Goal: Task Accomplishment & Management: Manage account settings

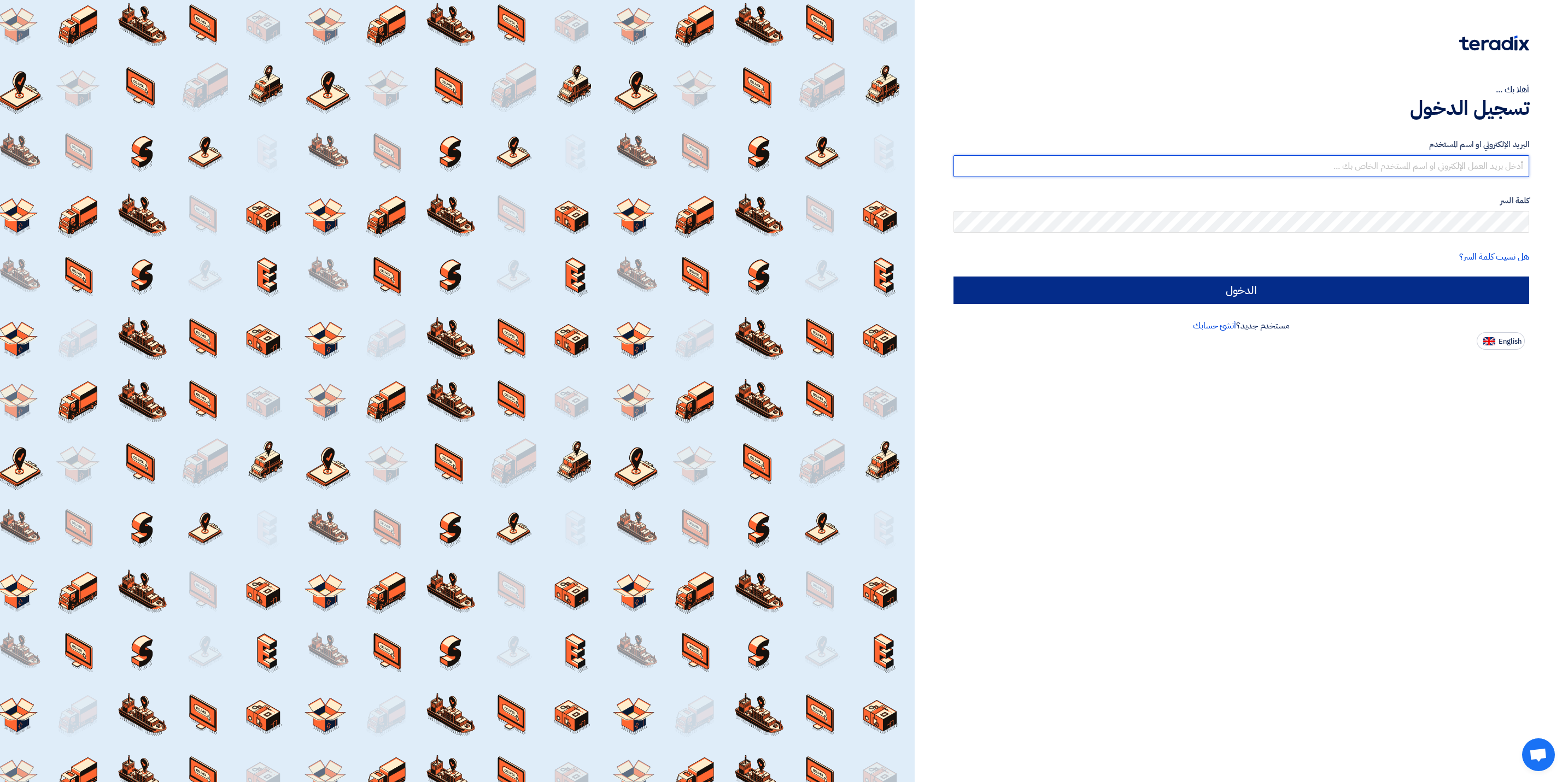
type input "[EMAIL_ADDRESS][DOMAIN_NAME]"
click at [1205, 287] on input "الدخول" at bounding box center [1241, 290] width 576 height 27
type input "Sign in"
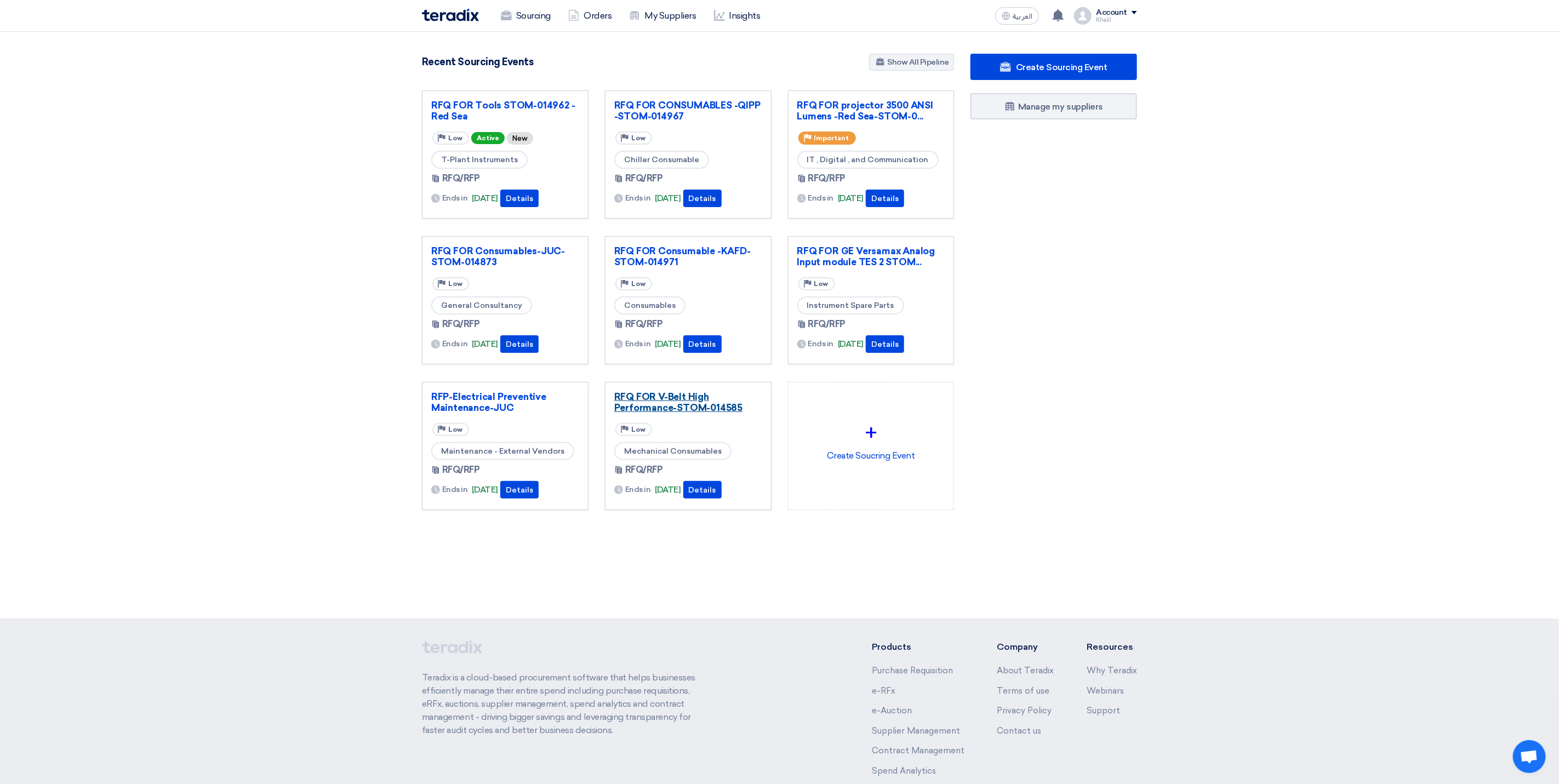
click at [683, 406] on link "RFQ FOR V-Belt High Performance-STOM-014585" at bounding box center [688, 402] width 148 height 22
click at [708, 412] on link "RFQ FOR V-Belt High Performance-STOM-014585" at bounding box center [688, 402] width 148 height 22
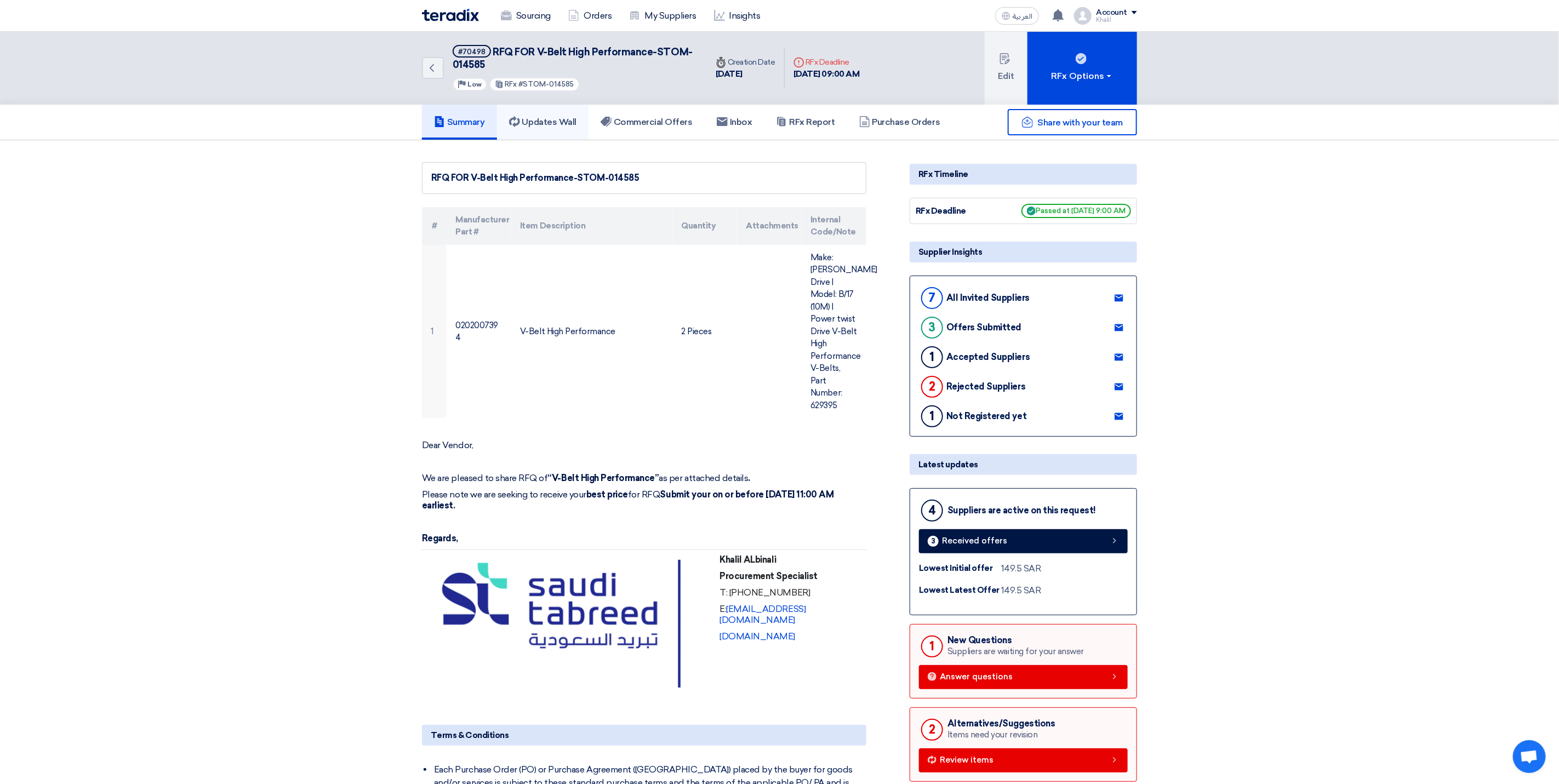
click at [563, 112] on link "Updates Wall" at bounding box center [543, 122] width 92 height 35
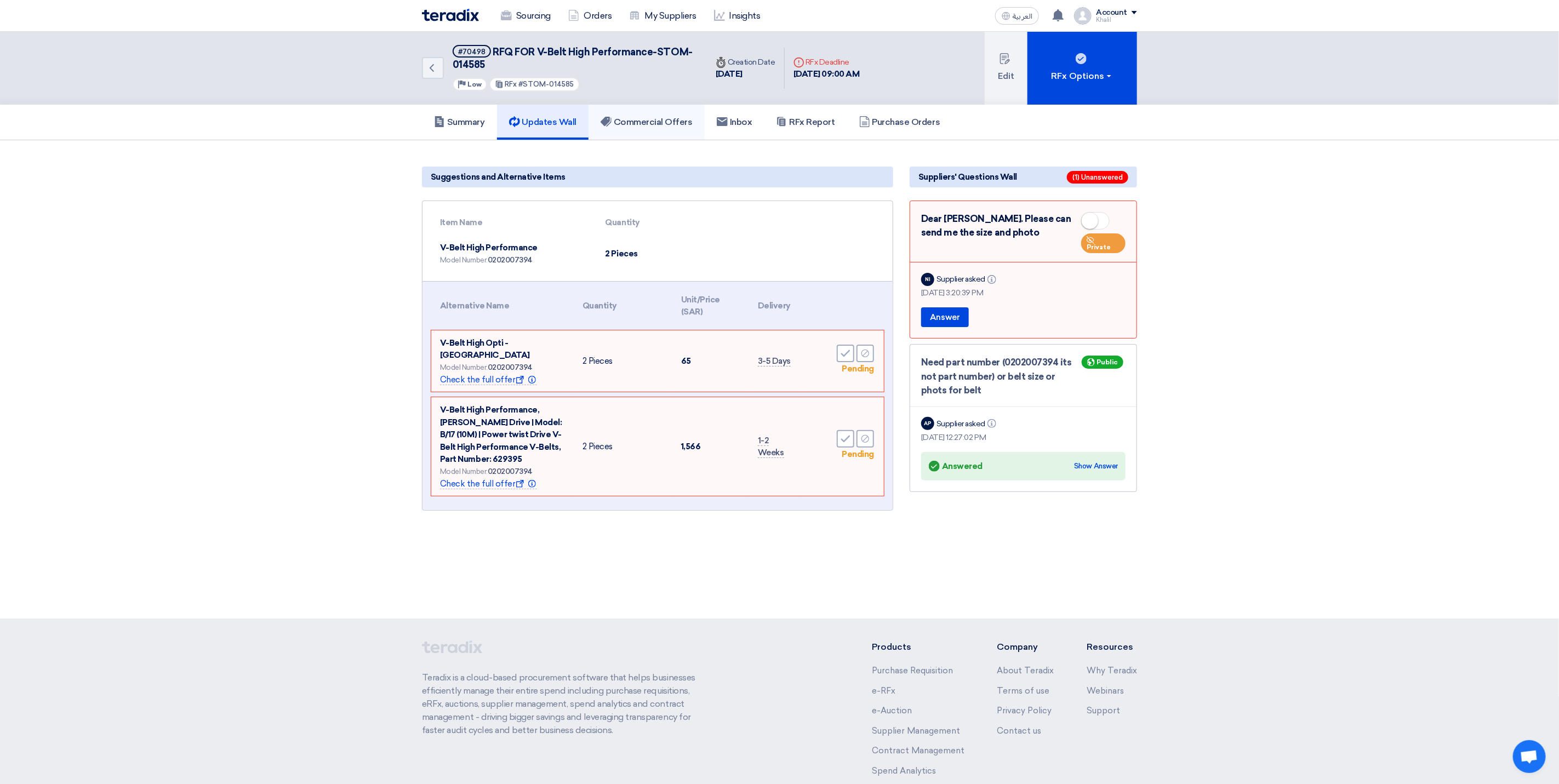
click at [635, 119] on h5 "Commercial Offers" at bounding box center [646, 122] width 92 height 11
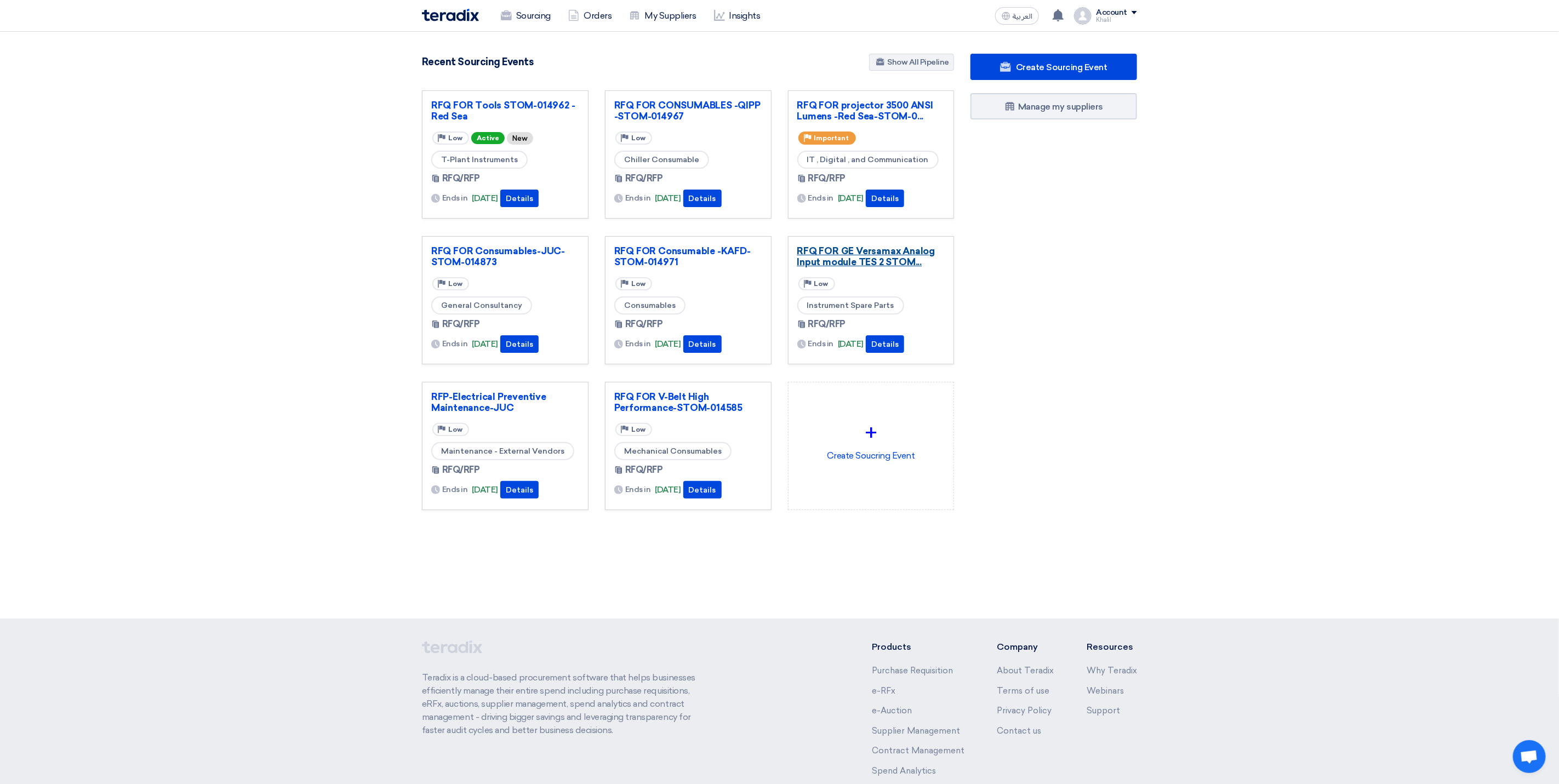
click at [893, 261] on link "RFQ FOR GE Versamax Analog Input module TES 2 STOM..." at bounding box center [871, 256] width 148 height 22
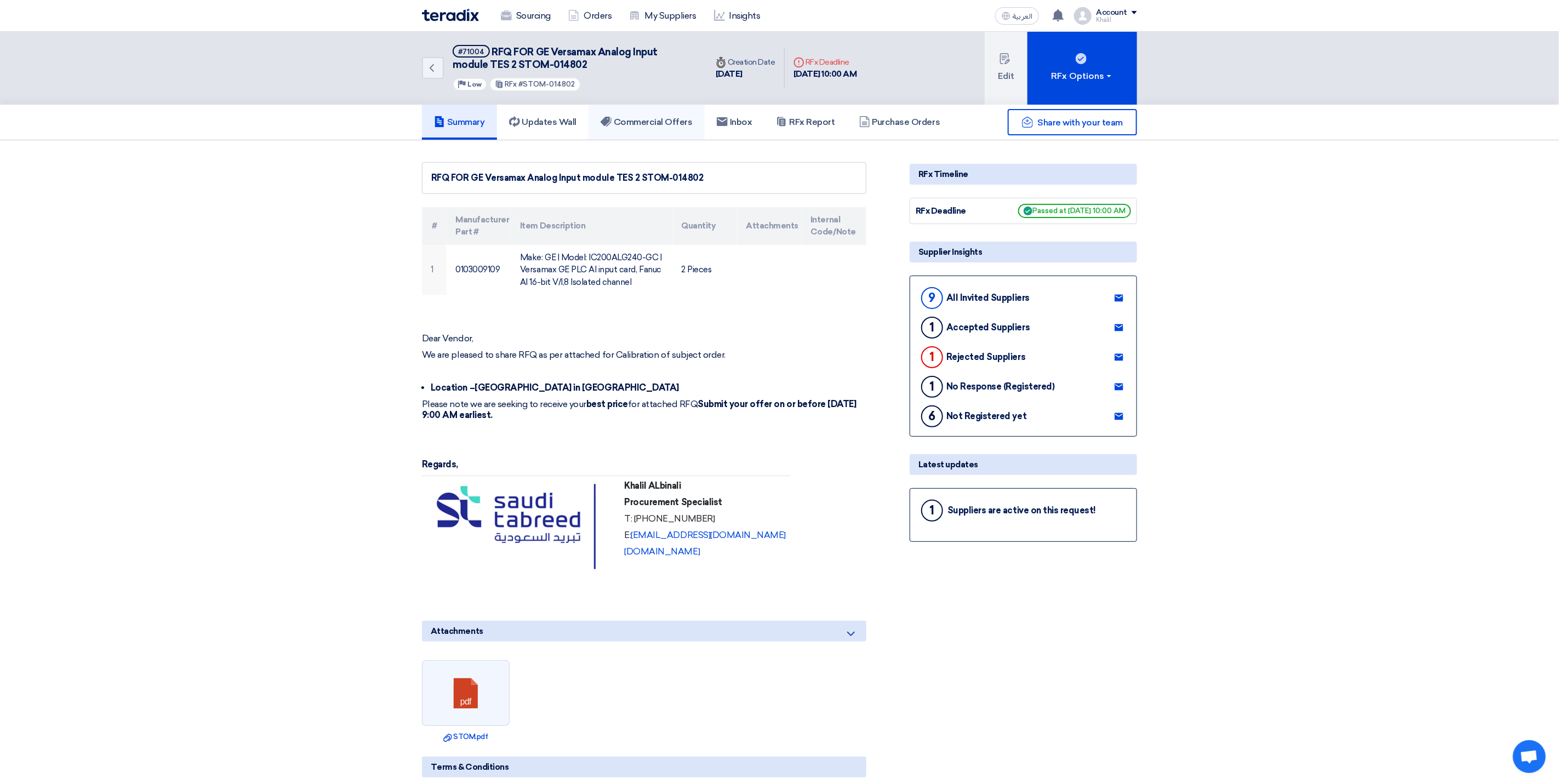
click at [660, 122] on h5 "Commercial Offers" at bounding box center [646, 122] width 92 height 11
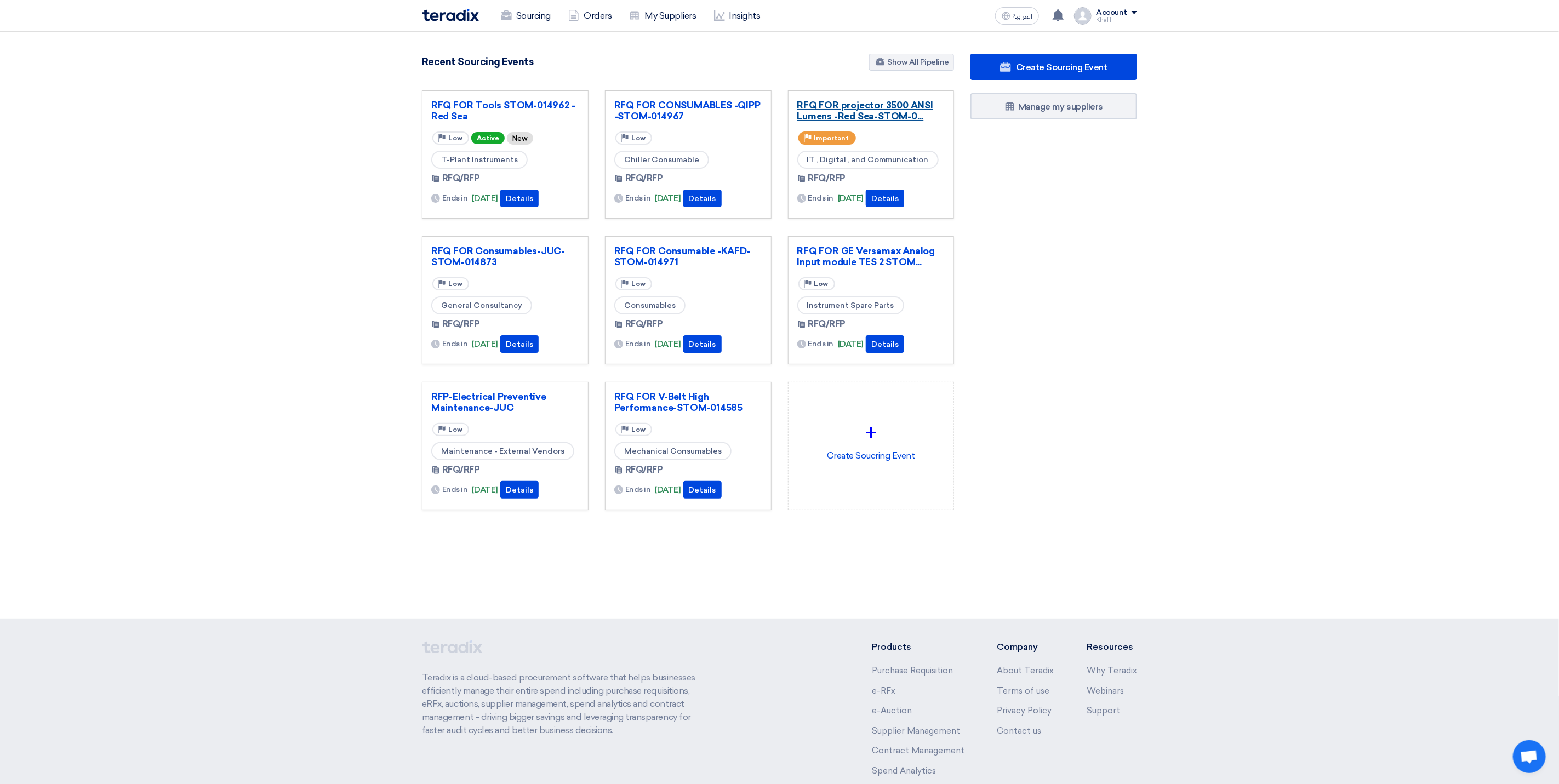
click at [895, 115] on link "RFQ FOR projector 3500 ANSI Lumens -Red Sea-STOM-0..." at bounding box center [871, 110] width 148 height 22
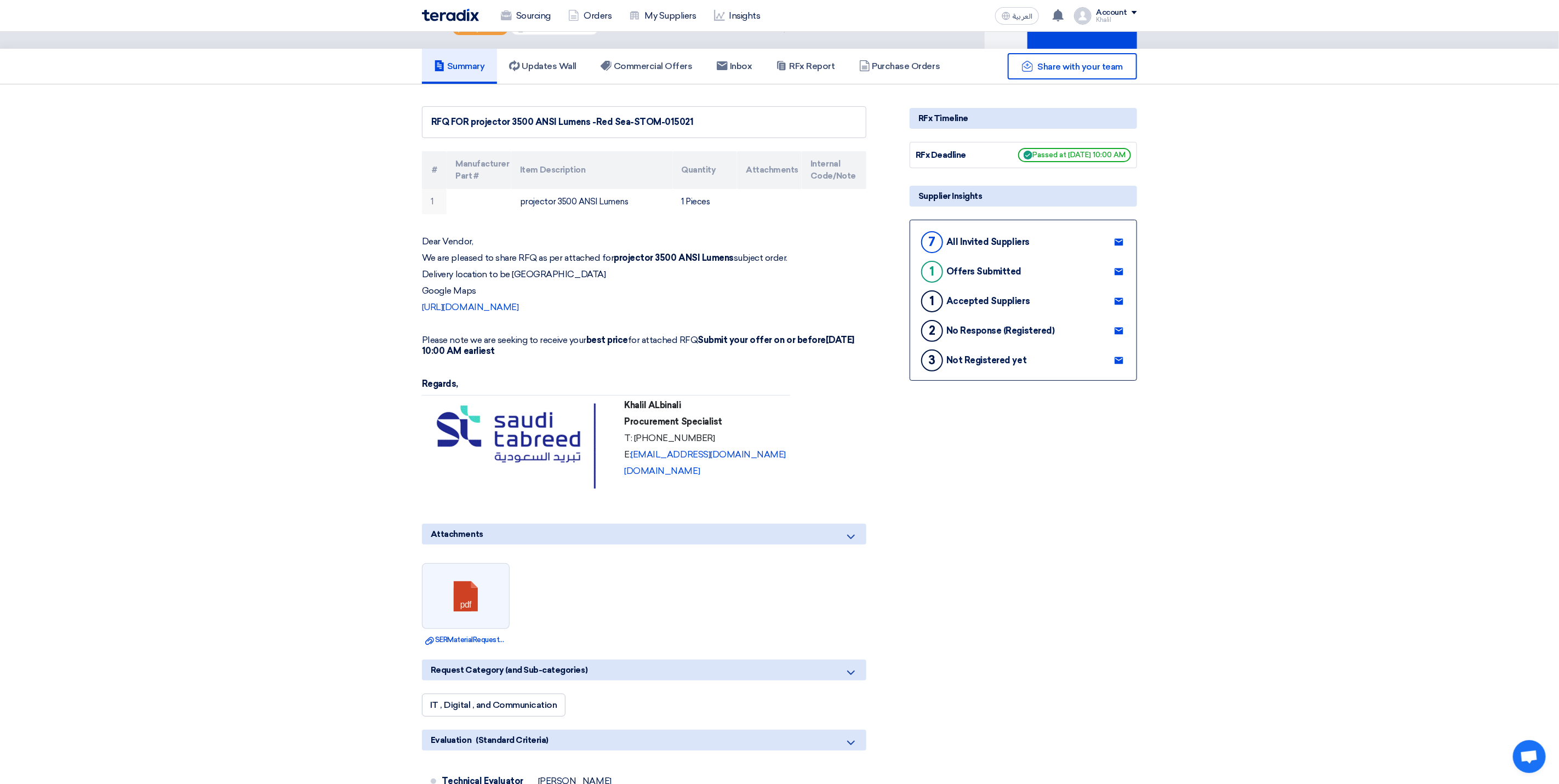
scroll to position [82, 0]
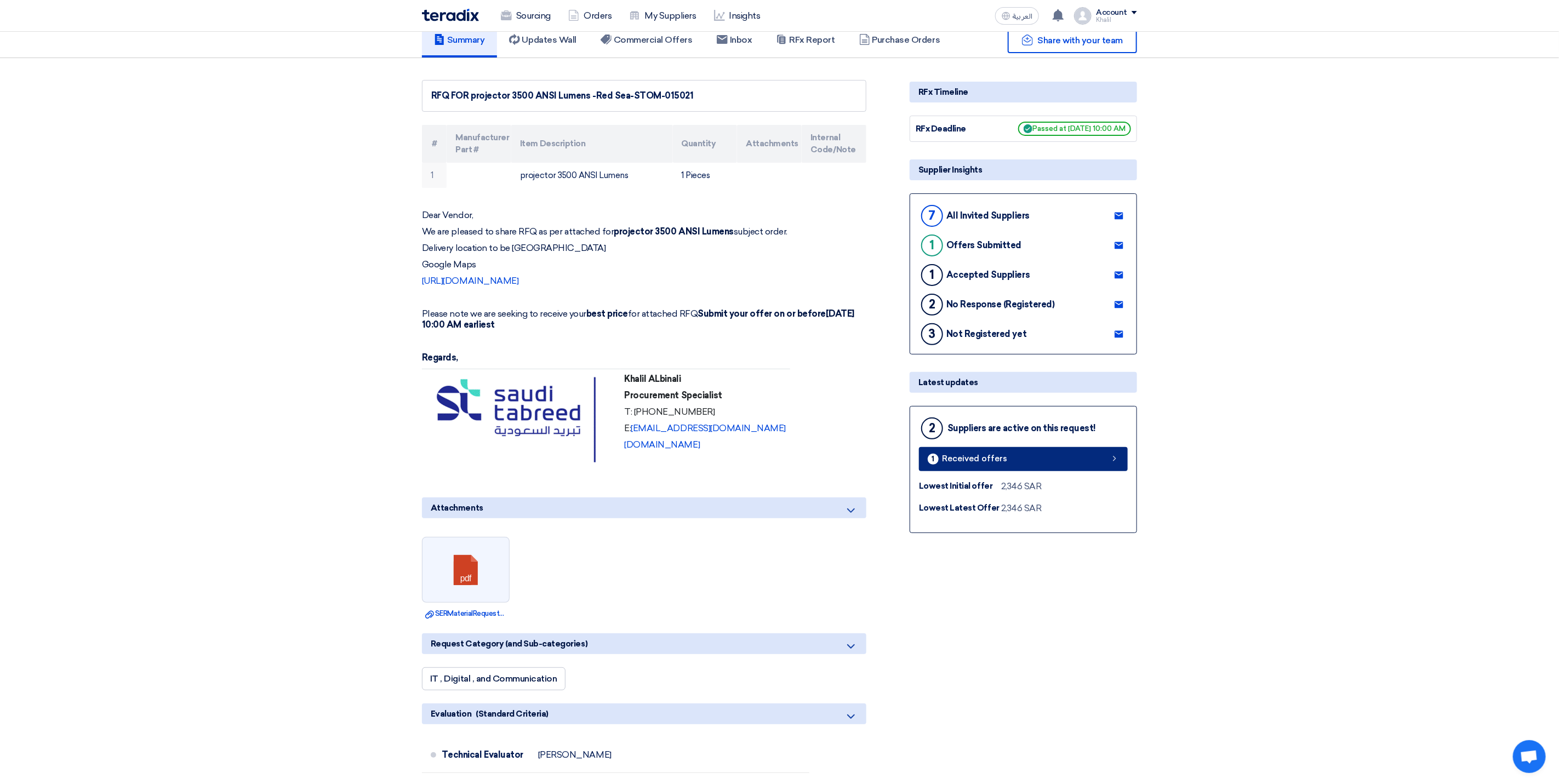
click at [1077, 460] on link "1 Received offers" at bounding box center [1023, 459] width 209 height 24
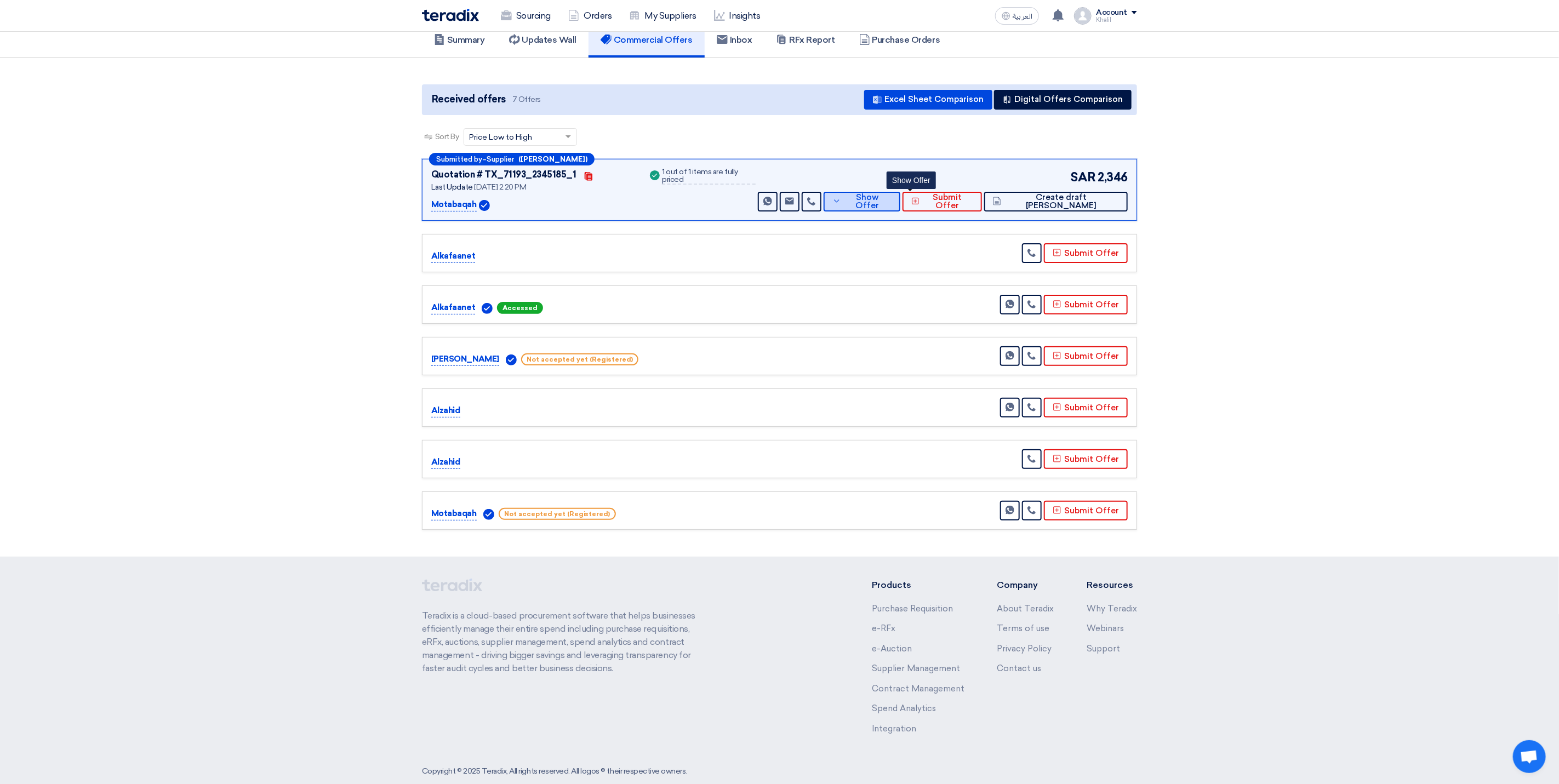
click at [891, 203] on span "Show Offer" at bounding box center [868, 201] width 48 height 16
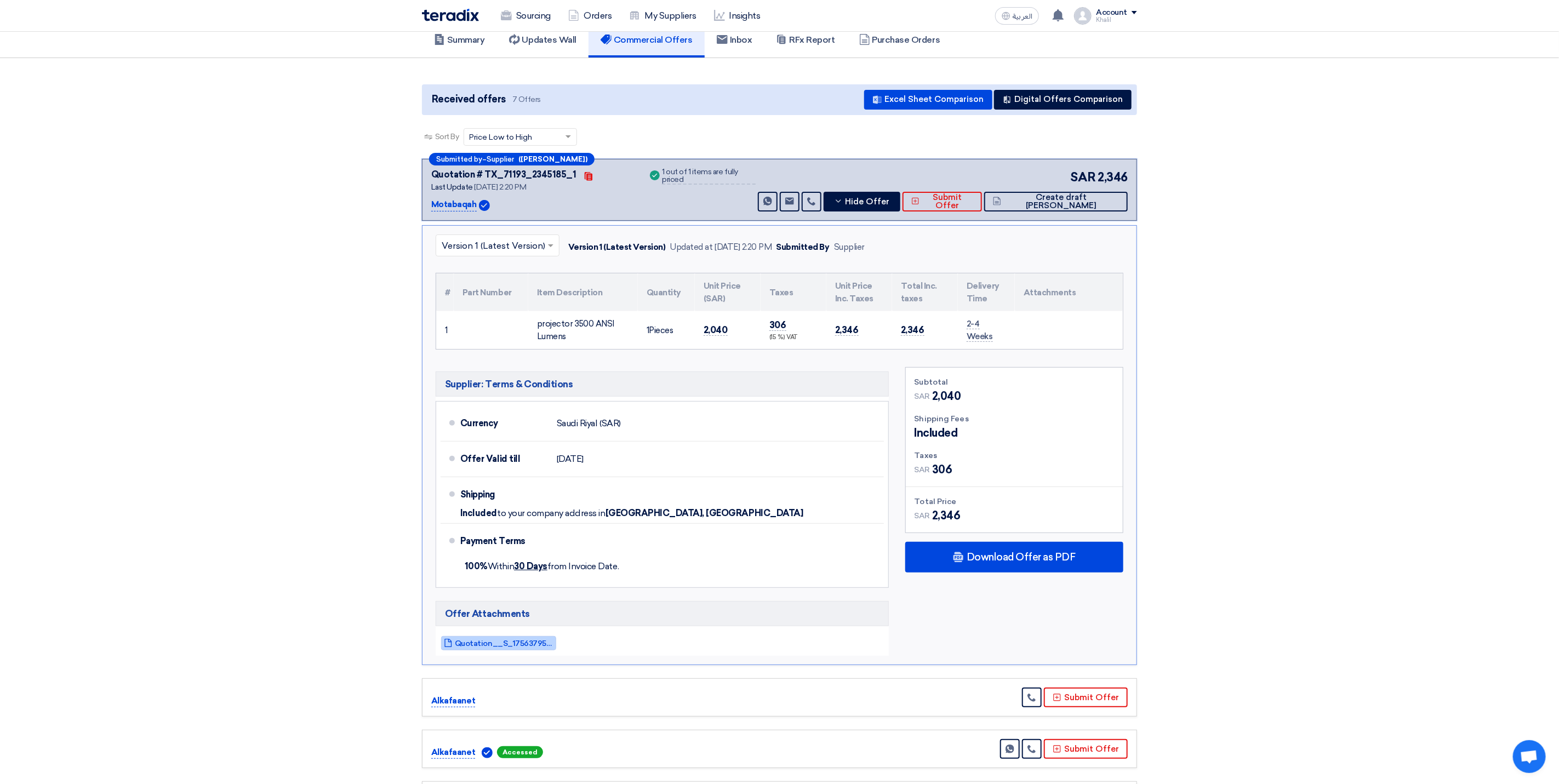
click at [500, 650] on link "Quotation__S_1756379567959.pdf" at bounding box center [499, 643] width 115 height 14
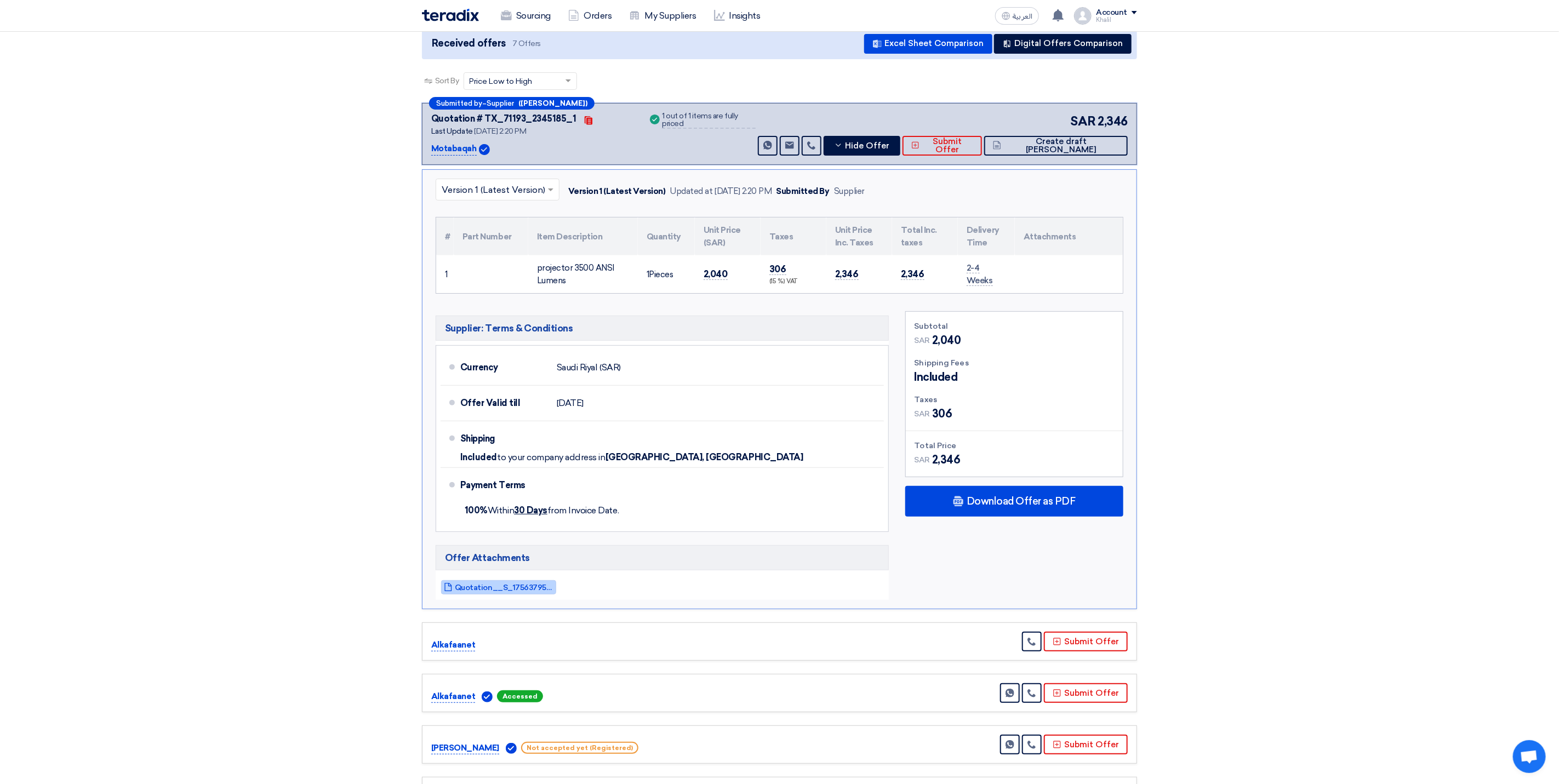
scroll to position [164, 0]
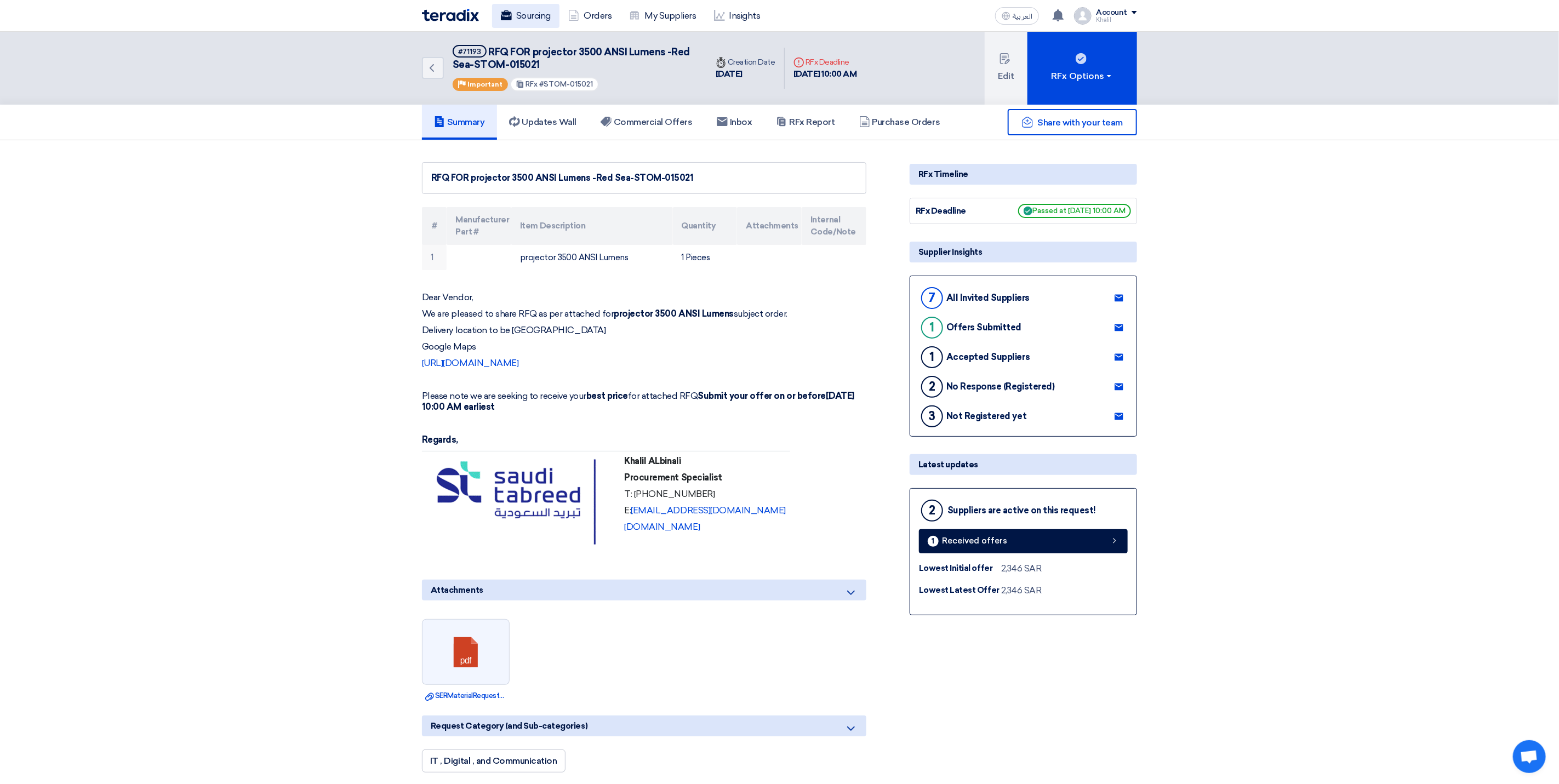
click at [531, 20] on link "Sourcing" at bounding box center [526, 16] width 67 height 24
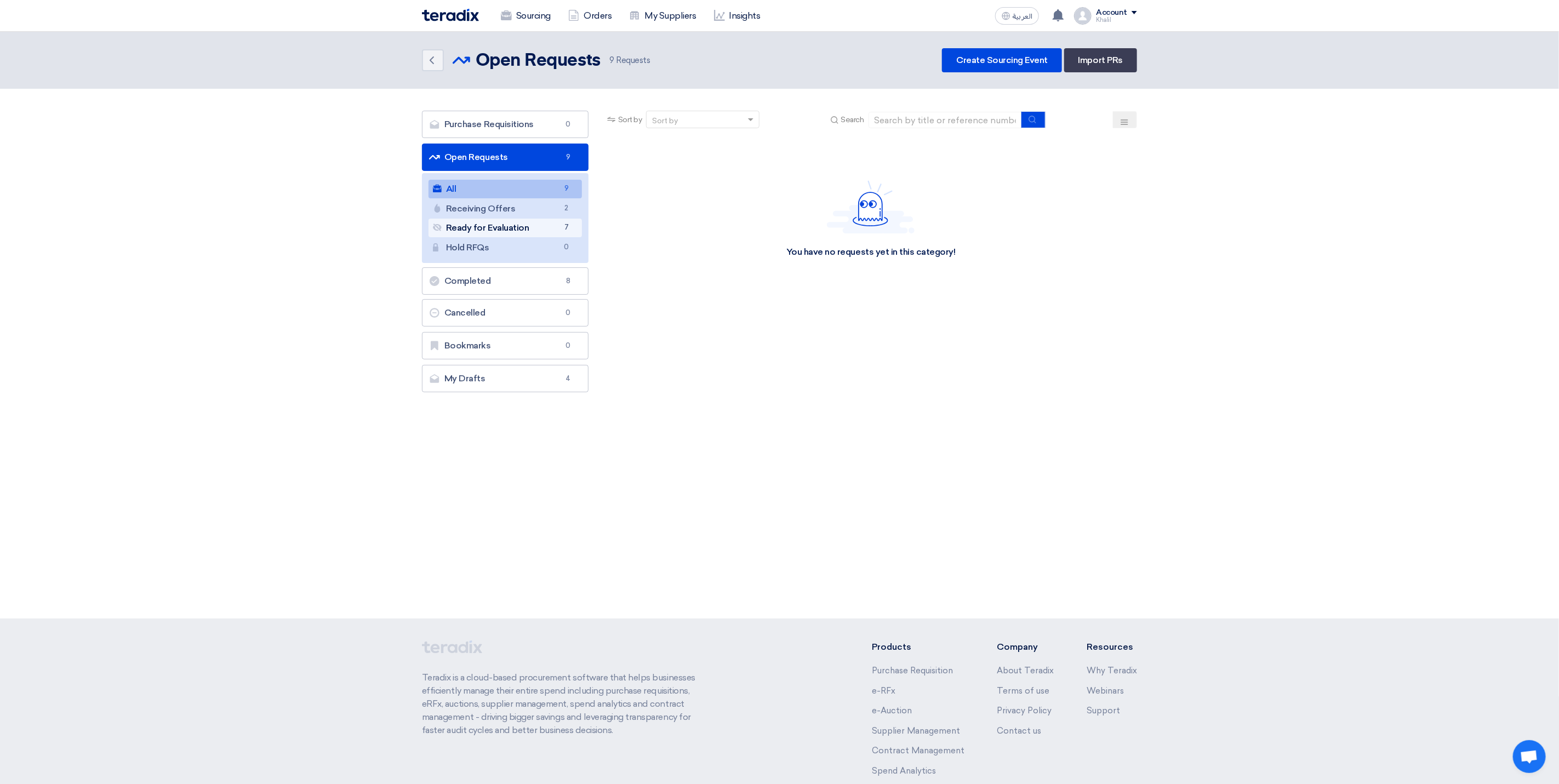
click at [536, 226] on link "Ready for Evaluation Ready for Evaluation 7" at bounding box center [505, 228] width 153 height 19
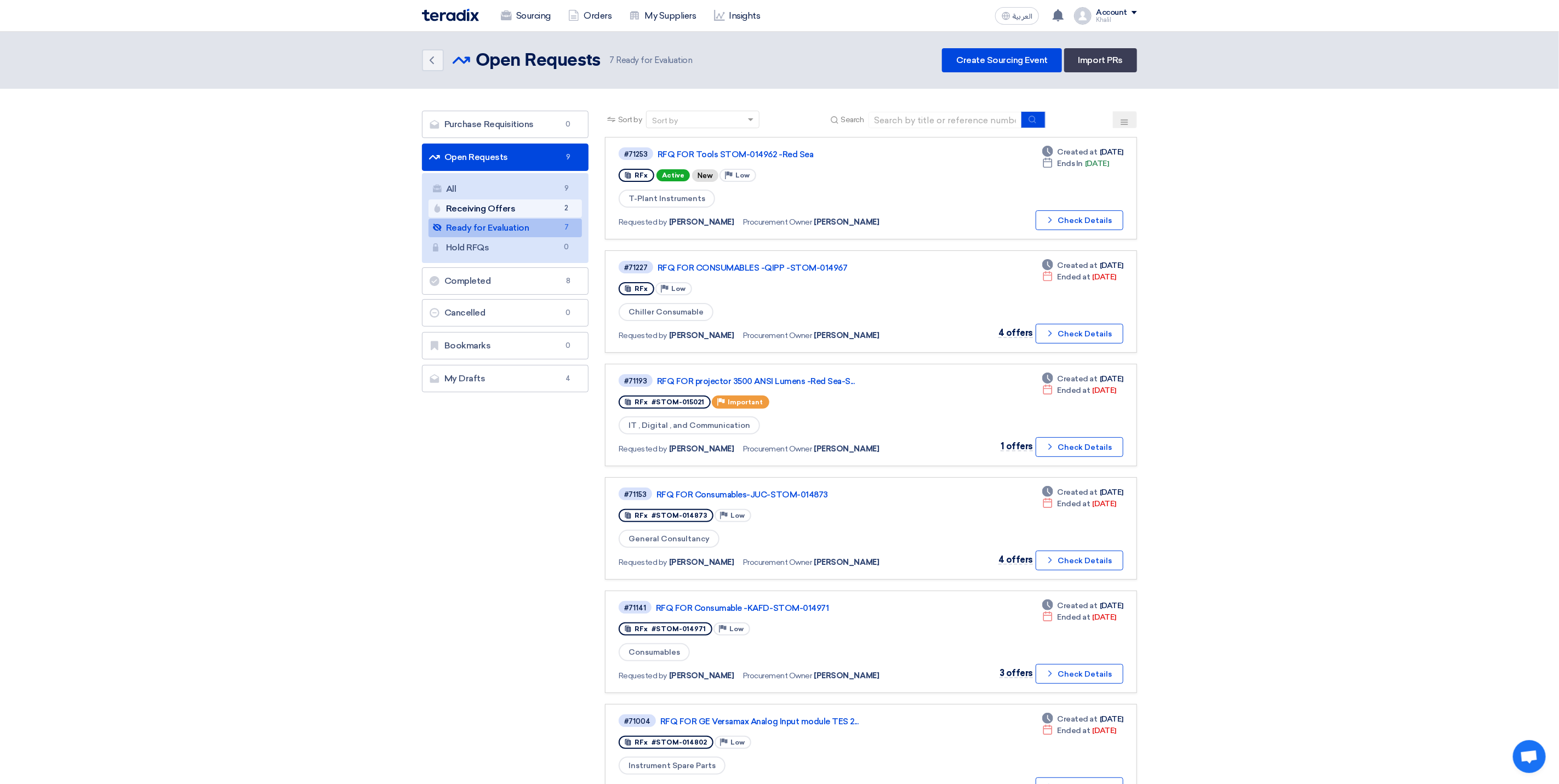
click at [536, 211] on link "Receiving Offers Receiving Offers 2" at bounding box center [505, 209] width 153 height 19
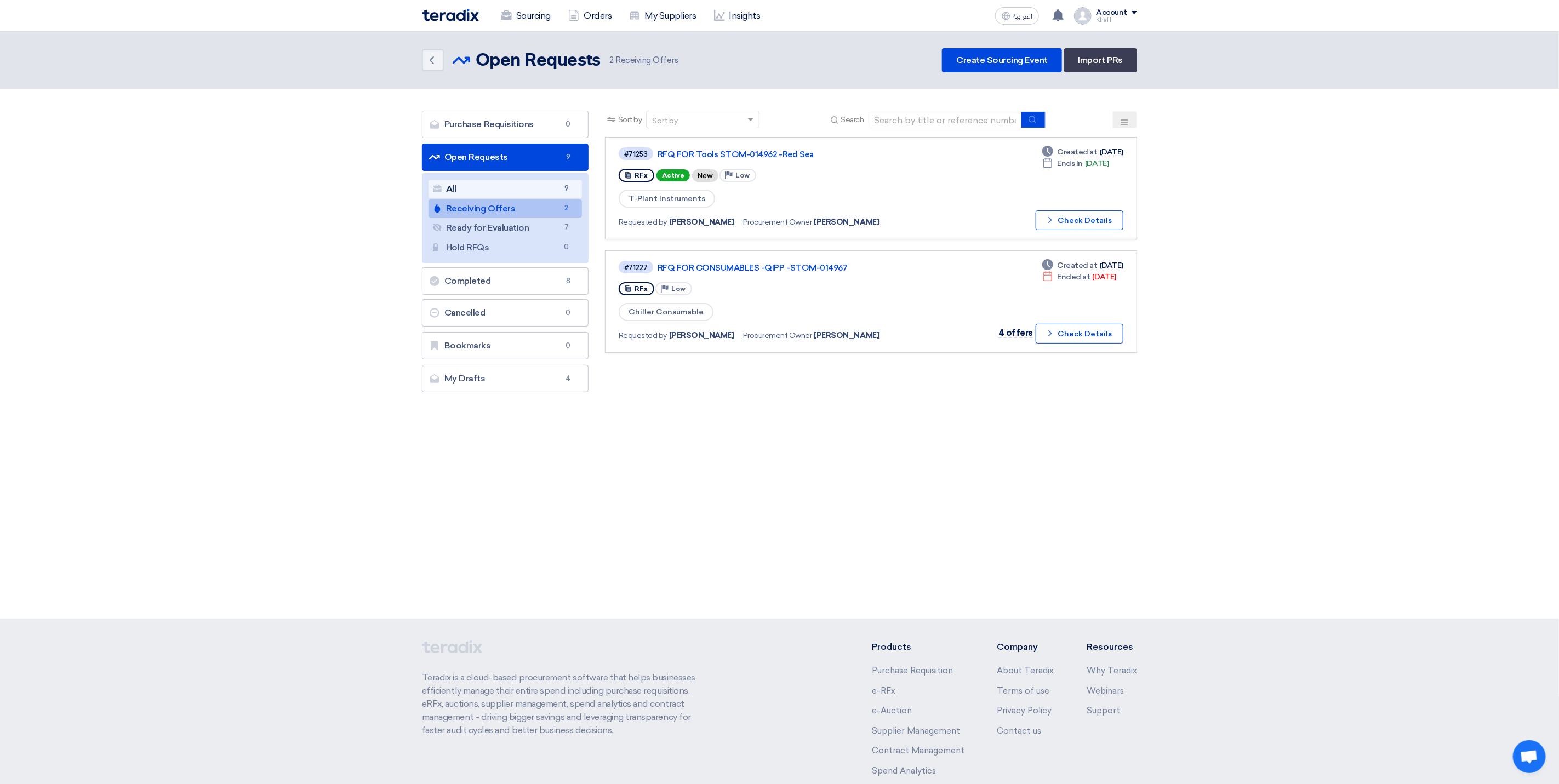
click at [536, 187] on link "All All 9" at bounding box center [505, 189] width 153 height 19
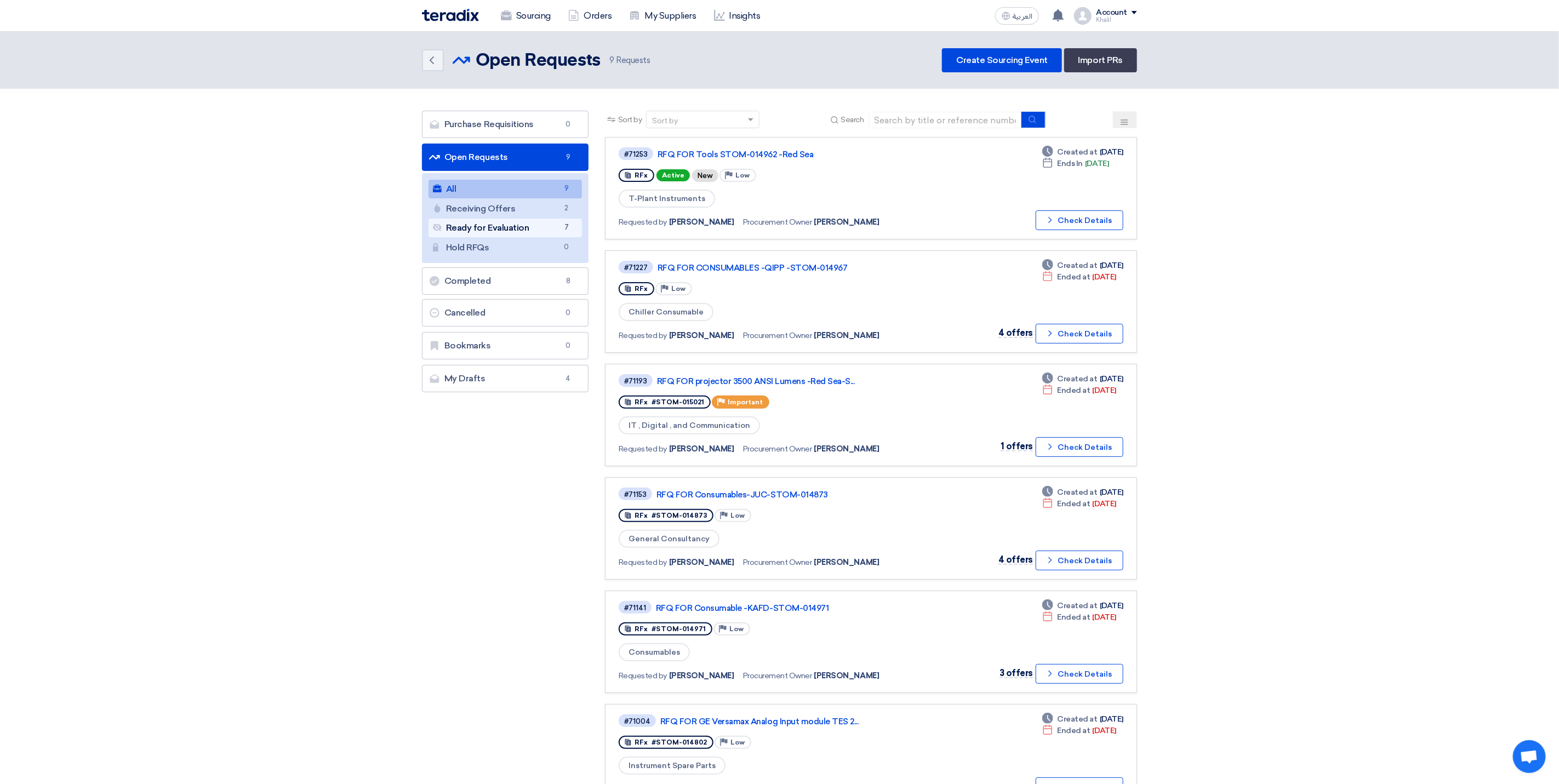
click at [535, 230] on link "Ready for Evaluation Ready for Evaluation 7" at bounding box center [505, 228] width 153 height 19
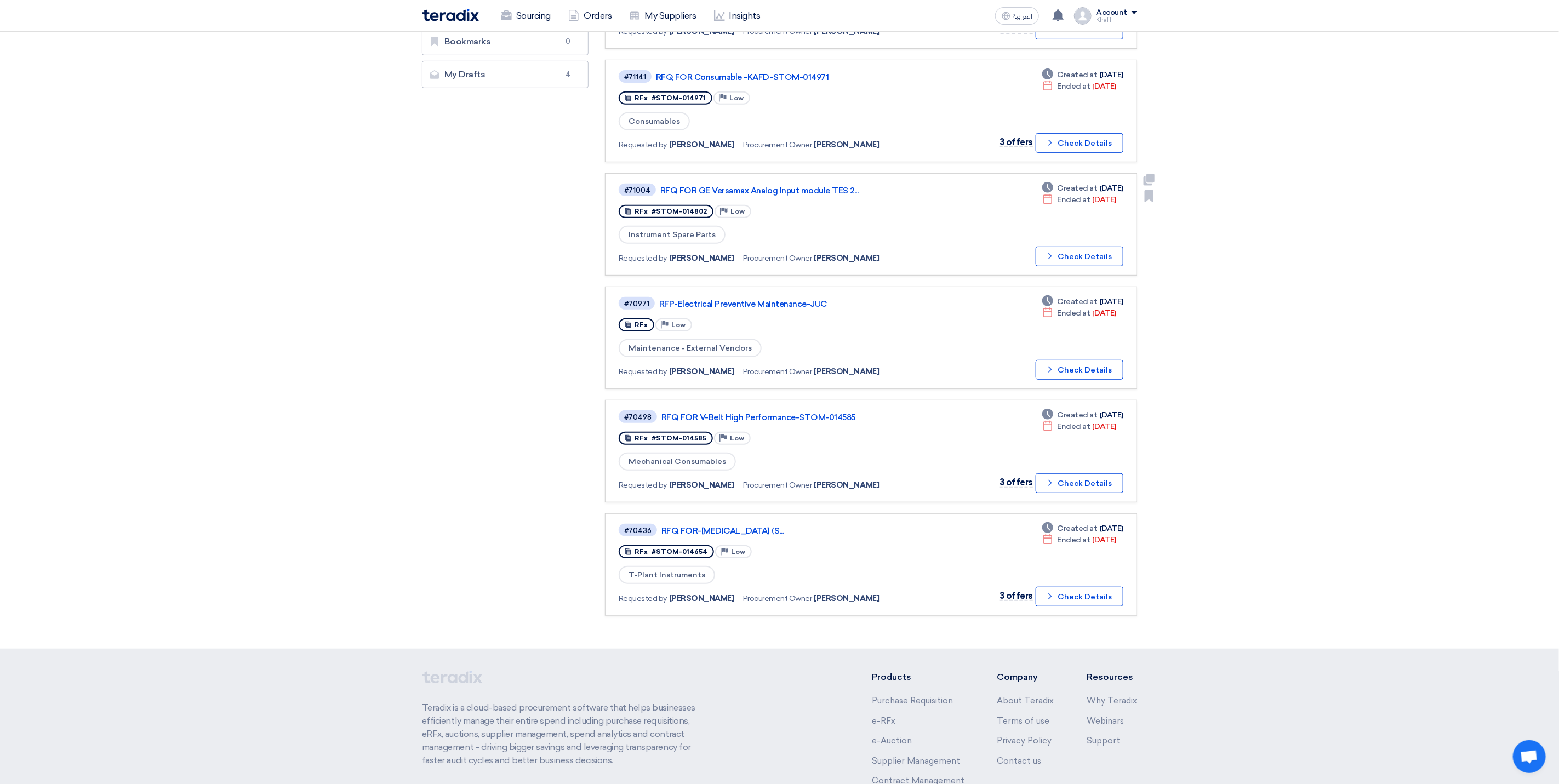
scroll to position [329, 0]
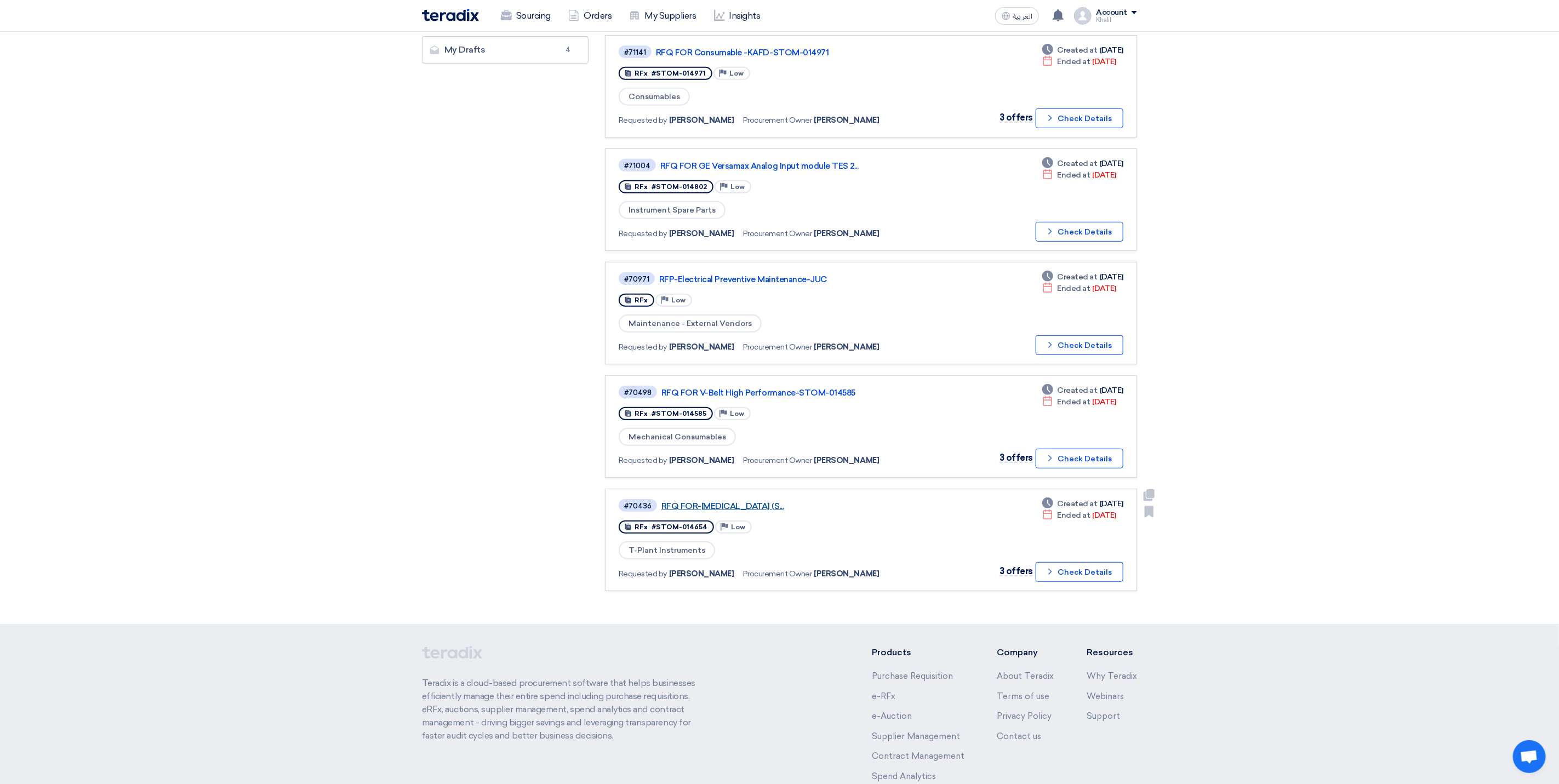
click at [819, 502] on link "RFQ FOR-[MEDICAL_DATA] (S..." at bounding box center [798, 506] width 274 height 10
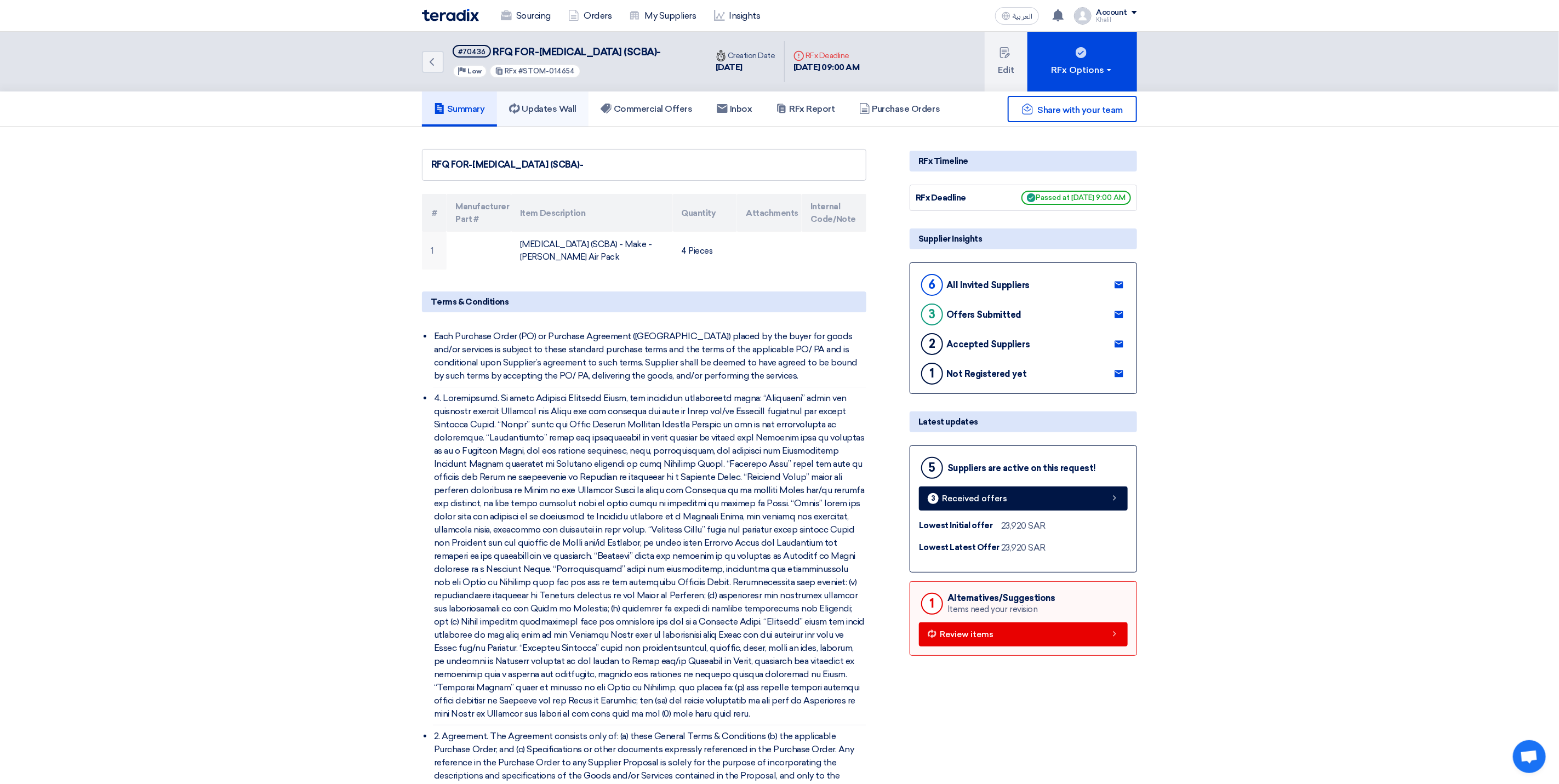
click at [553, 115] on h5 "Updates Wall" at bounding box center [542, 109] width 67 height 11
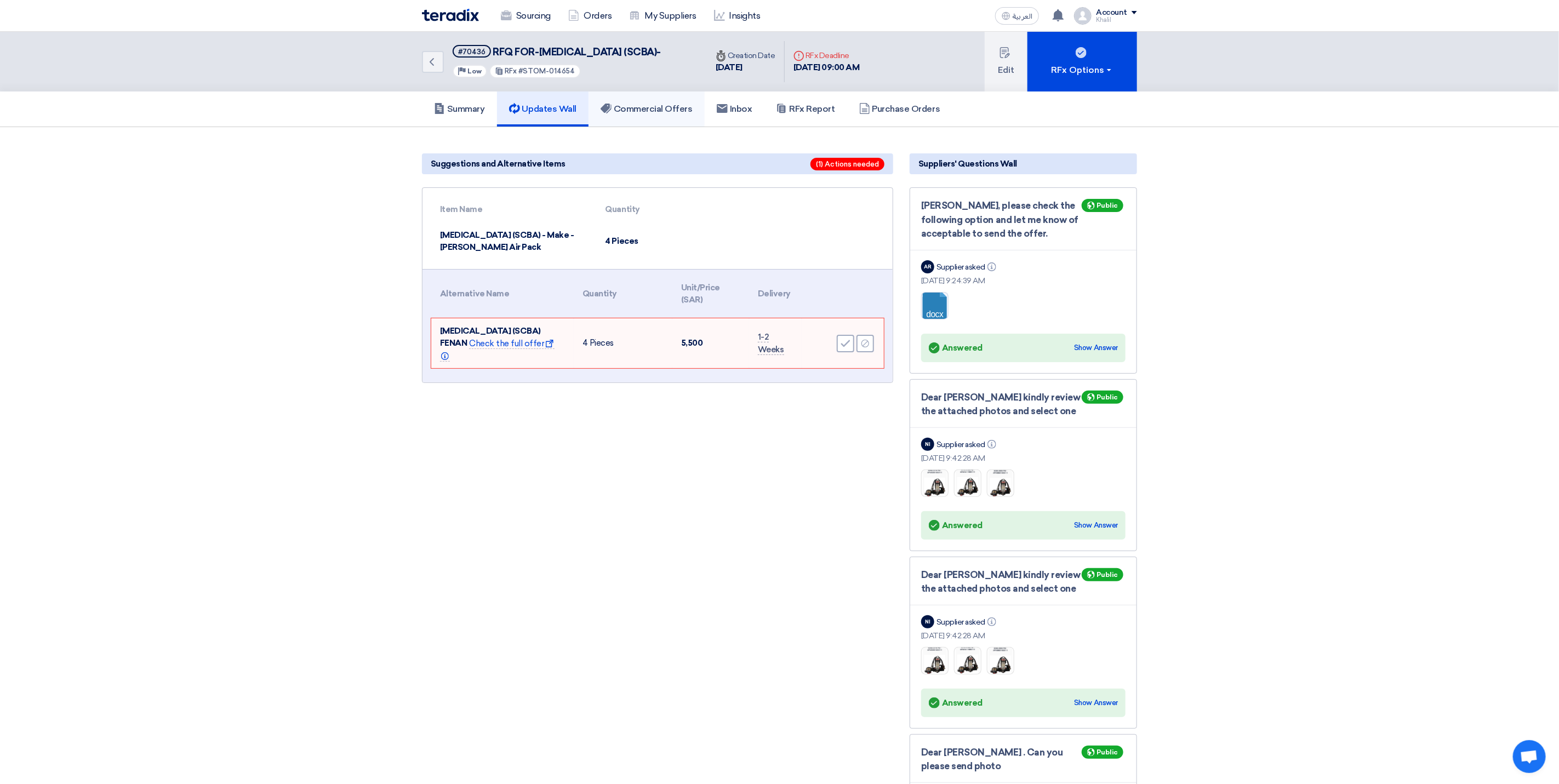
click at [651, 115] on h5 "Commercial Offers" at bounding box center [646, 109] width 92 height 11
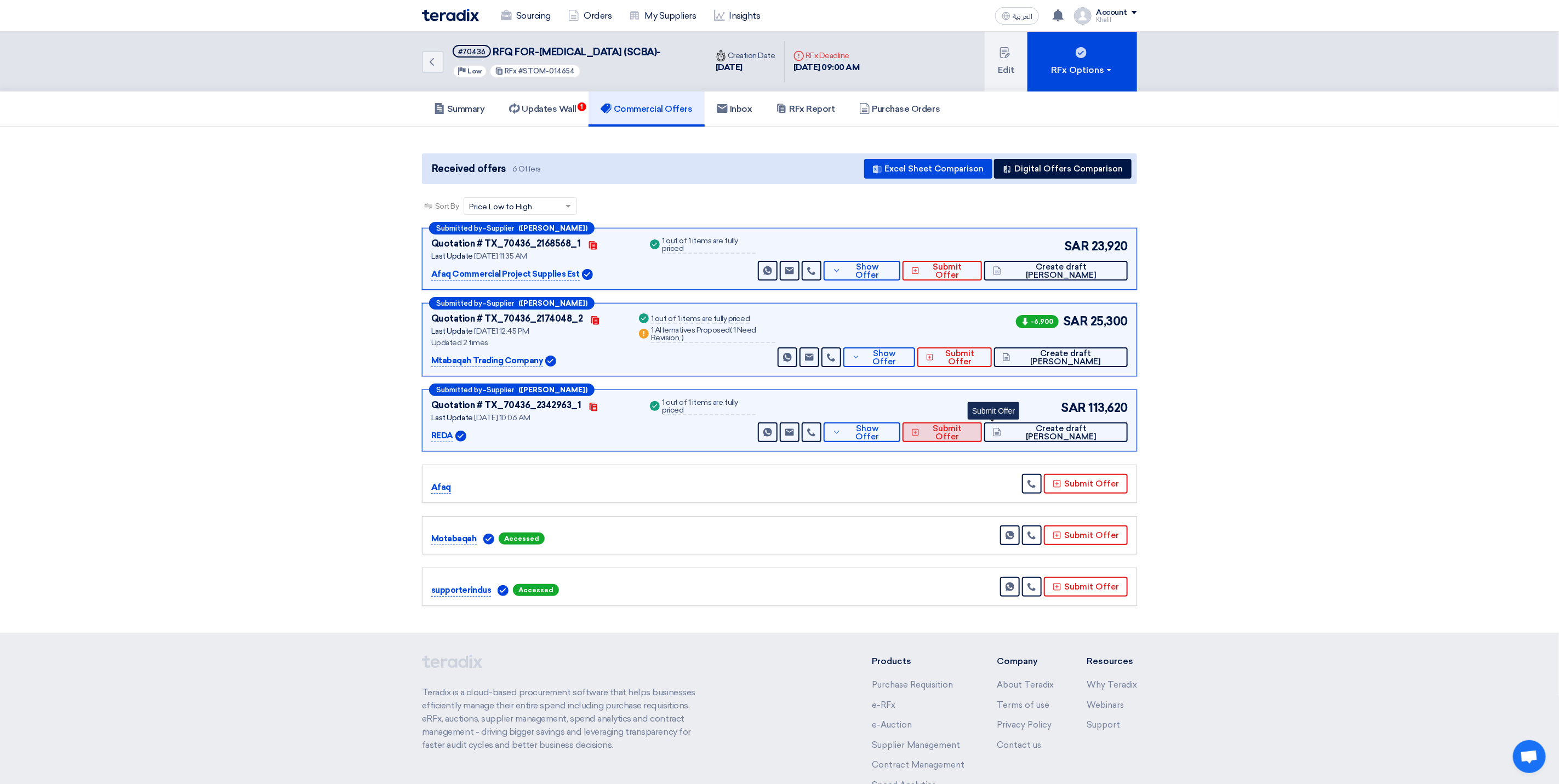
click at [973, 441] on span "Submit Offer" at bounding box center [948, 433] width 51 height 16
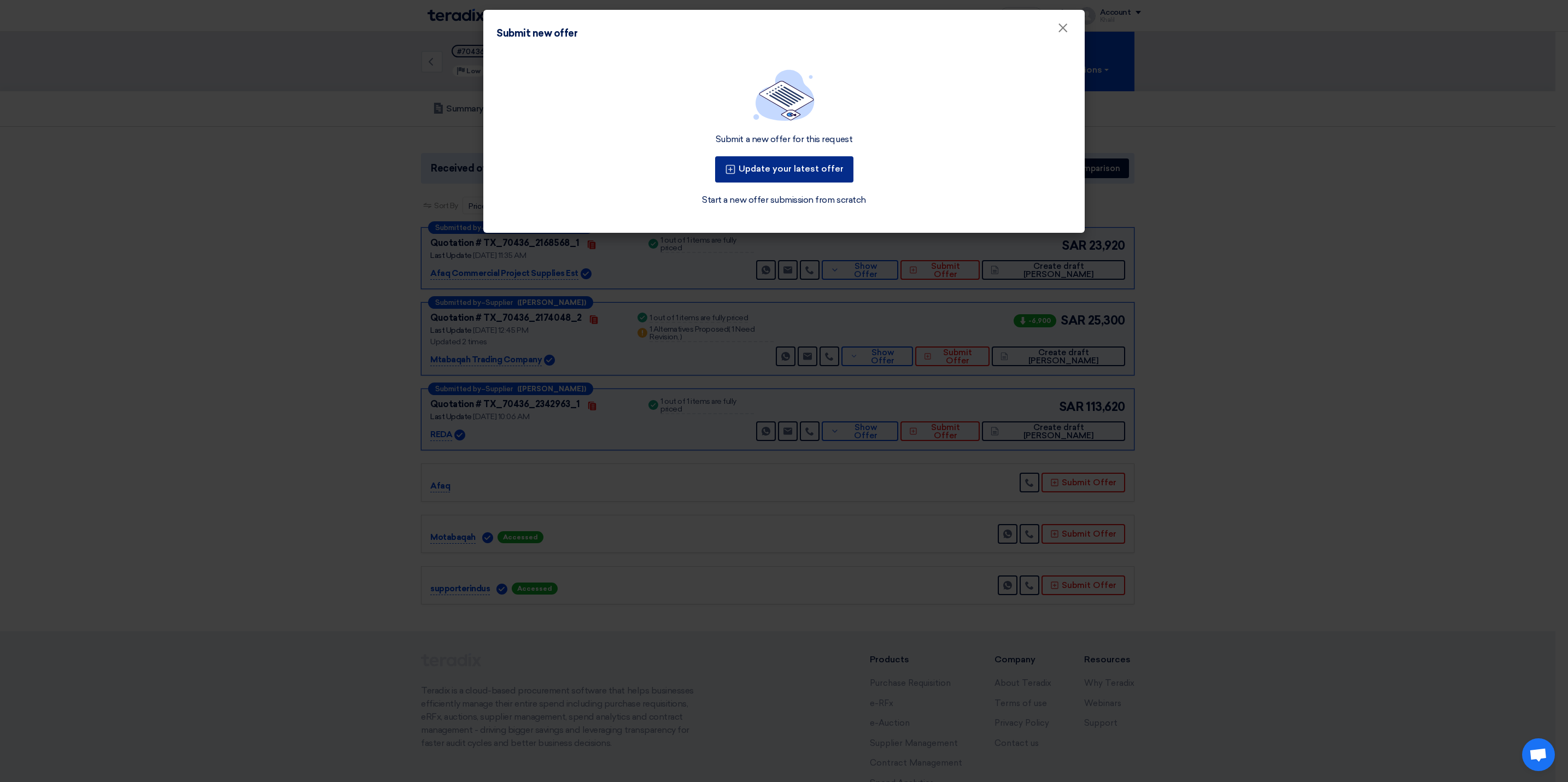
click at [797, 170] on button "Update your latest offer" at bounding box center [784, 169] width 138 height 26
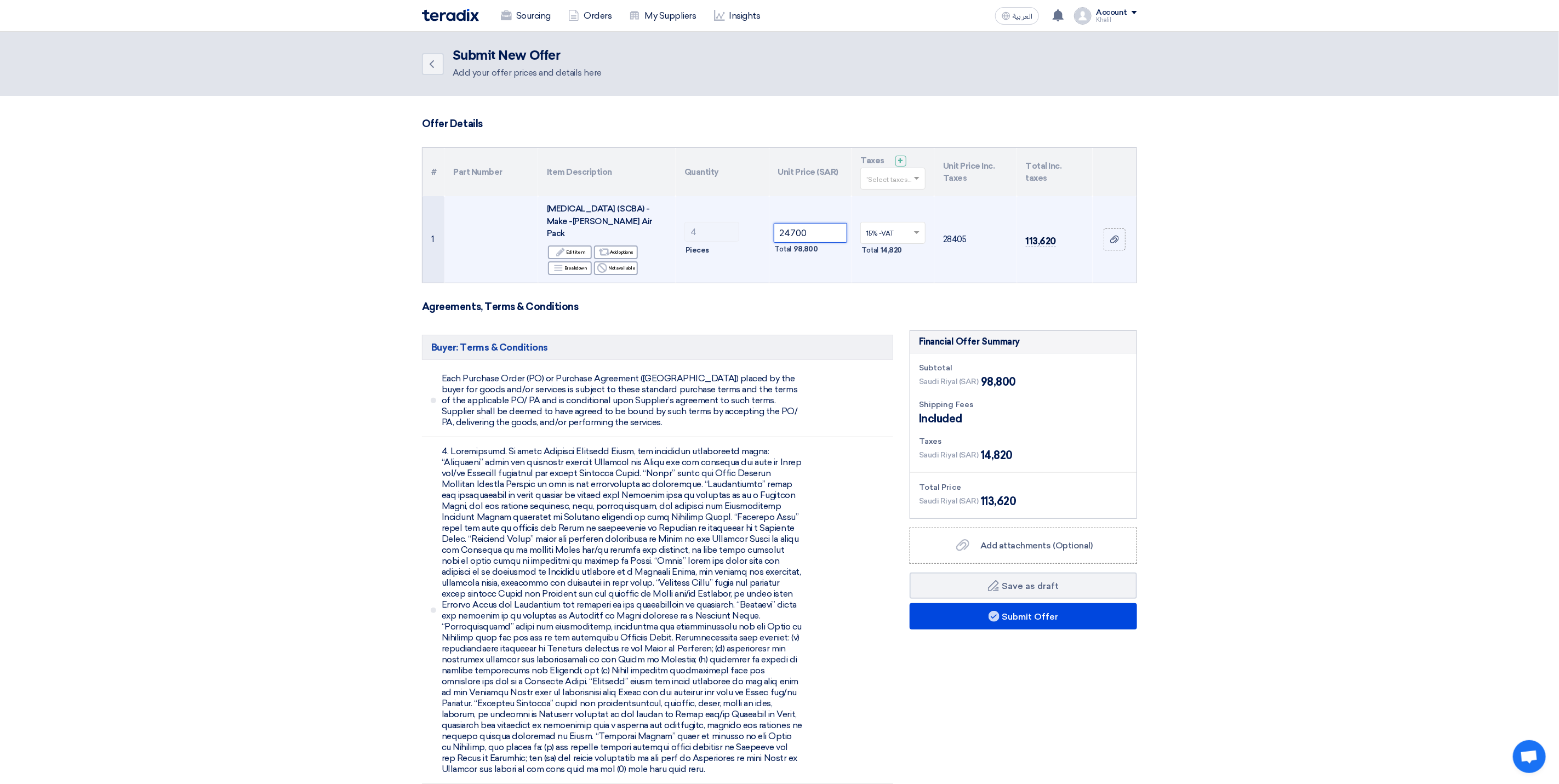
click at [808, 234] on input "24700" at bounding box center [810, 233] width 74 height 20
drag, startPoint x: 822, startPoint y: 234, endPoint x: 761, endPoint y: 234, distance: 61.0
click at [761, 234] on tr "1 [MEDICAL_DATA] (SCBA) - Make -[PERSON_NAME] Air Pack Edit Edit item Alternati…" at bounding box center [780, 240] width 714 height 87
paste input ".00"
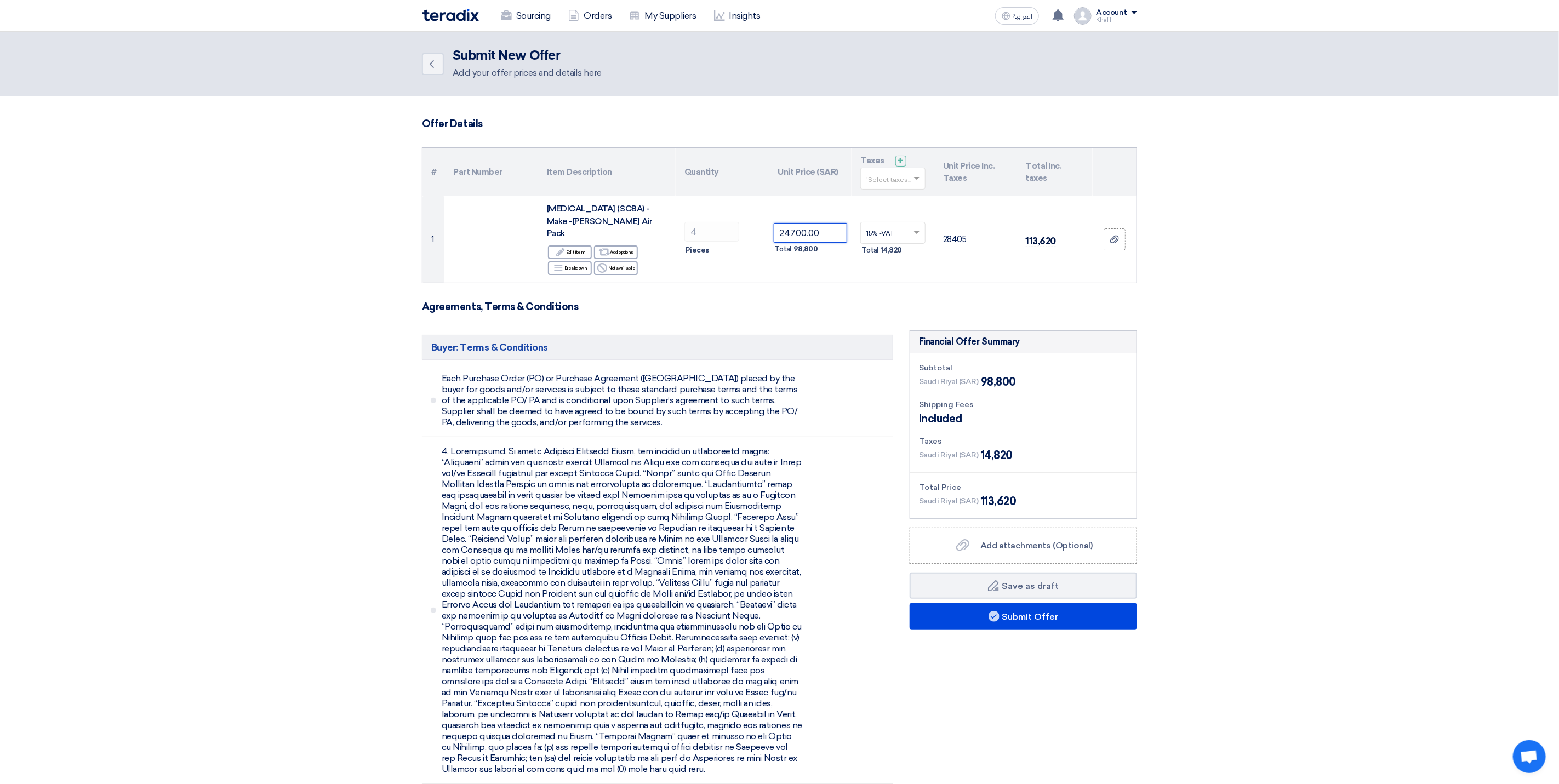
type input "24700.00"
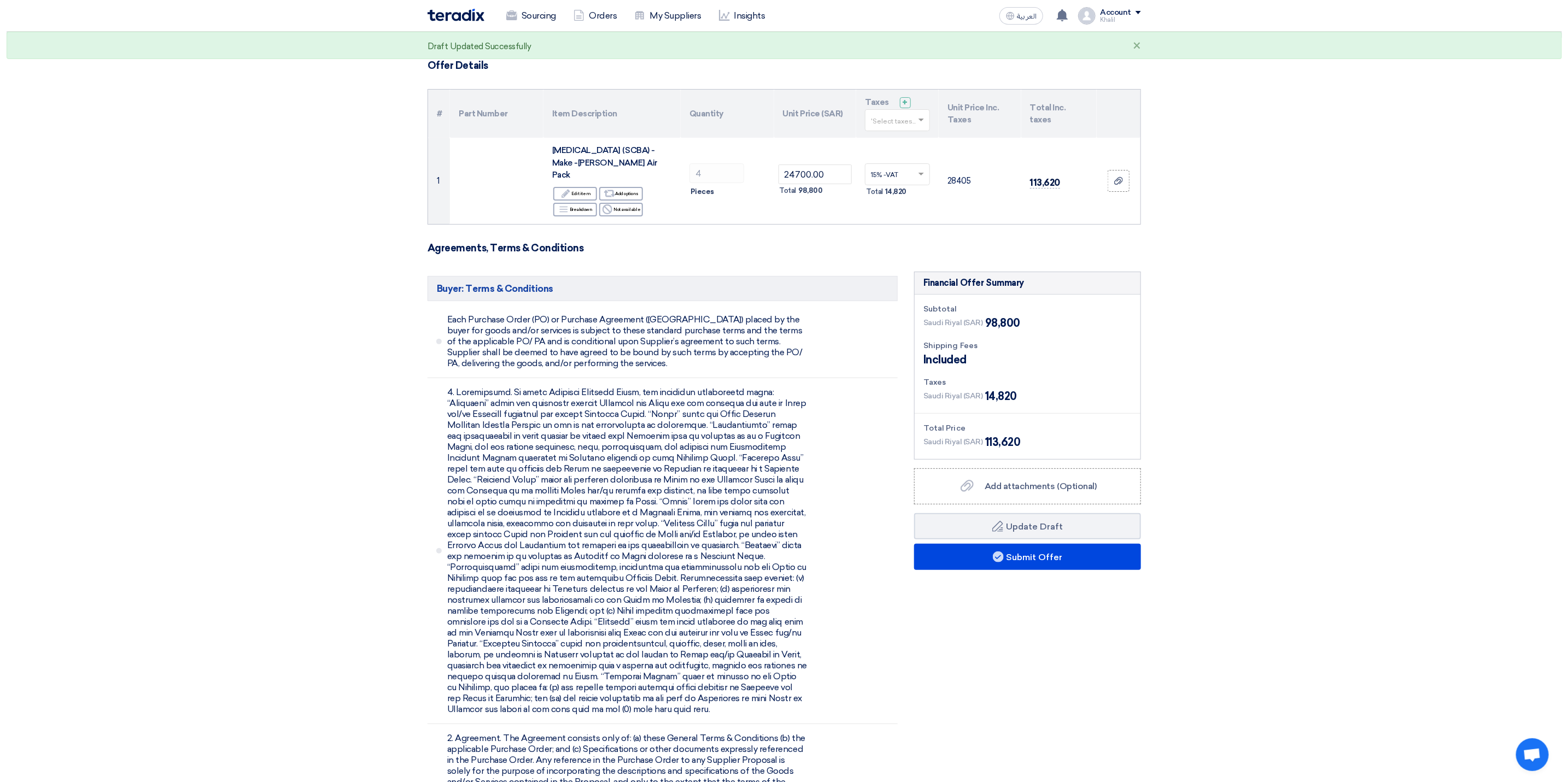
scroll to position [82, 0]
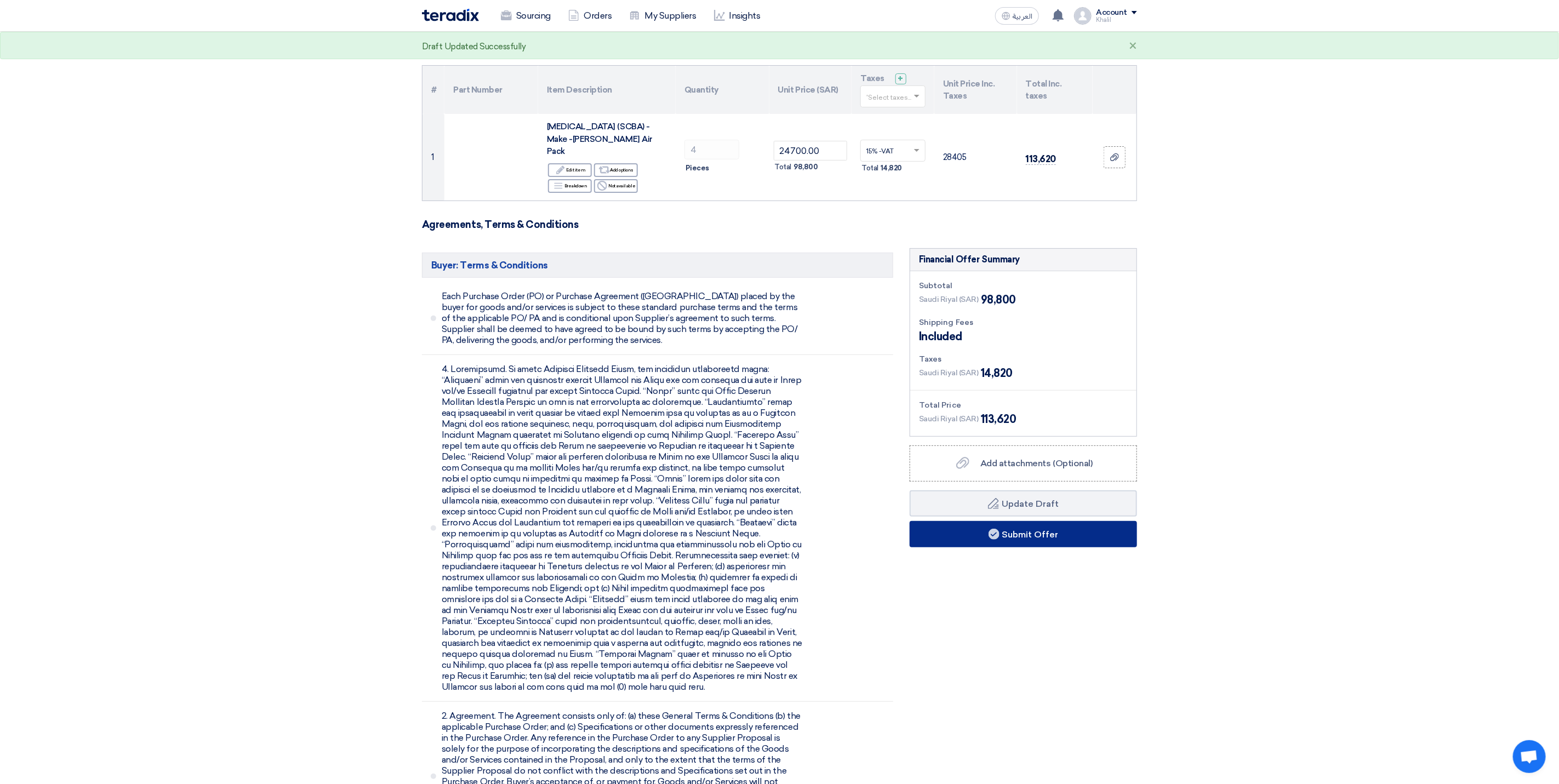
click at [1036, 541] on button "Submit Offer" at bounding box center [1023, 534] width 228 height 26
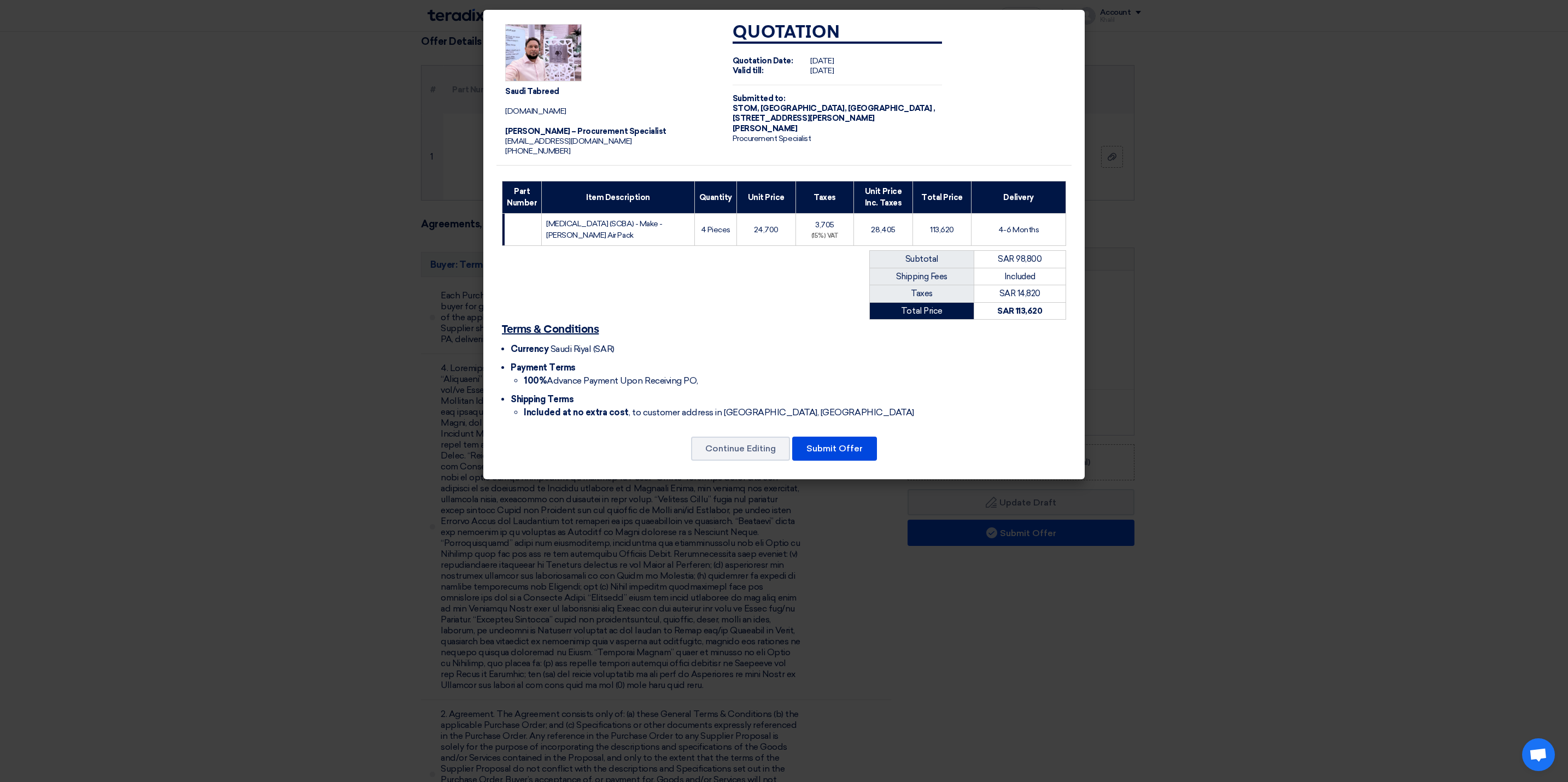
click at [548, 61] on img at bounding box center [544, 53] width 77 height 58
click at [847, 453] on button "Submit Offer" at bounding box center [834, 449] width 85 height 24
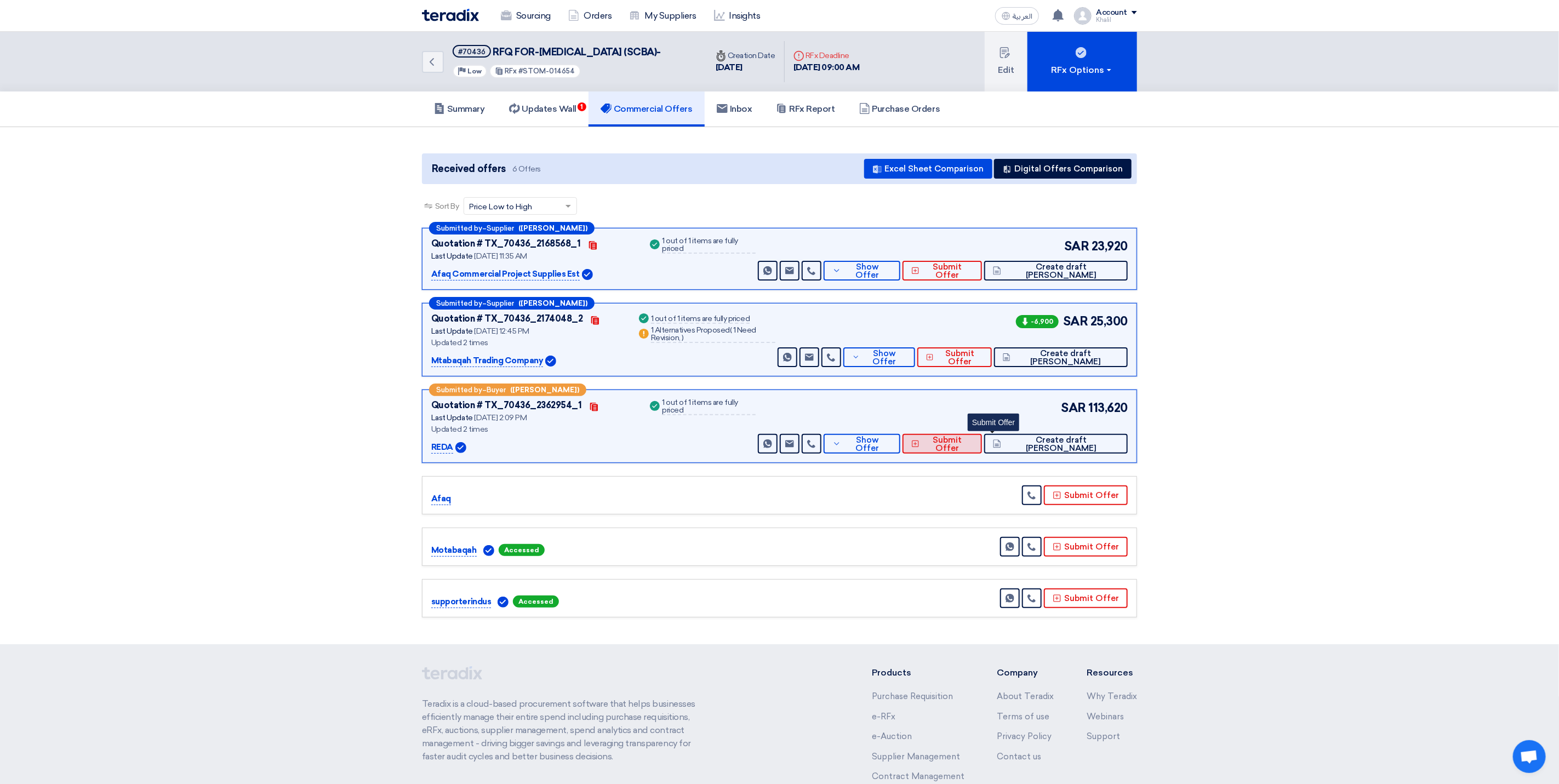
click at [982, 454] on button "Submit Offer" at bounding box center [942, 444] width 79 height 20
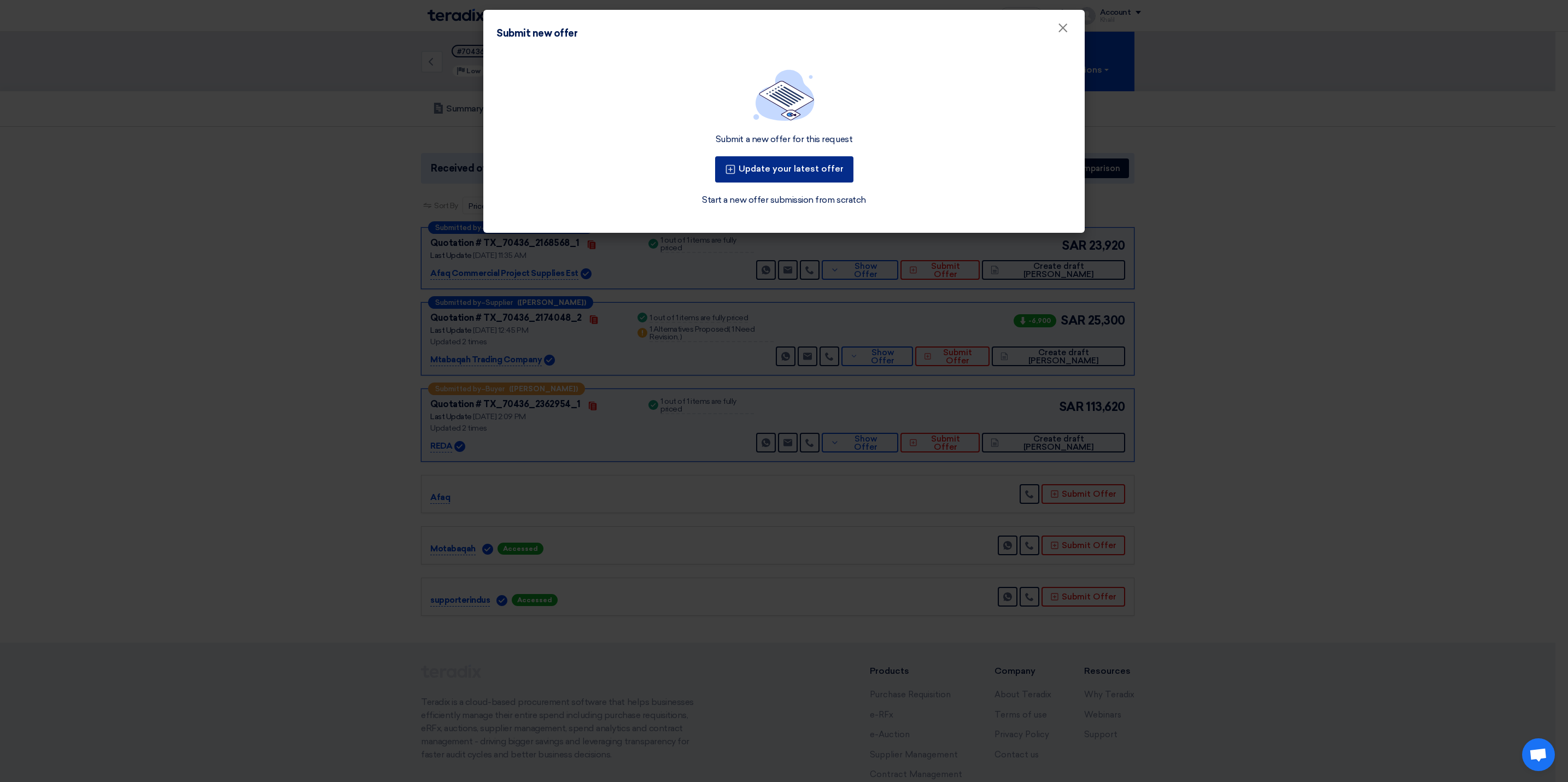
click at [791, 173] on button "Update your latest offer" at bounding box center [784, 169] width 138 height 26
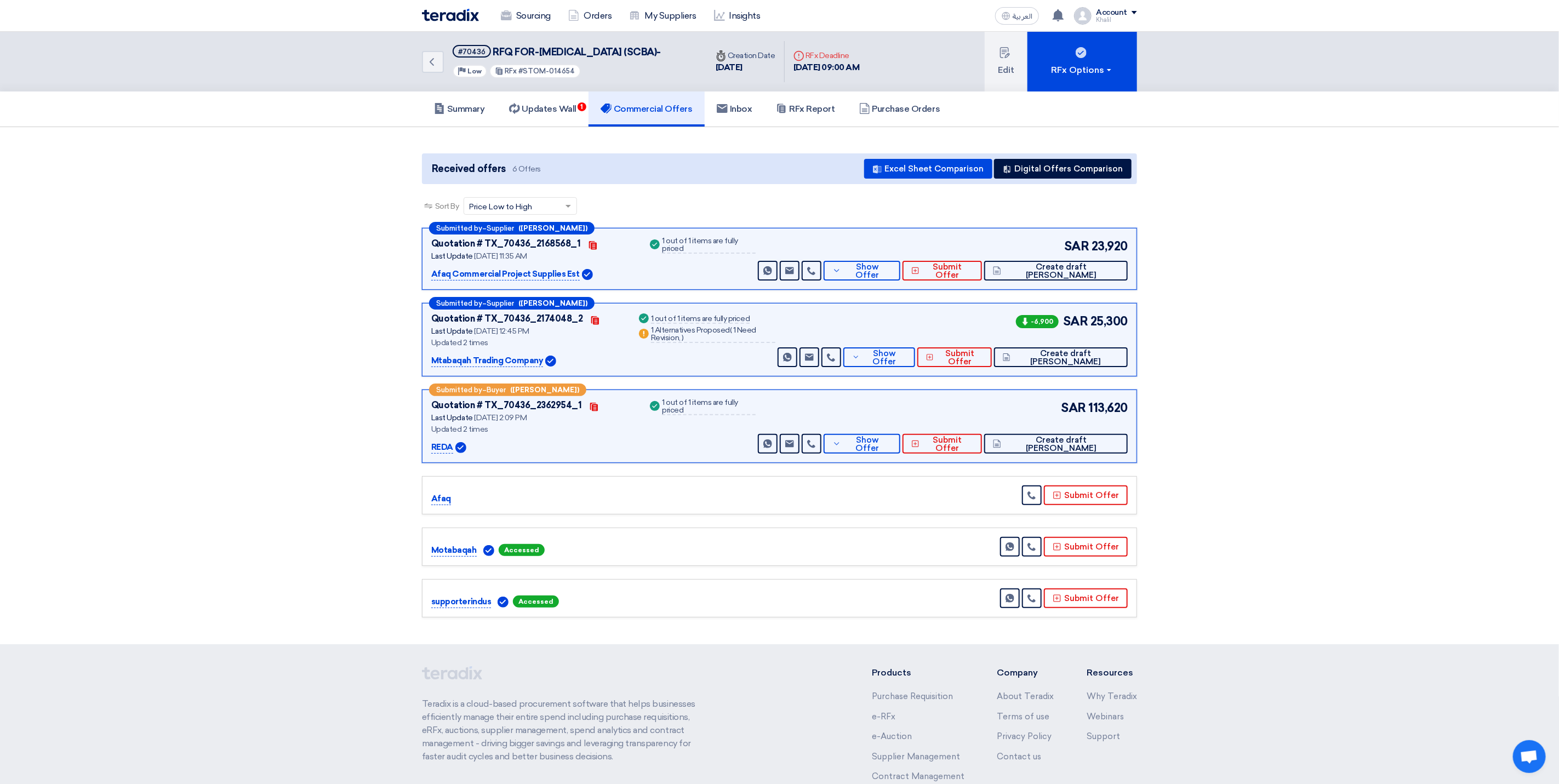
click at [1358, 73] on div "Back #70436 RFQ FOR-[MEDICAL_DATA] (SCBA)- Priority Low RFx #STOM-014654 Time C…" at bounding box center [779, 62] width 1559 height 60
click at [700, 125] on link "Commercial Offers" at bounding box center [647, 109] width 116 height 35
click at [654, 115] on h5 "Commercial Offers" at bounding box center [646, 109] width 92 height 11
drag, startPoint x: 431, startPoint y: 178, endPoint x: 510, endPoint y: 178, distance: 79.0
click at [510, 176] on span "Received offers 6 Offers" at bounding box center [486, 169] width 116 height 15
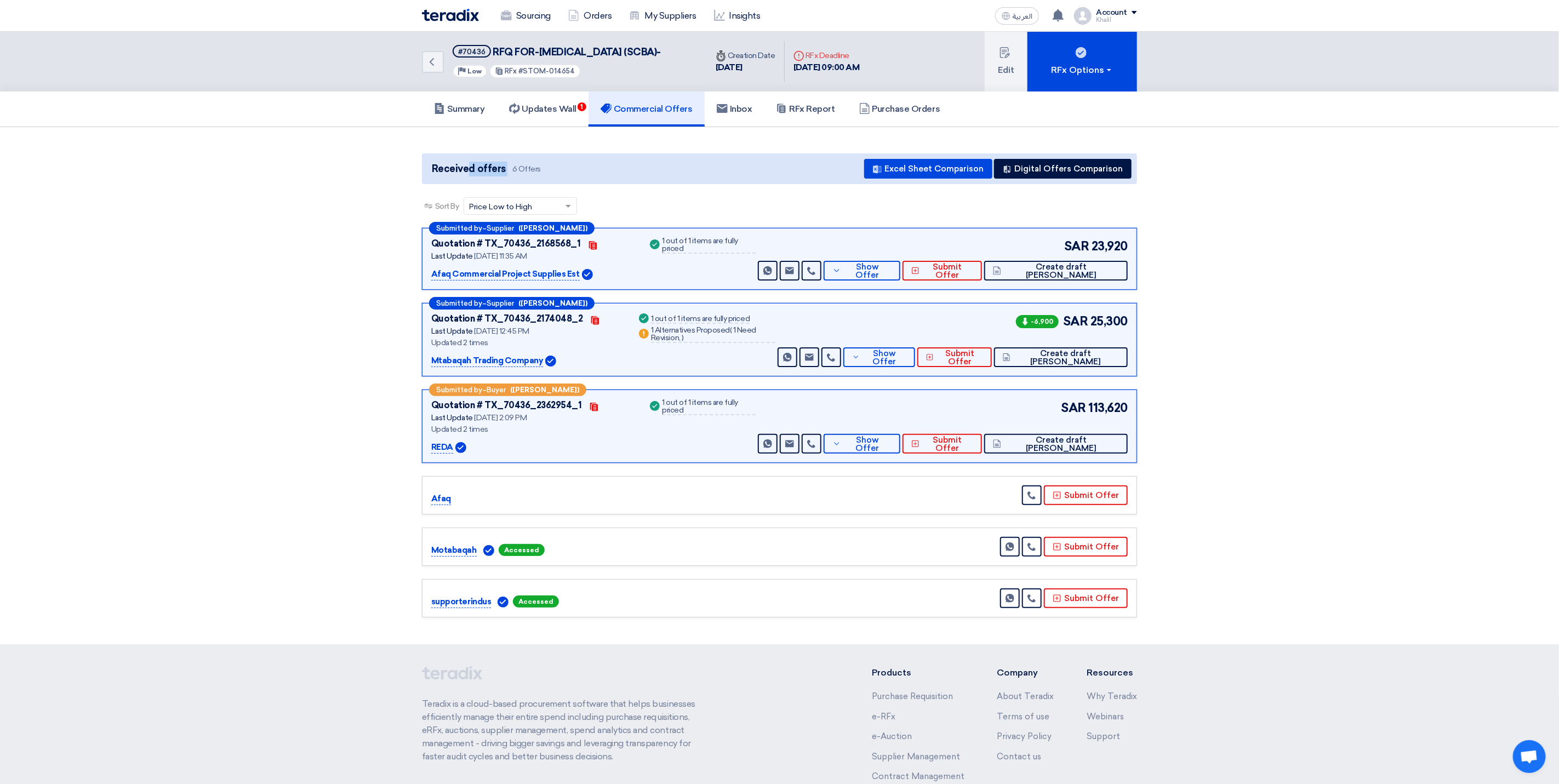
copy span "Received offers"
drag, startPoint x: 567, startPoint y: 65, endPoint x: 489, endPoint y: 54, distance: 78.8
click at [489, 54] on h5 "#70436 RFQ FOR-[MEDICAL_DATA] (SCBA)-" at bounding box center [556, 52] width 208 height 13
copy h5 "RFQ FOR-[MEDICAL_DATA] (SCBA)-"
click at [901, 454] on button "Show Offer" at bounding box center [862, 444] width 77 height 20
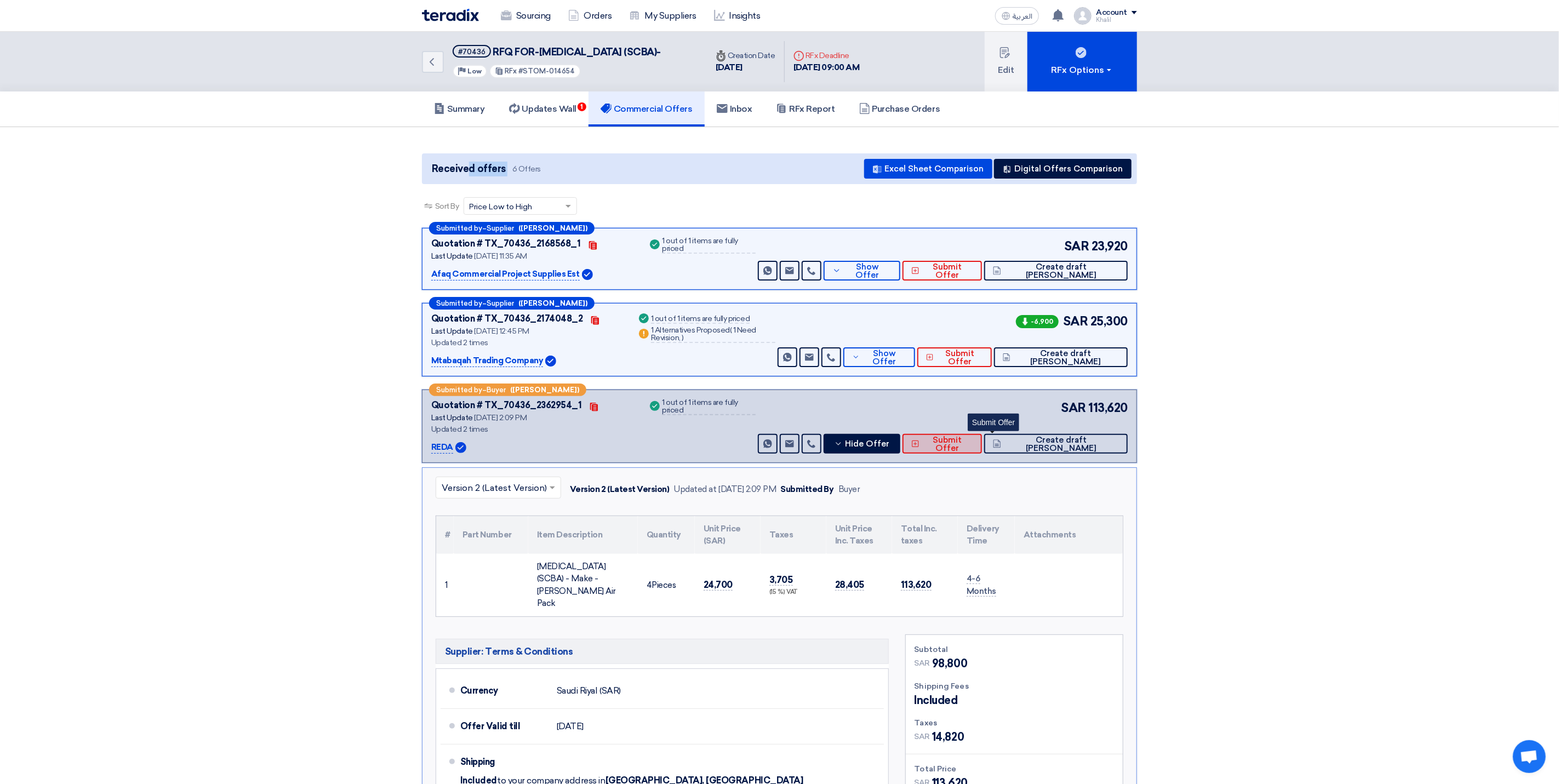
click at [973, 453] on span "Submit Offer" at bounding box center [948, 444] width 51 height 16
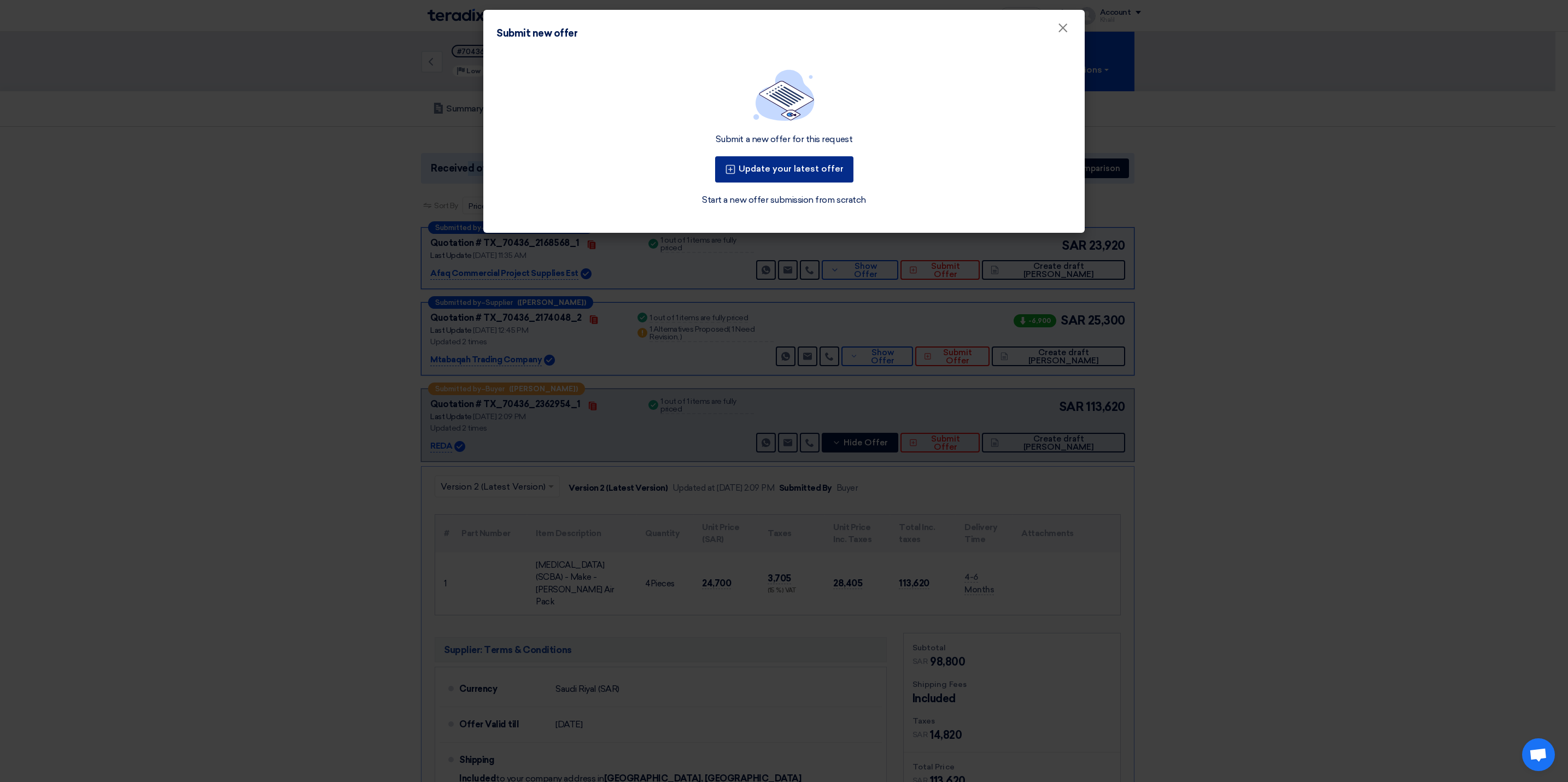
click at [815, 181] on button "Update your latest offer" at bounding box center [784, 169] width 138 height 26
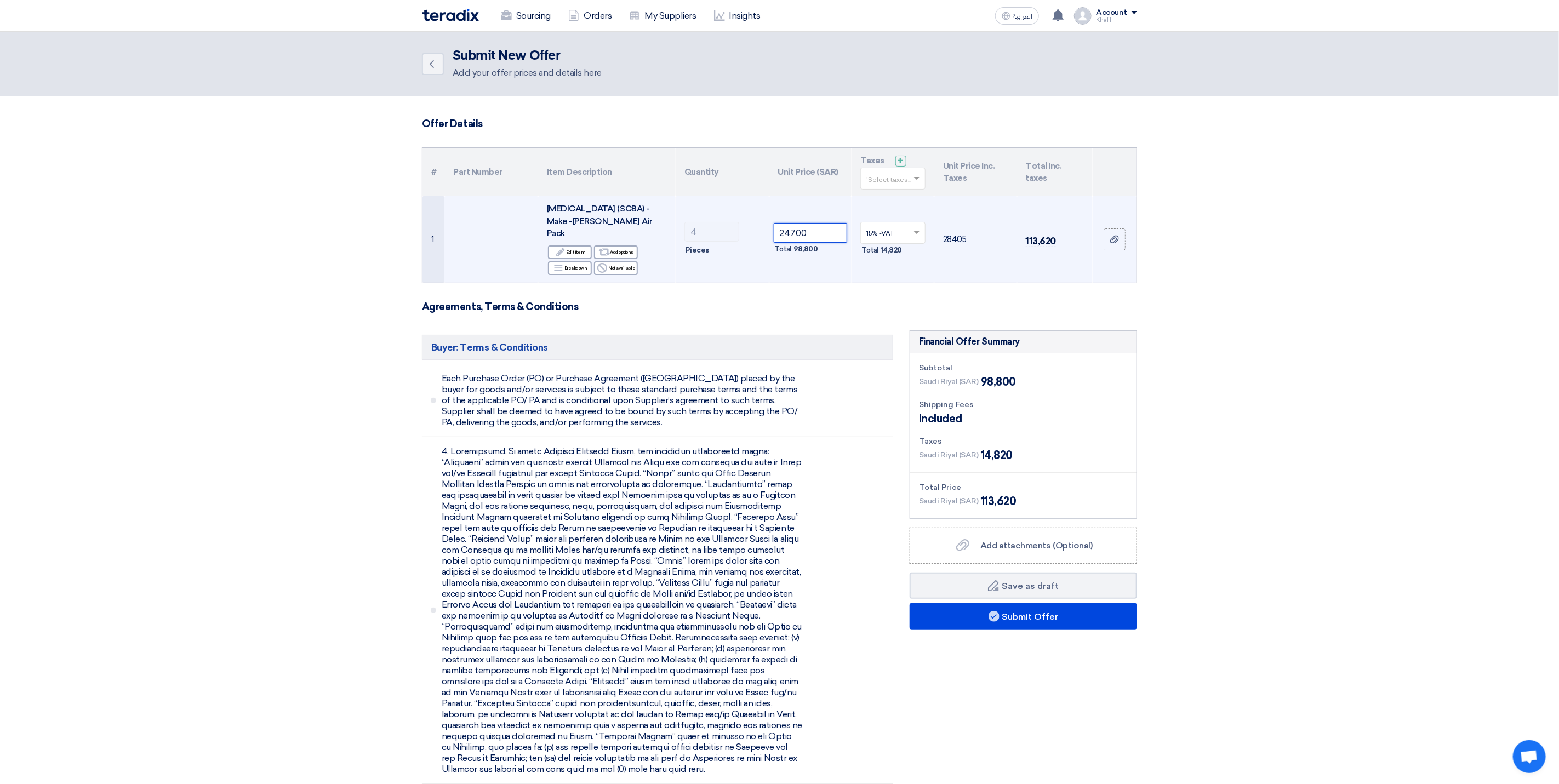
drag, startPoint x: 834, startPoint y: 237, endPoint x: 761, endPoint y: 235, distance: 73.0
click at [761, 235] on tr "1 [MEDICAL_DATA] (SCBA) - Make -[PERSON_NAME] Air Pack Edit Edit item Alternati…" at bounding box center [780, 240] width 714 height 87
paste input "3750."
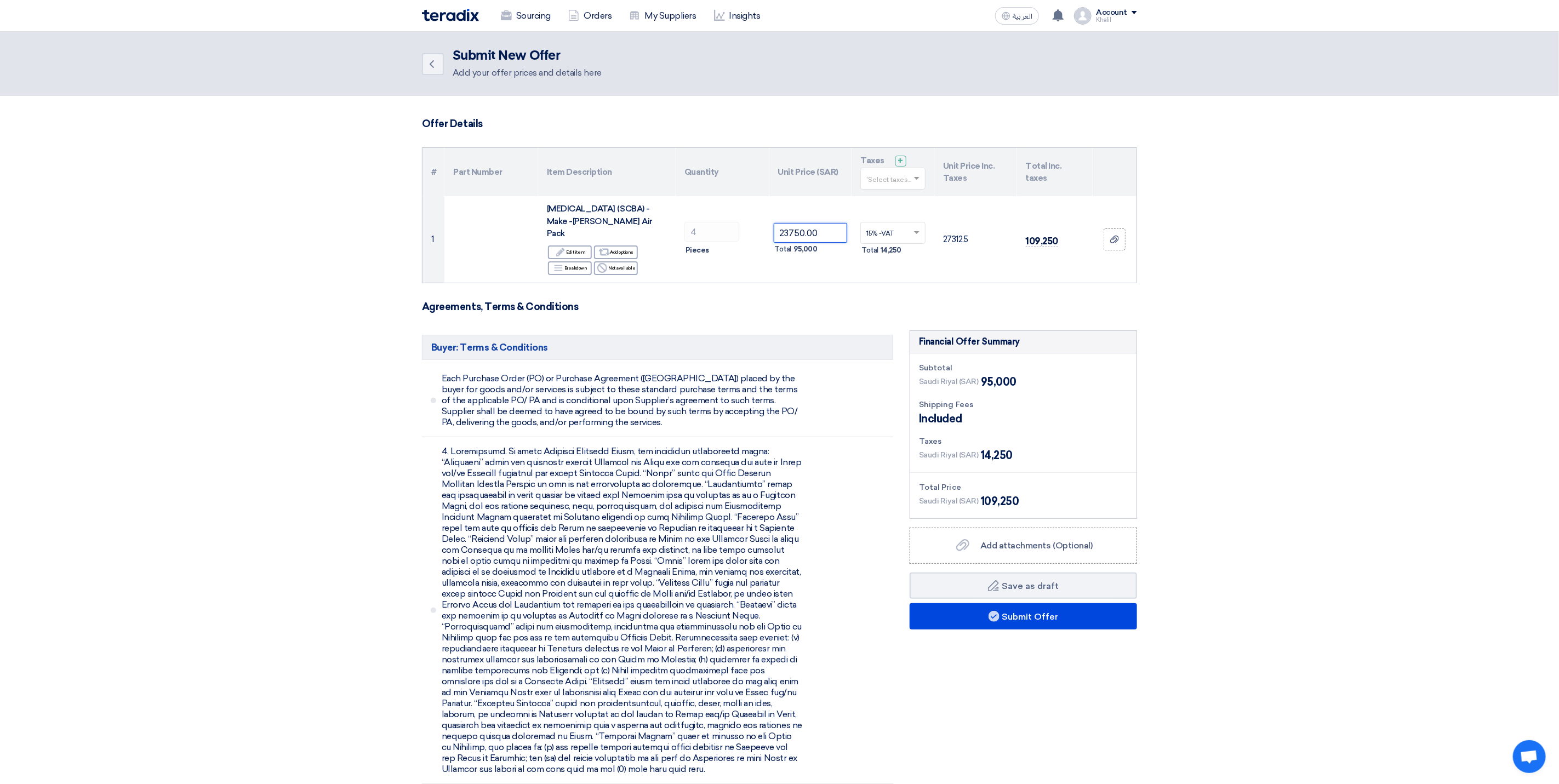
type input "23750.00"
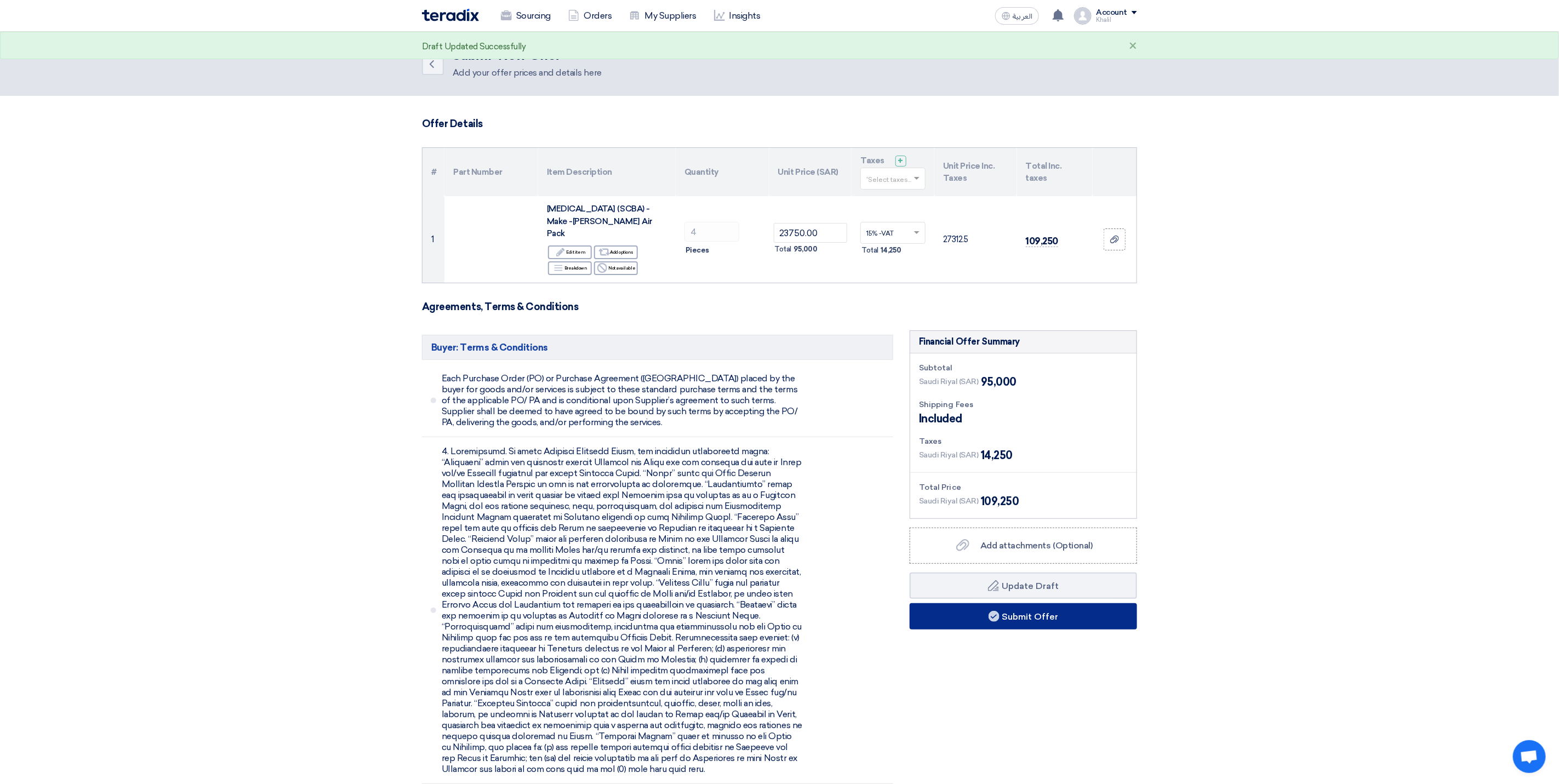
click at [1053, 620] on button "Submit Offer" at bounding box center [1023, 616] width 228 height 26
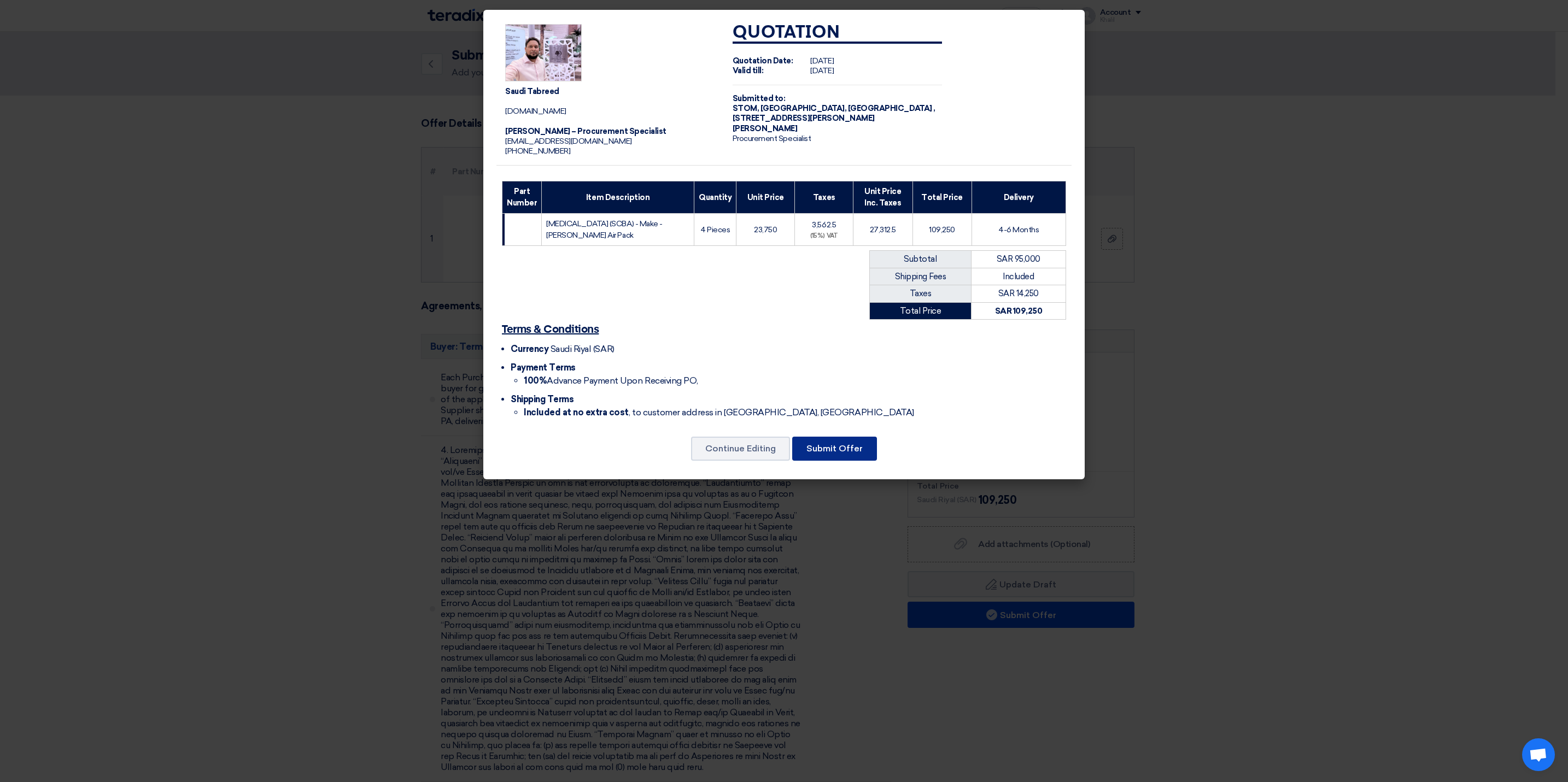
click at [845, 451] on button "Submit Offer" at bounding box center [834, 449] width 85 height 24
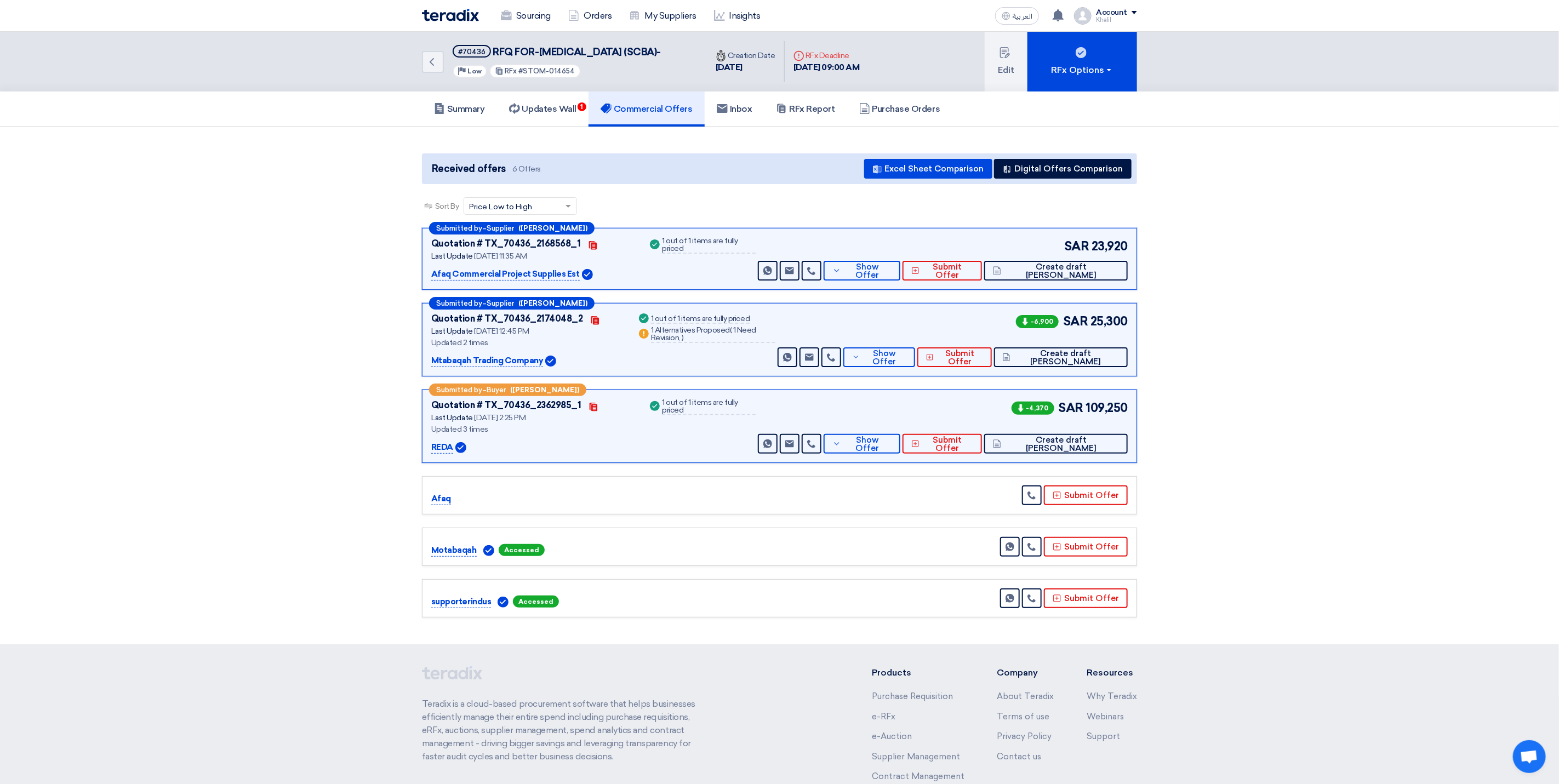
click at [446, 455] on p "REDA" at bounding box center [442, 448] width 22 height 13
click at [551, 412] on div "Quotation # TX_70436_2362985_1" at bounding box center [506, 406] width 150 height 13
click at [525, 412] on div "Quotation # TX_70436_2362985_1" at bounding box center [506, 406] width 150 height 13
click at [453, 455] on p "REDA" at bounding box center [442, 448] width 22 height 13
click at [1090, 417] on span "109,250" at bounding box center [1106, 408] width 42 height 18
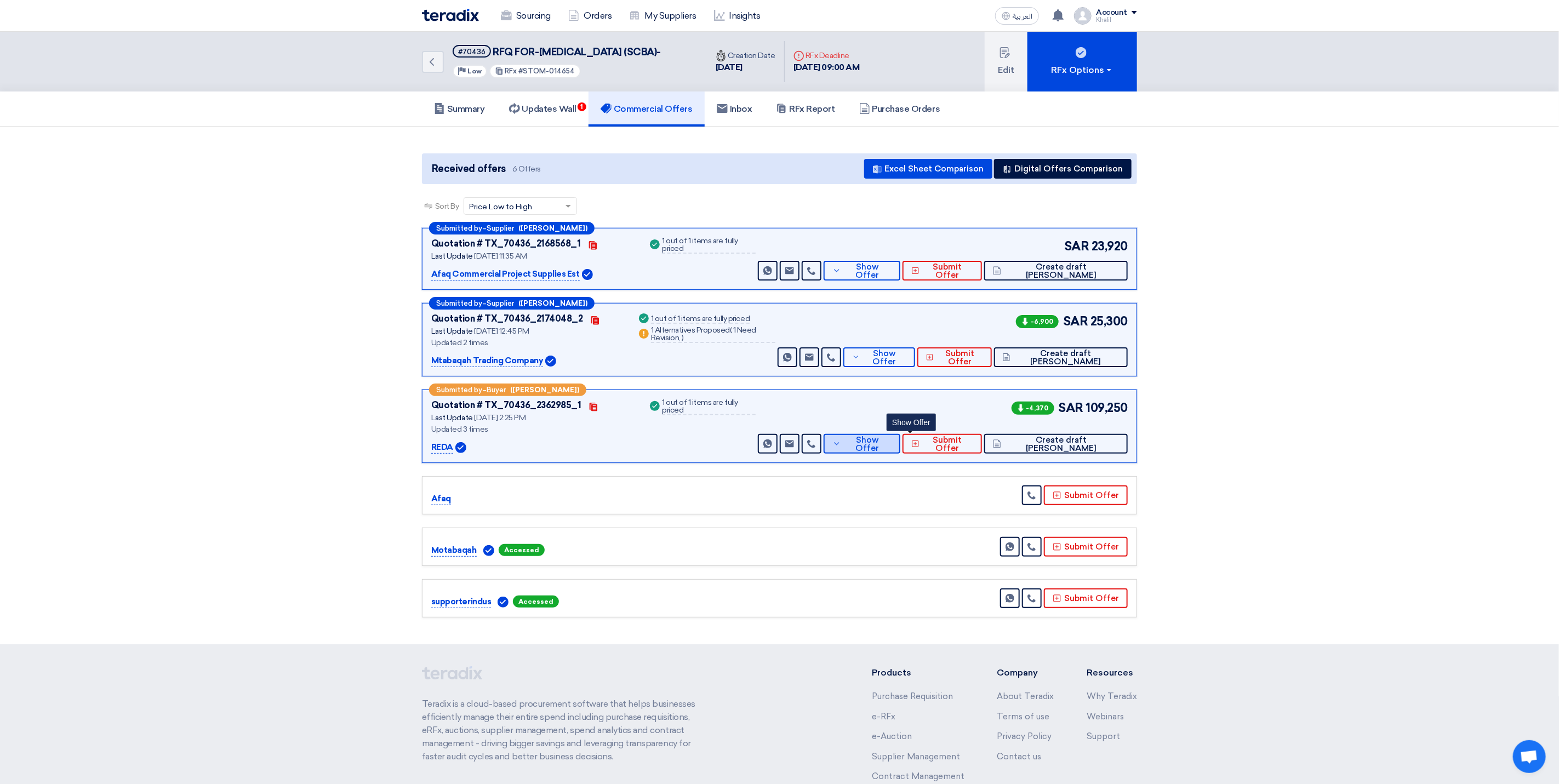
click at [901, 454] on button "Show Offer" at bounding box center [862, 444] width 77 height 20
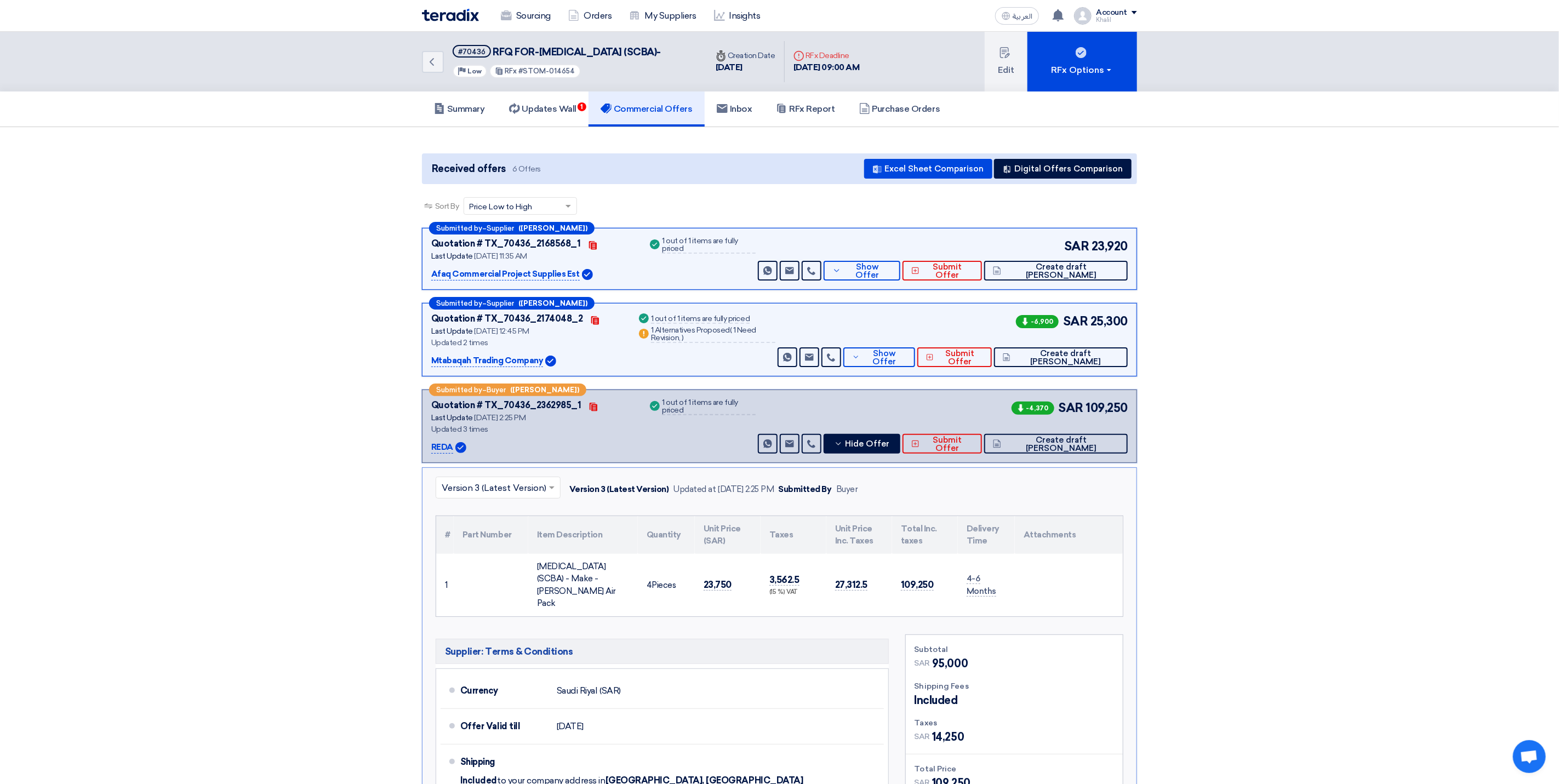
drag, startPoint x: 557, startPoint y: 61, endPoint x: 491, endPoint y: 56, distance: 66.2
click at [489, 53] on h5 "#70436 RFQ FOR-[MEDICAL_DATA] (SCBA)-" at bounding box center [556, 52] width 208 height 13
copy h5 "RFQ FOR-[MEDICAL_DATA] (SCBA)-"
click at [1288, 505] on section "Received offers 6 Offers Excel Sheet Comparison Digital Offers Comparison Sort …" at bounding box center [779, 589] width 1559 height 924
click at [476, 115] on h5 "Summary" at bounding box center [459, 109] width 51 height 11
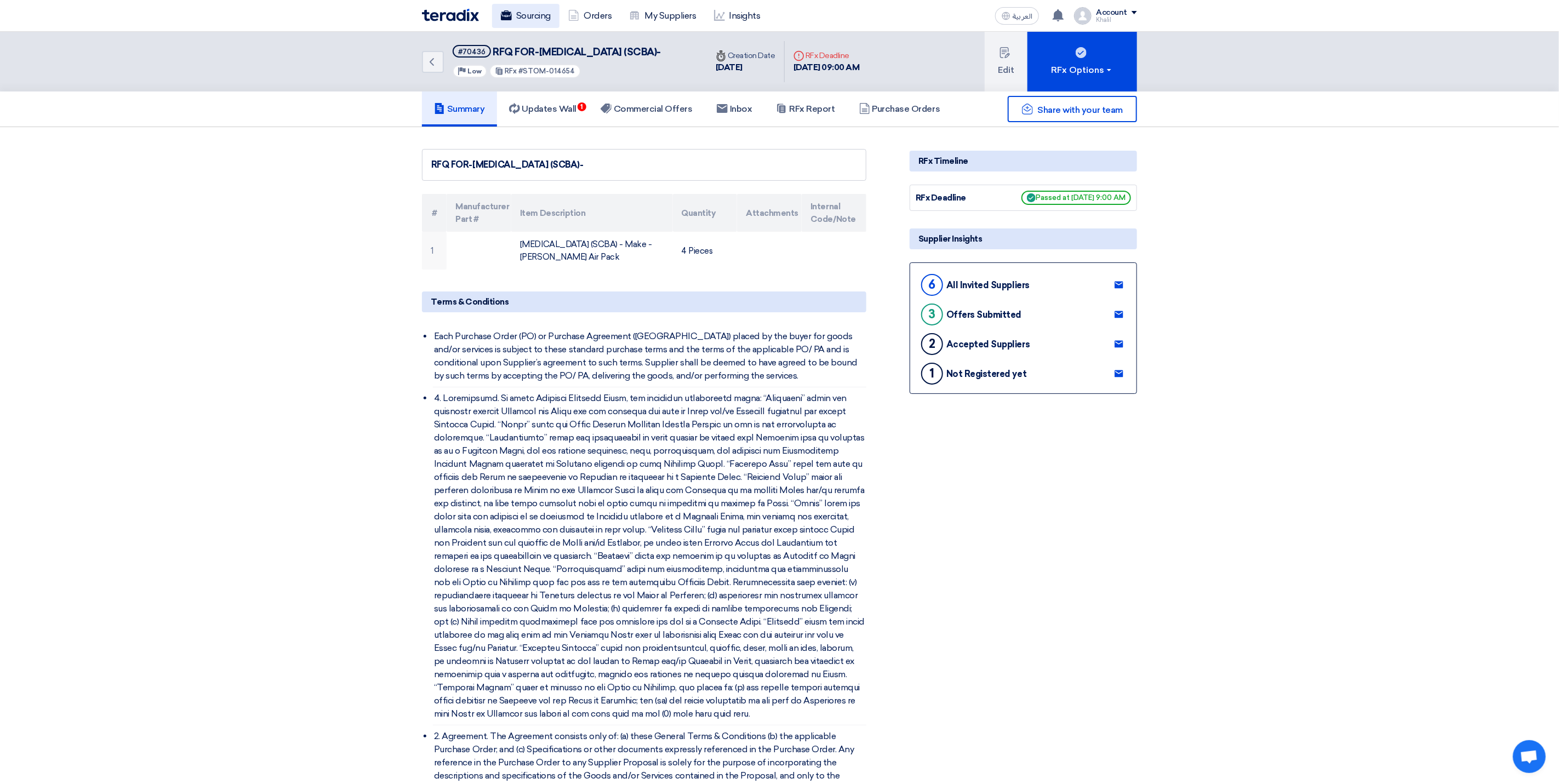
click at [533, 17] on link "Sourcing" at bounding box center [526, 16] width 67 height 24
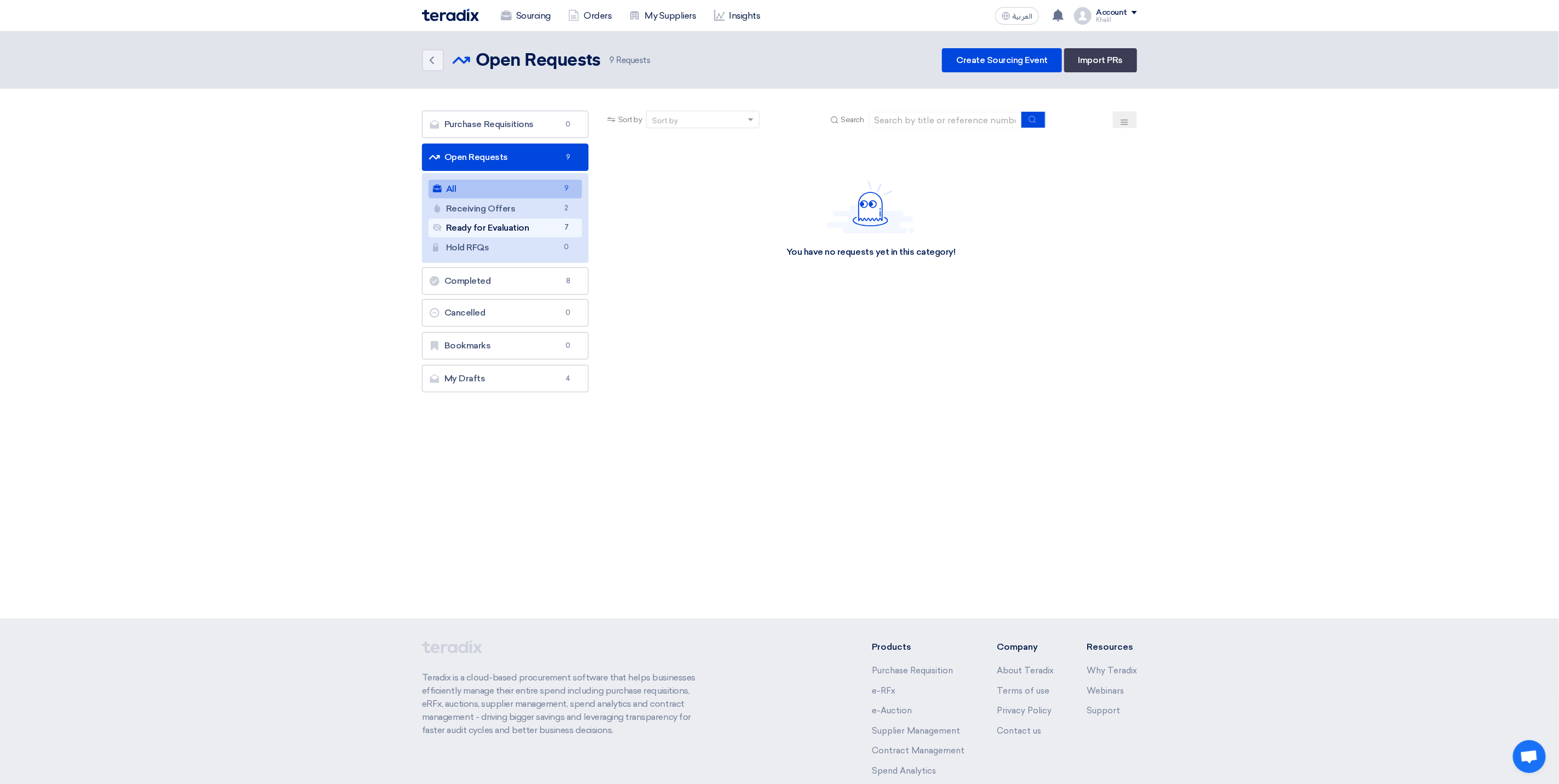
click at [542, 225] on link "Ready for Evaluation Ready for Evaluation 7" at bounding box center [505, 228] width 153 height 19
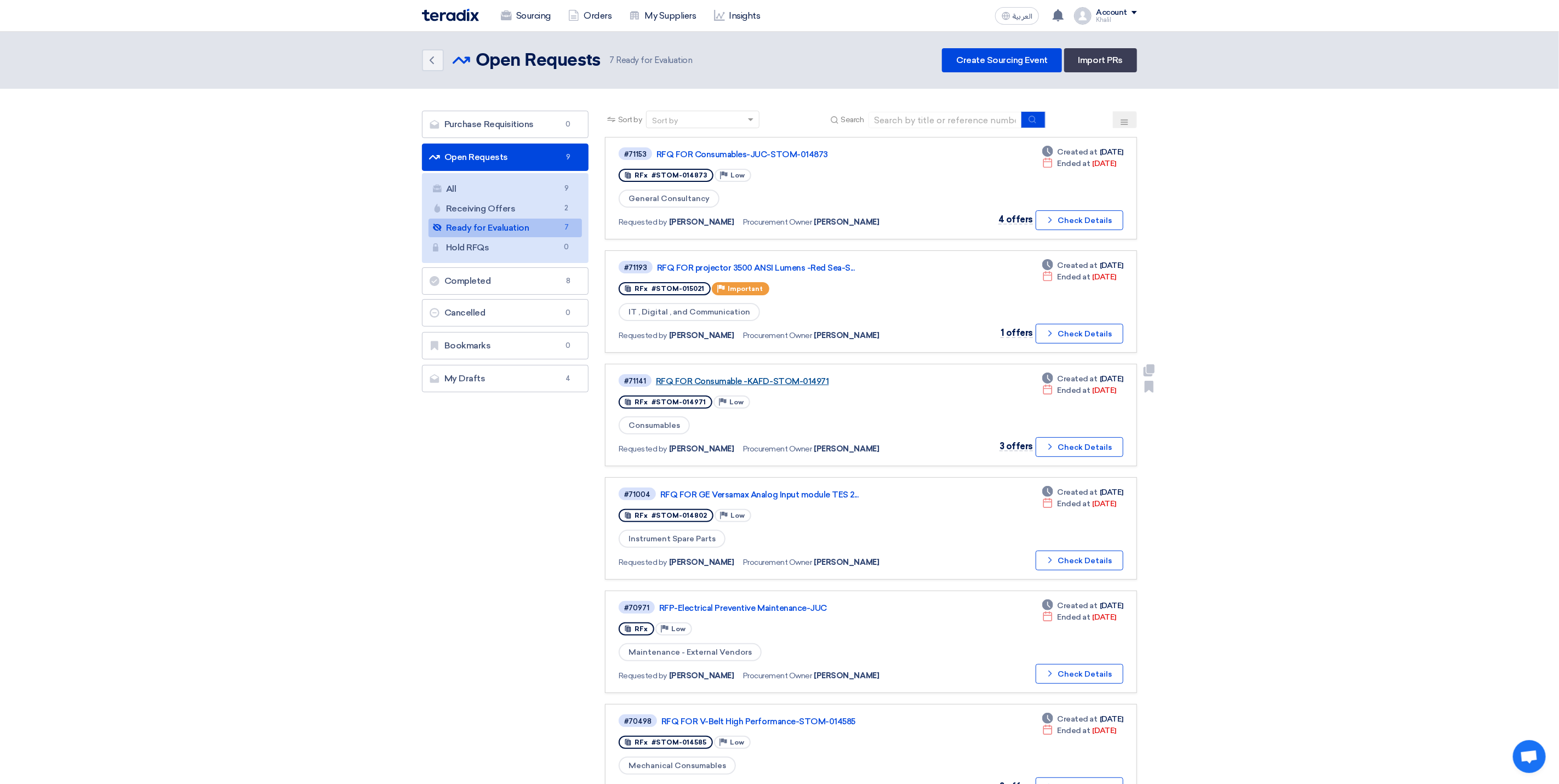
click at [768, 377] on link "RFQ FOR Consumable -KAFD-STOM-014971" at bounding box center [793, 381] width 274 height 10
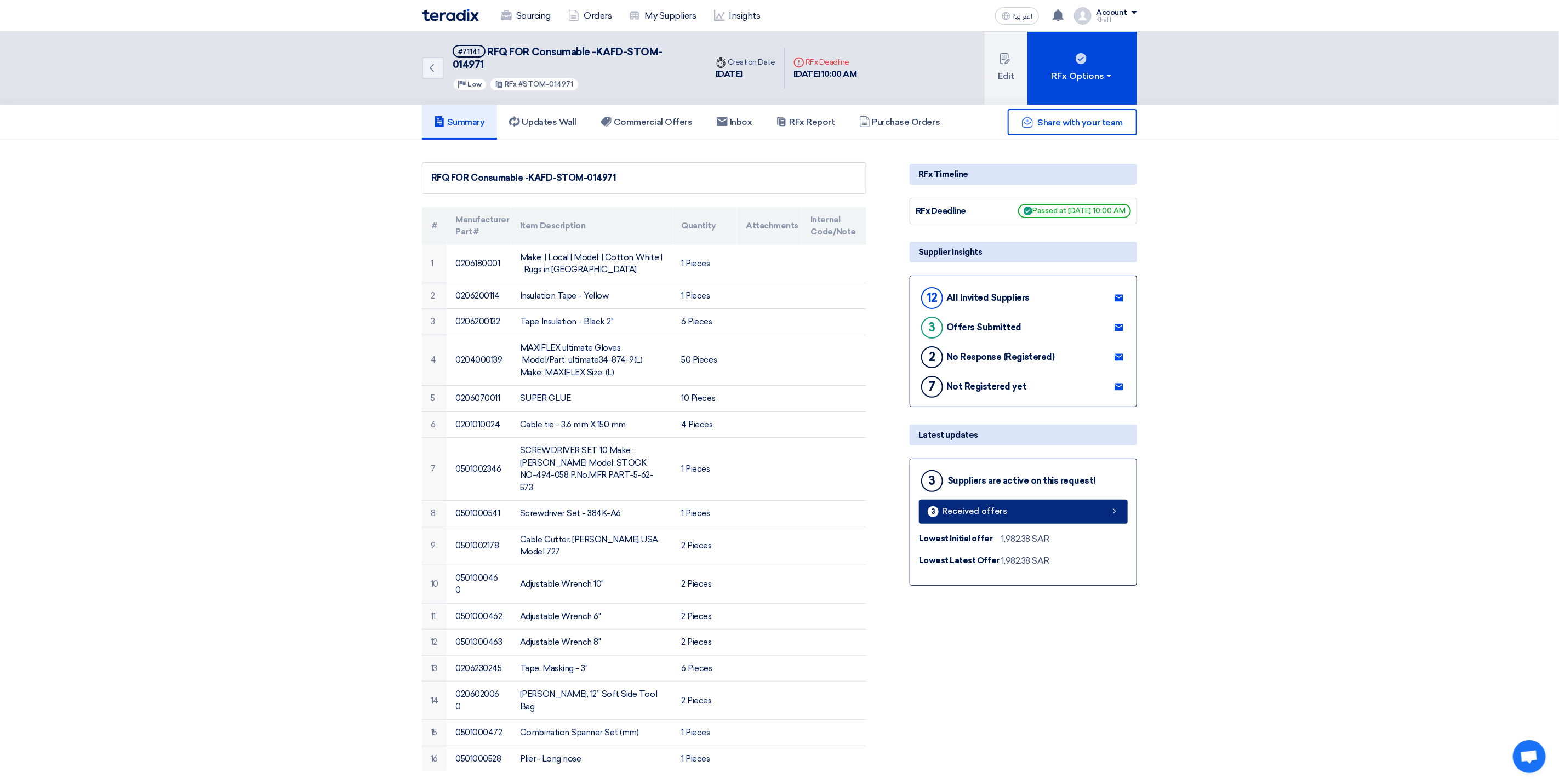
click at [1111, 507] on icon at bounding box center [1115, 511] width 9 height 9
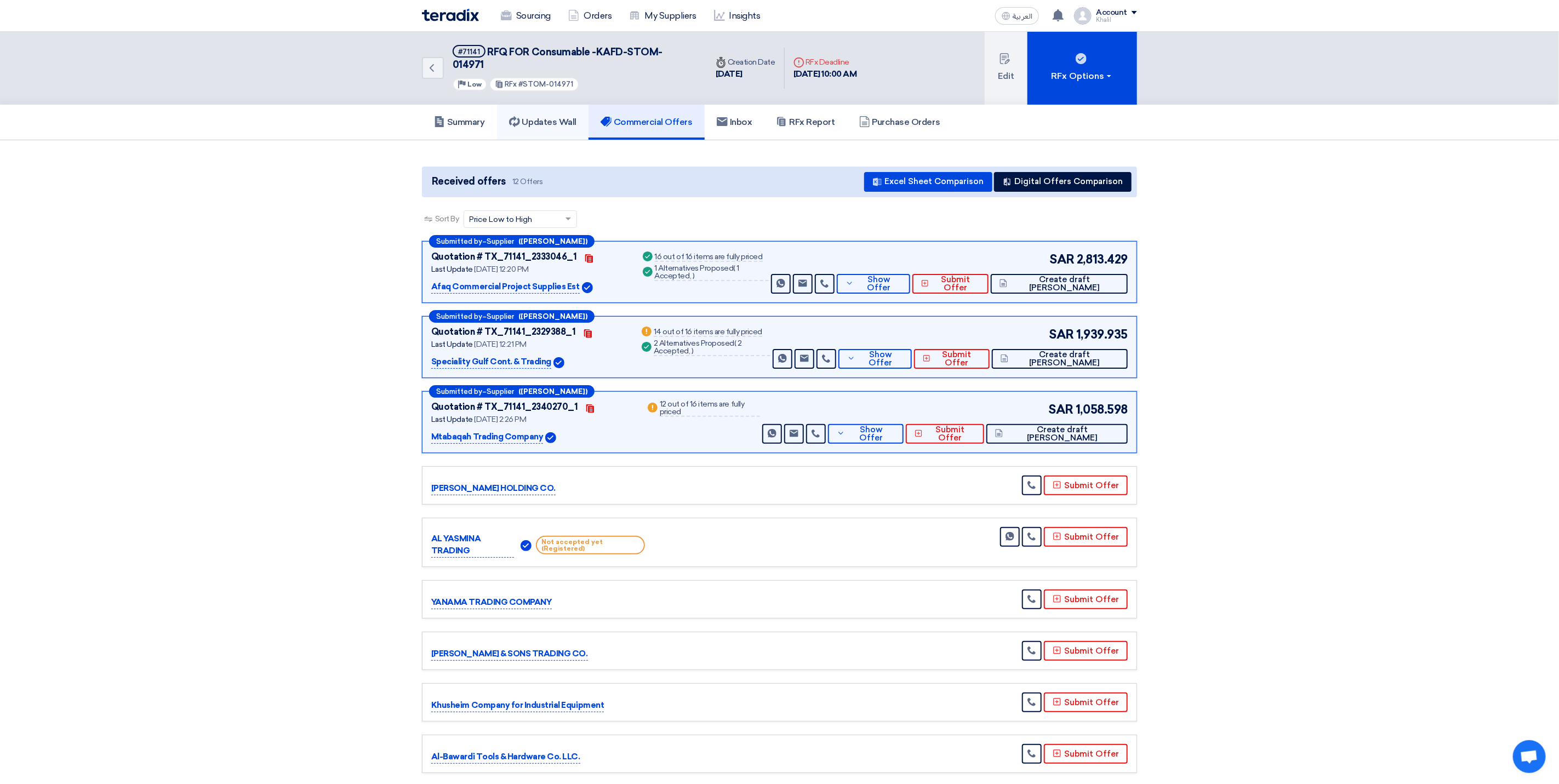
click at [533, 117] on h5 "Updates Wall" at bounding box center [542, 122] width 67 height 11
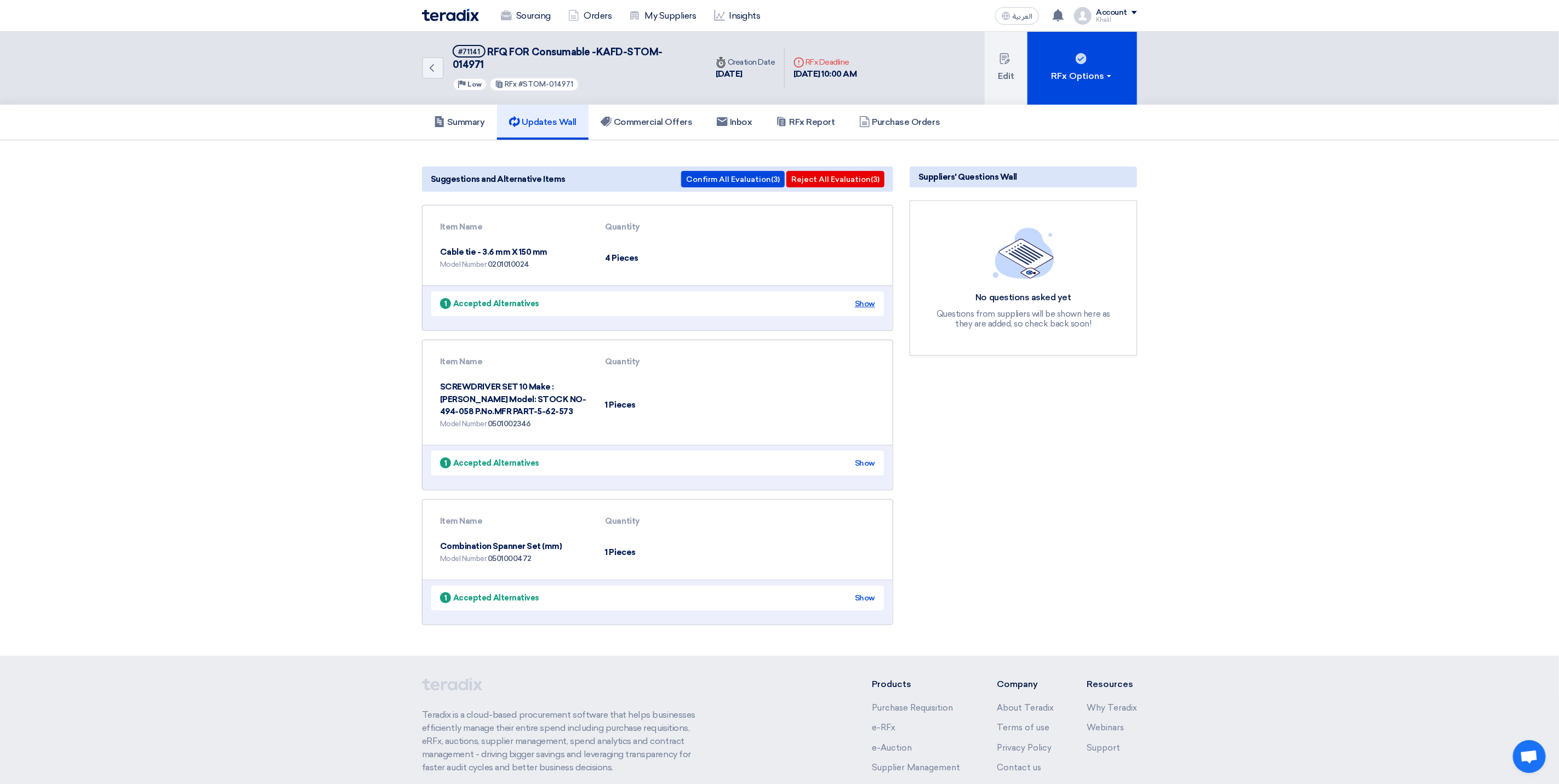
click at [866, 298] on div "Show" at bounding box center [865, 304] width 20 height 12
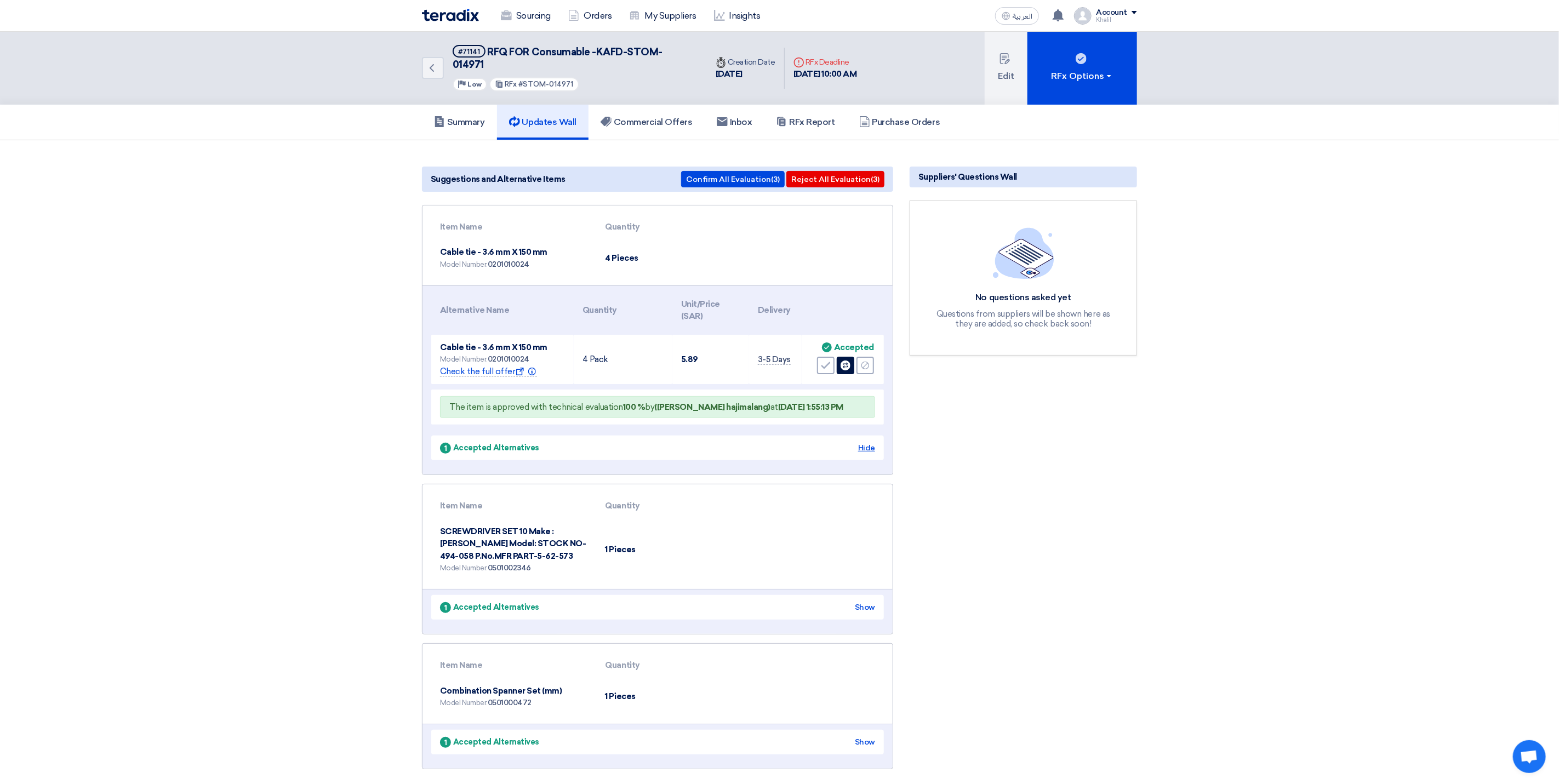
click at [870, 442] on div "Hide" at bounding box center [867, 448] width 17 height 12
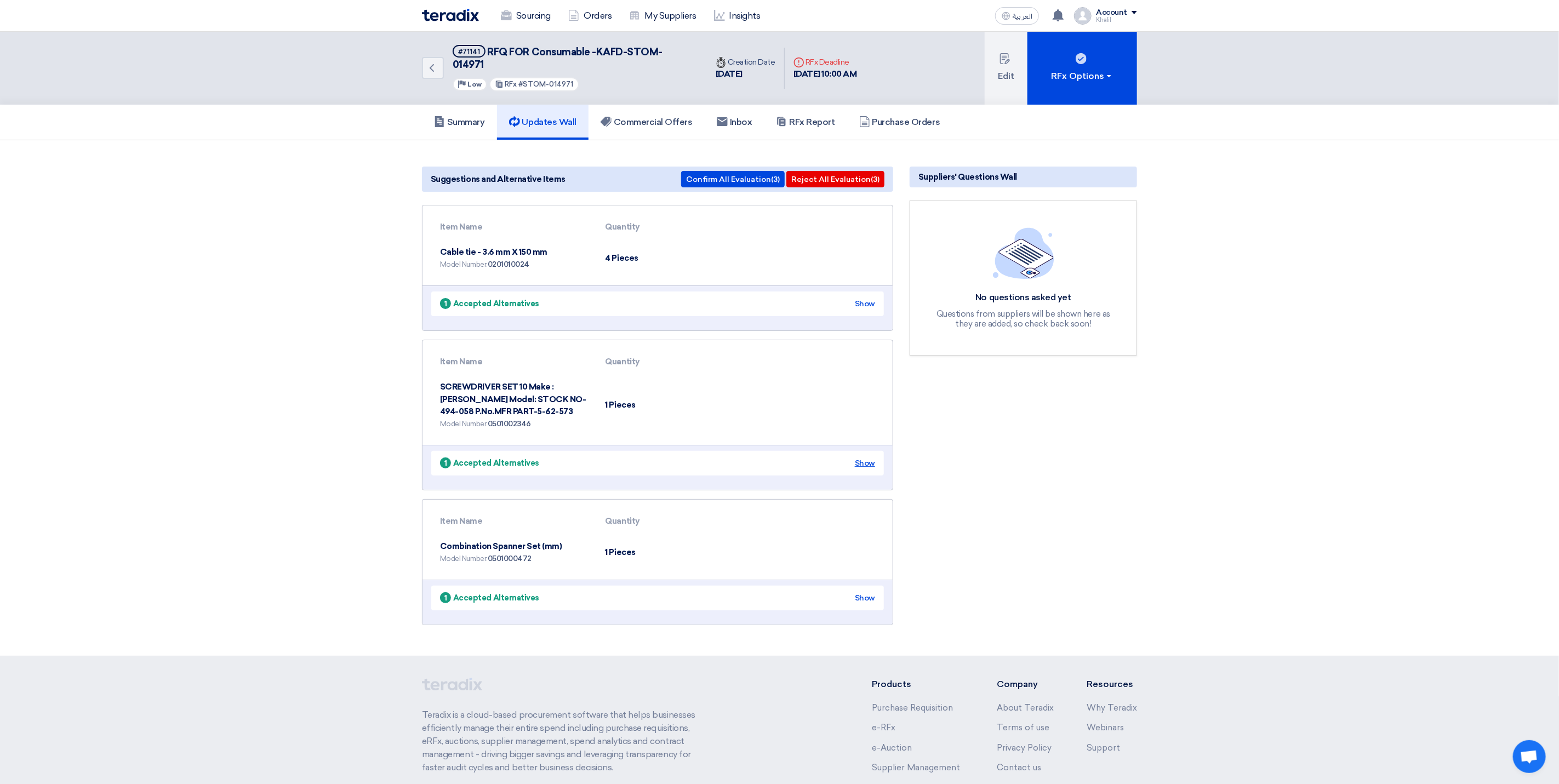
click at [873, 458] on div "Show" at bounding box center [865, 463] width 20 height 12
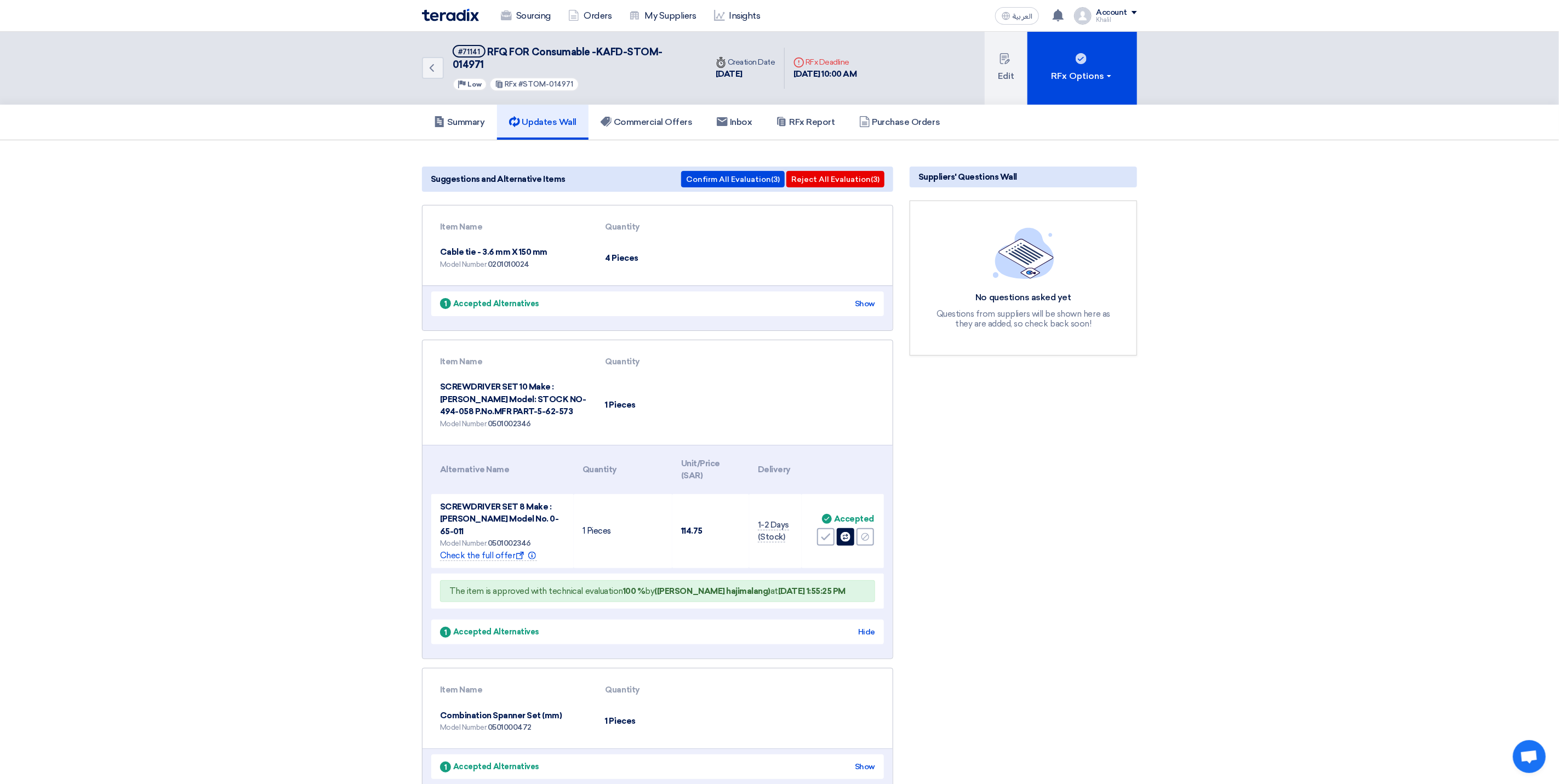
click at [866, 620] on div "1 Accepted Alternatives Hide" at bounding box center [658, 632] width 453 height 24
click at [872, 627] on div "Hide" at bounding box center [867, 632] width 17 height 12
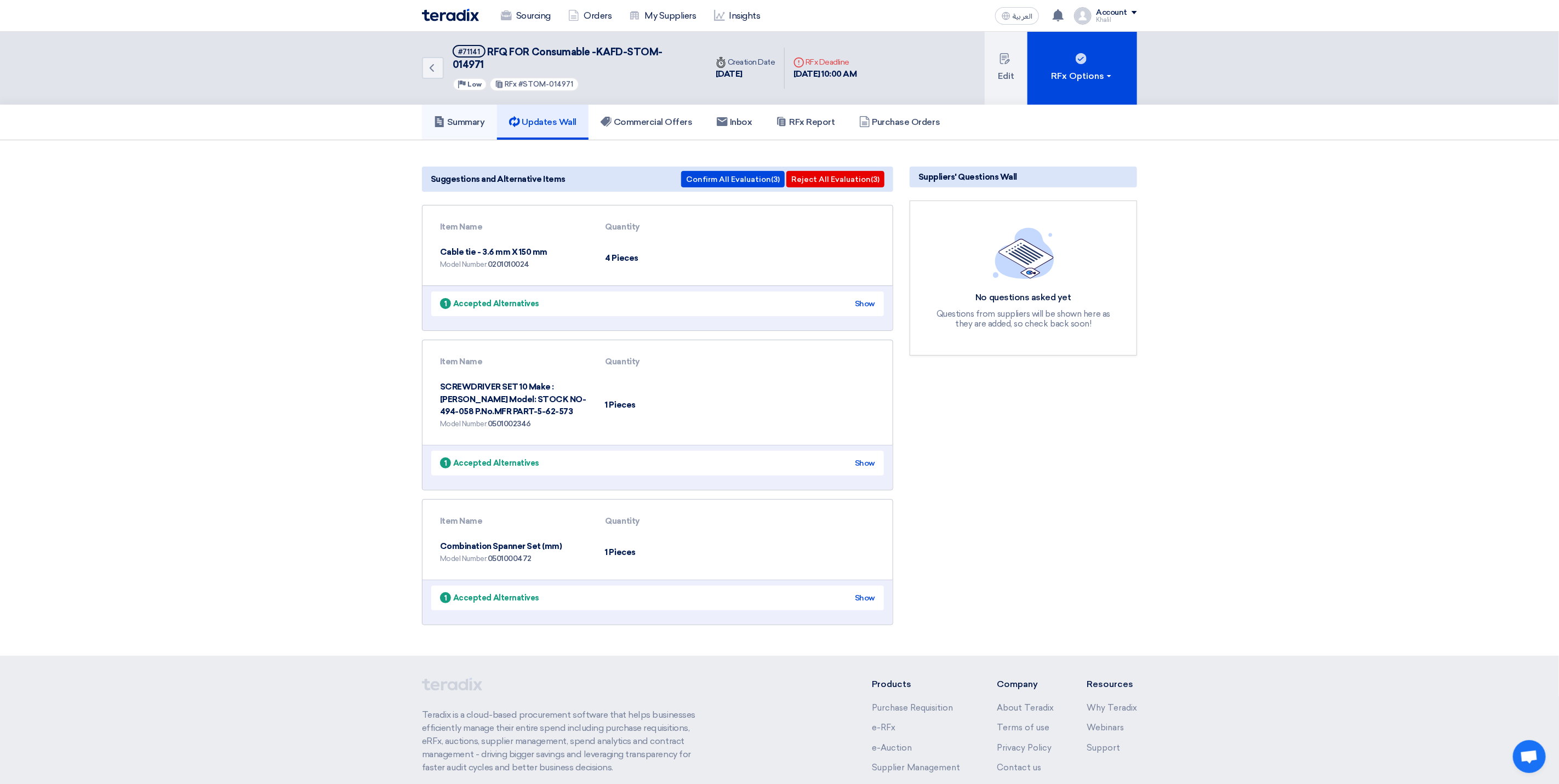
click at [479, 117] on h5 "Summary" at bounding box center [459, 122] width 51 height 11
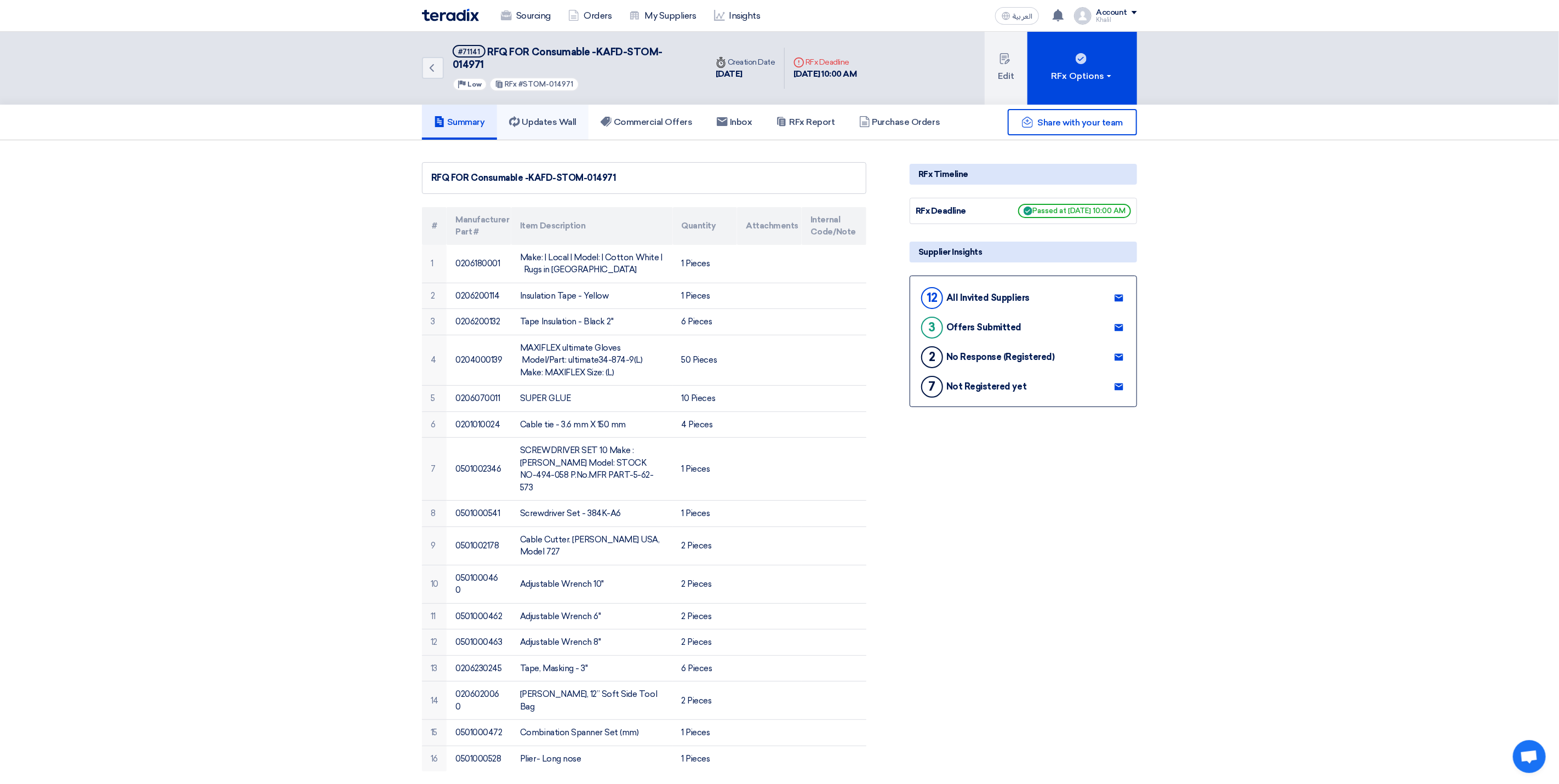
click at [535, 117] on h5 "Updates Wall" at bounding box center [542, 122] width 67 height 11
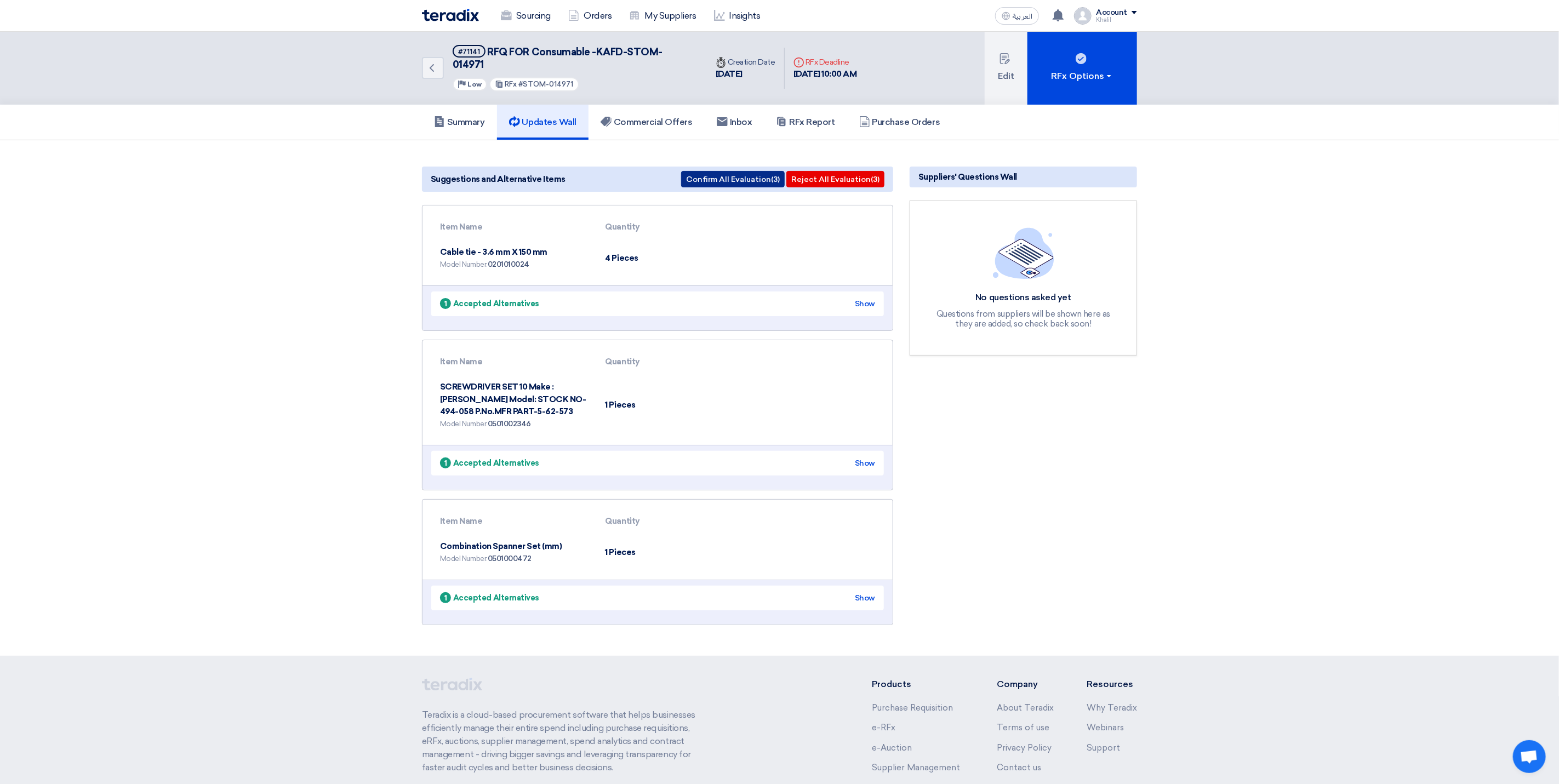
click at [732, 171] on button "Confirm All Evaluation (3)" at bounding box center [733, 179] width 104 height 16
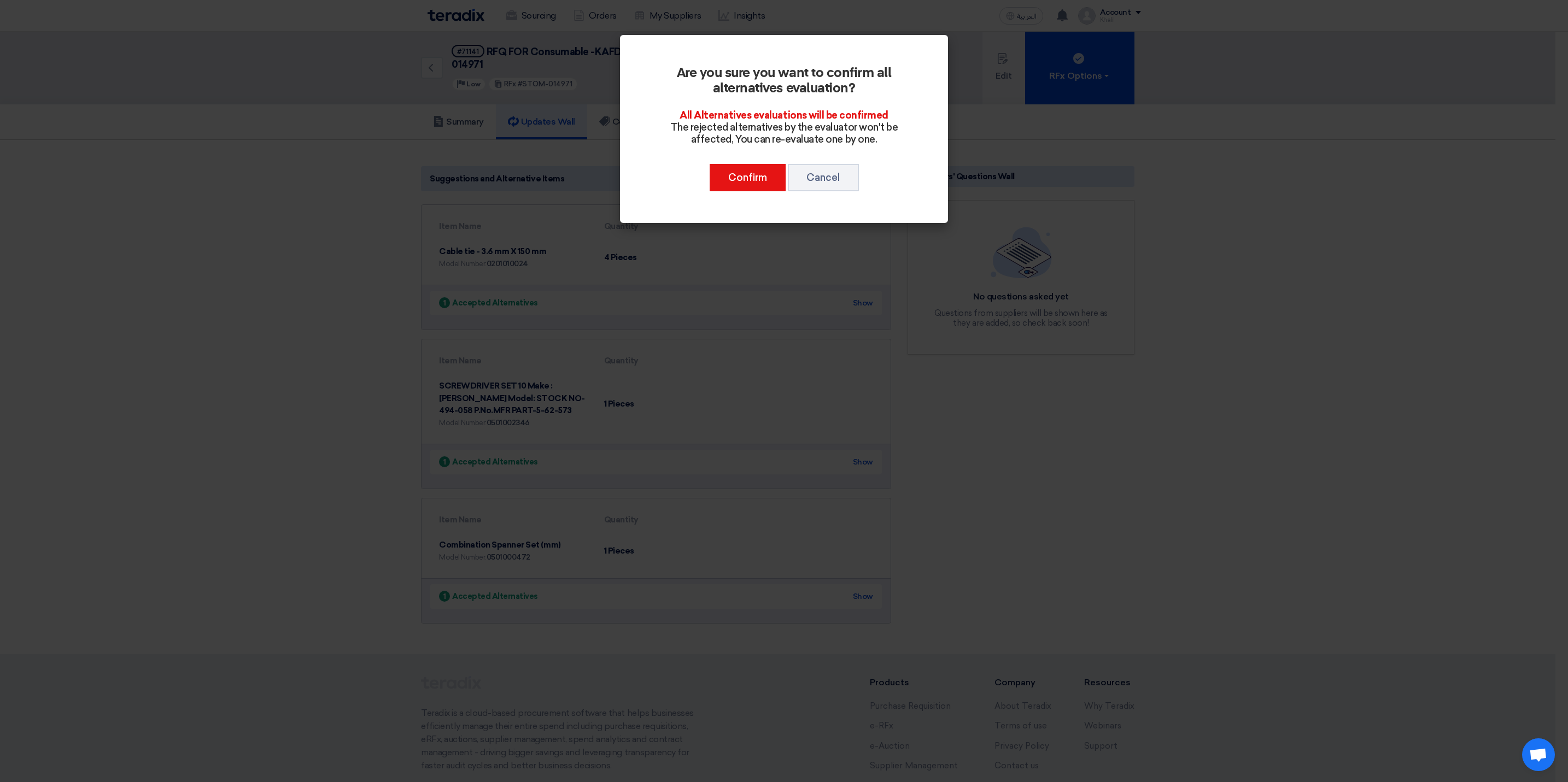
click at [1094, 449] on modal-container "Are you sure you want to confirm all alternatives evaluation? All Alternatives …" at bounding box center [784, 391] width 1568 height 782
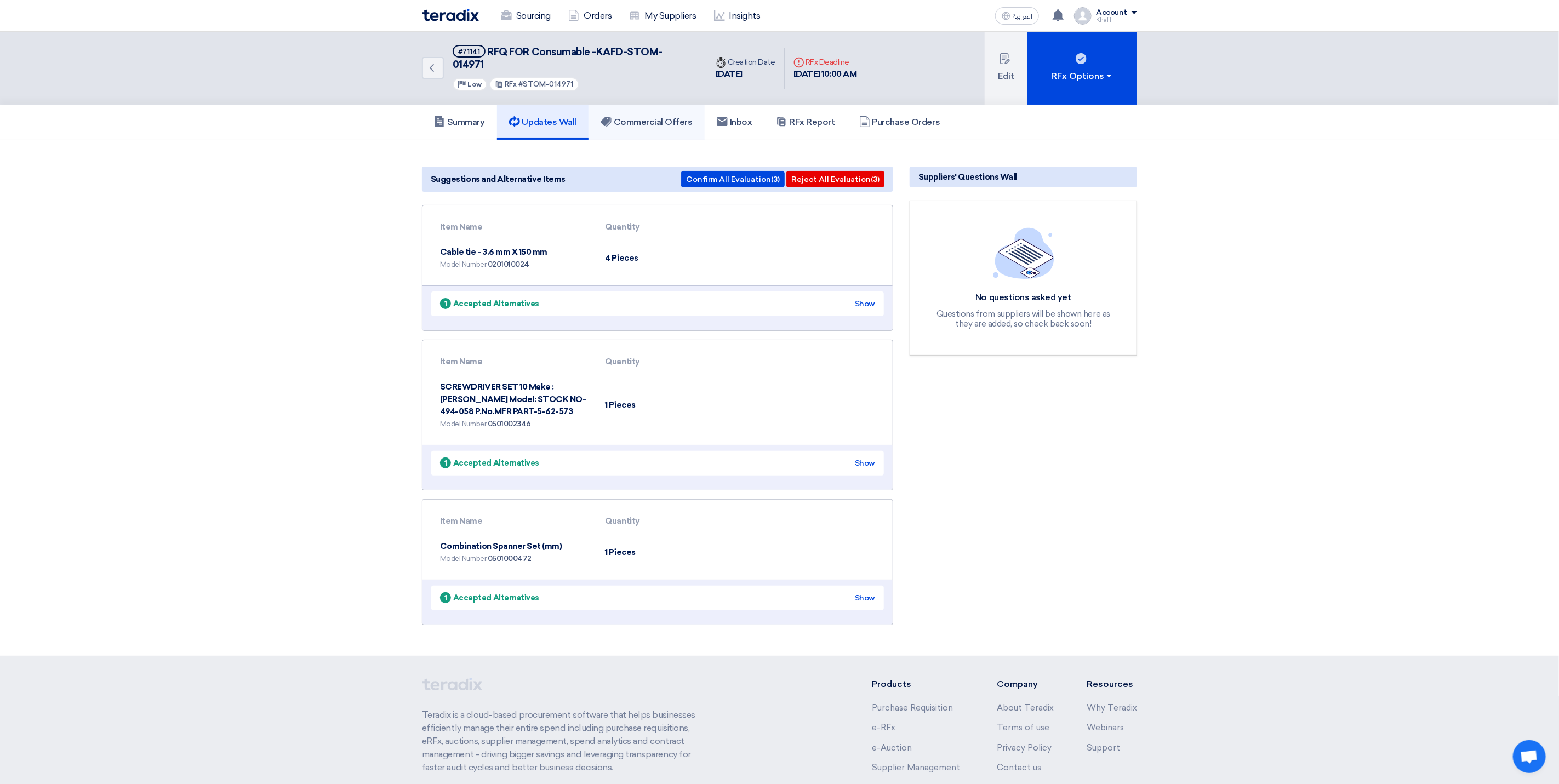
click at [673, 117] on link "Commercial Offers" at bounding box center [647, 122] width 116 height 35
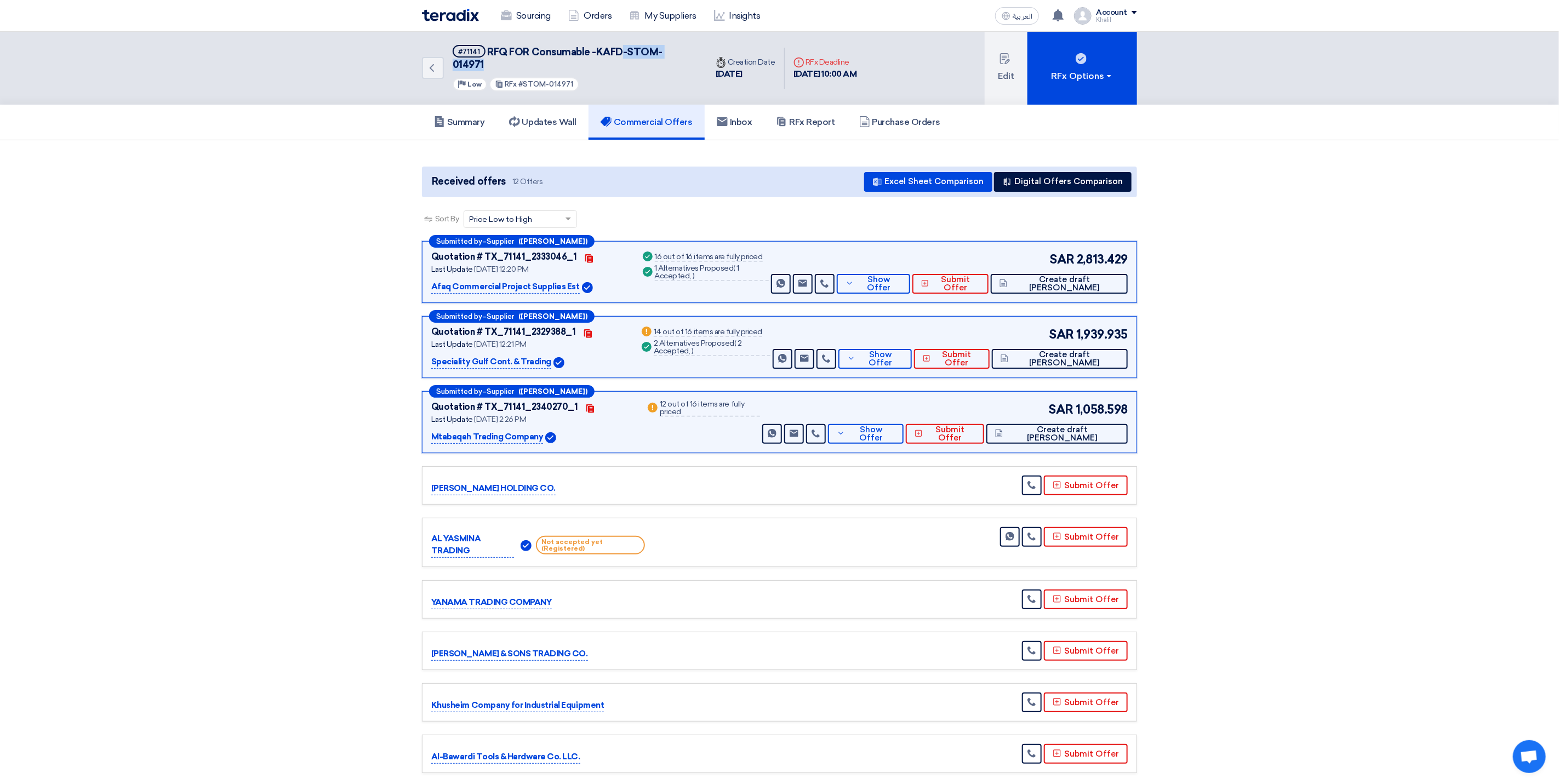
drag, startPoint x: 693, startPoint y: 51, endPoint x: 625, endPoint y: 51, distance: 68.0
click at [625, 51] on div "Back #71141 RFQ FOR Consumable -KAFD-STOM-014971 Priority Low RFx #STOM-014971" at bounding box center [564, 68] width 285 height 73
copy span "-STOM-014971"
click at [442, 64] on link "Back" at bounding box center [433, 68] width 22 height 22
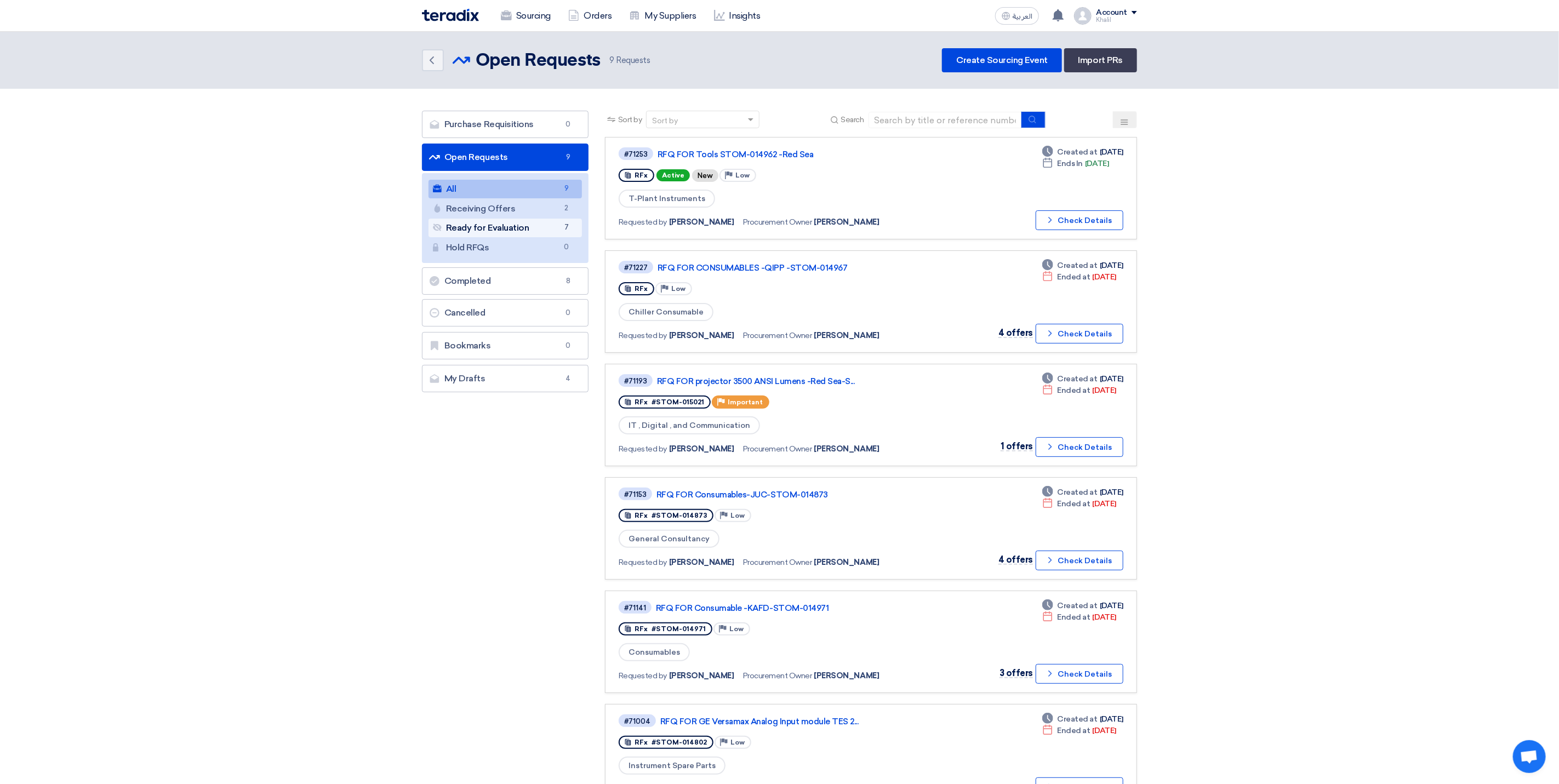
click at [526, 225] on link "Ready for Evaluation Ready for Evaluation 7" at bounding box center [505, 228] width 153 height 19
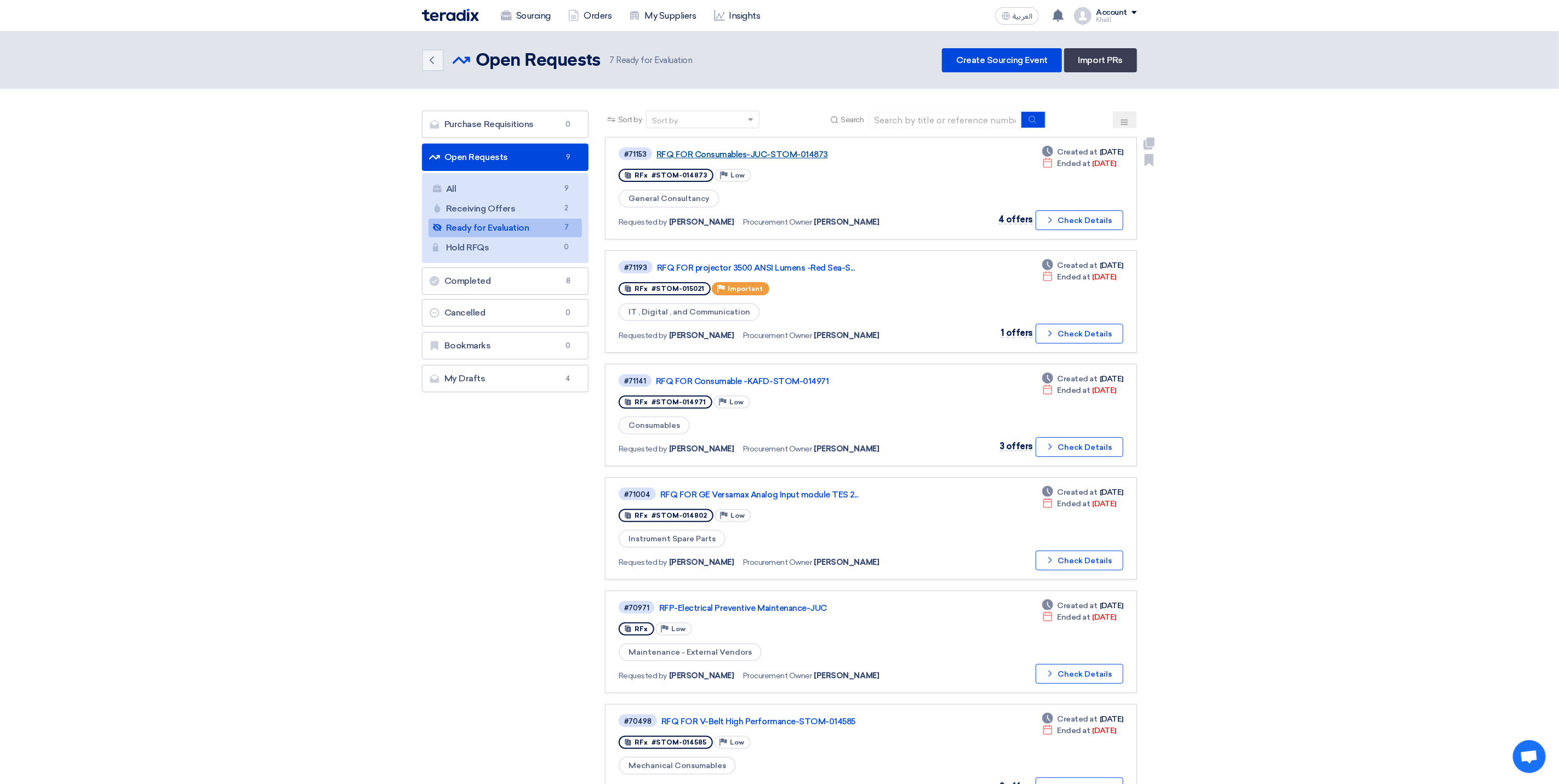
click at [785, 154] on link "RFQ FOR Consumables-JUC-STOM-014873" at bounding box center [793, 154] width 274 height 10
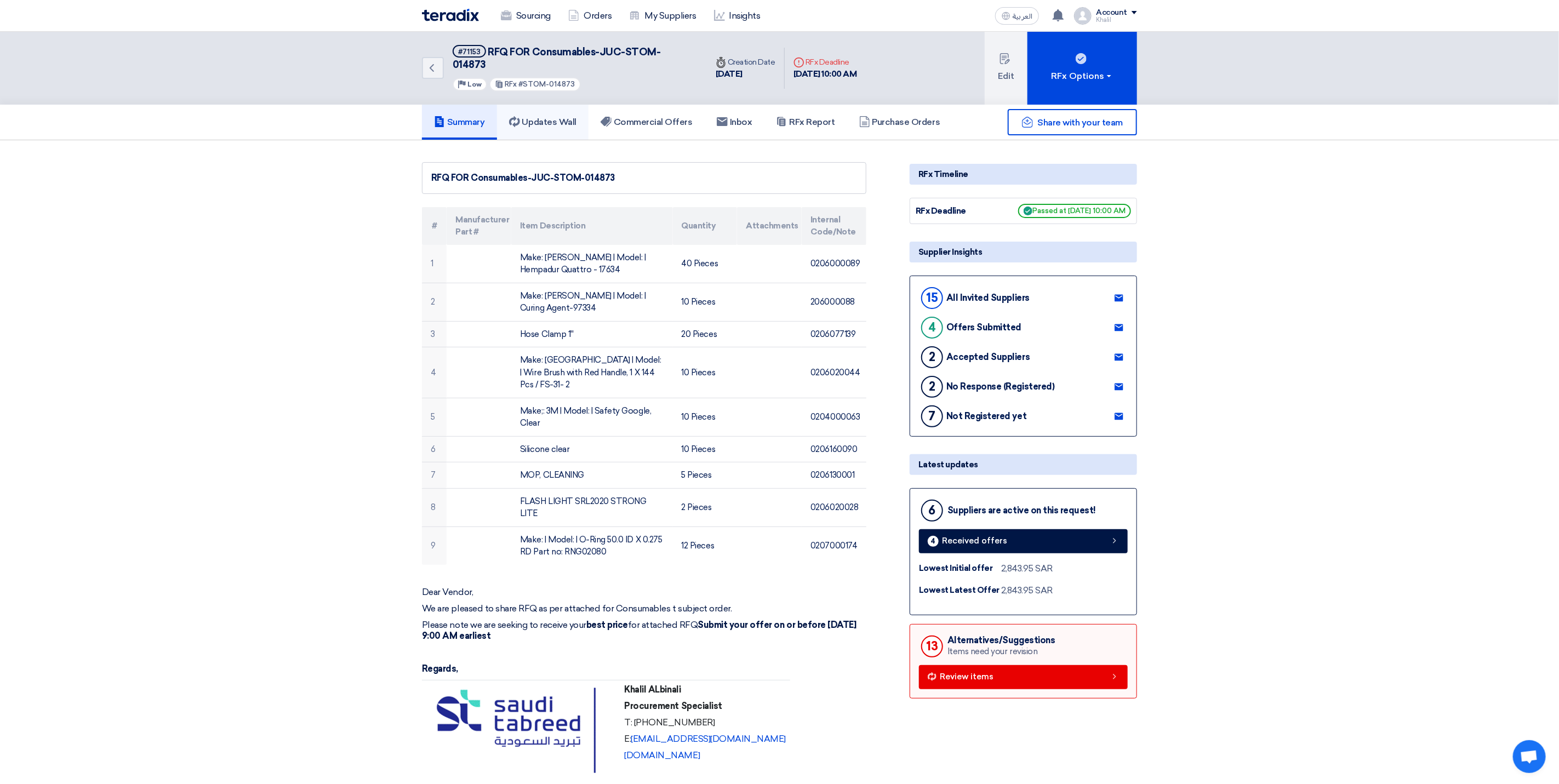
click at [552, 117] on h5 "Updates Wall" at bounding box center [542, 122] width 67 height 11
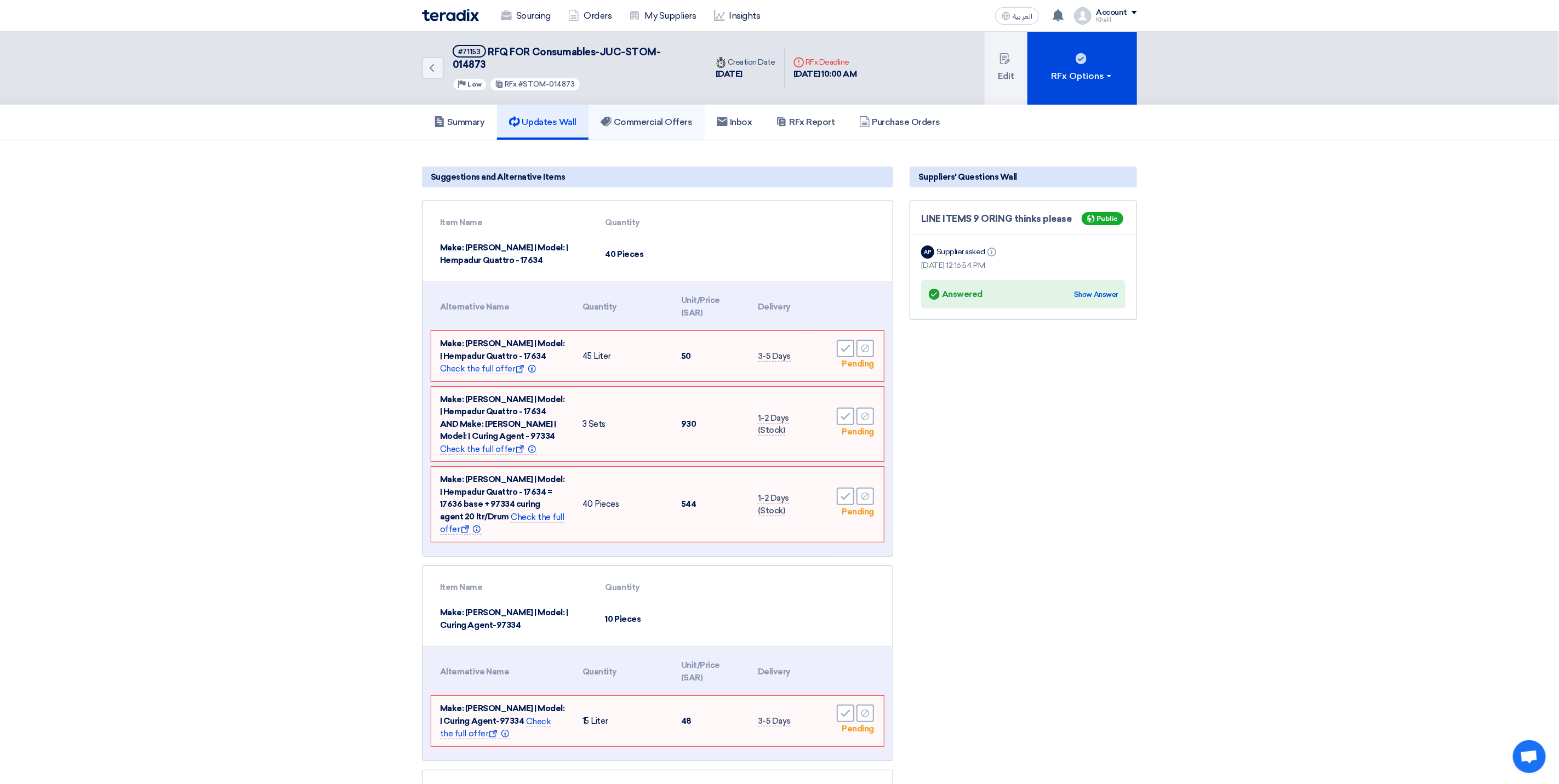
click at [628, 117] on h5 "Commercial Offers" at bounding box center [646, 122] width 92 height 11
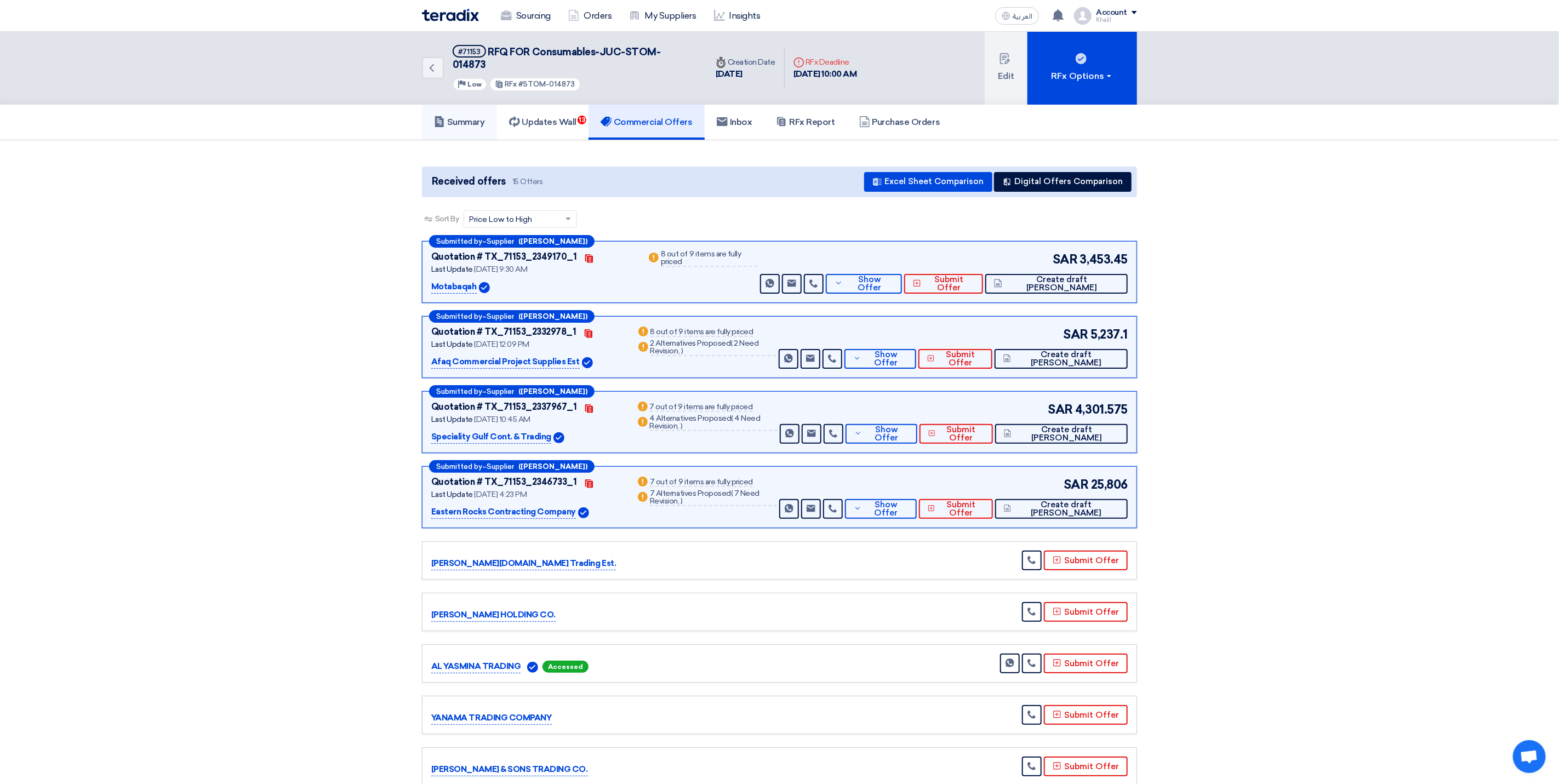
click at [461, 117] on h5 "Summary" at bounding box center [459, 122] width 51 height 11
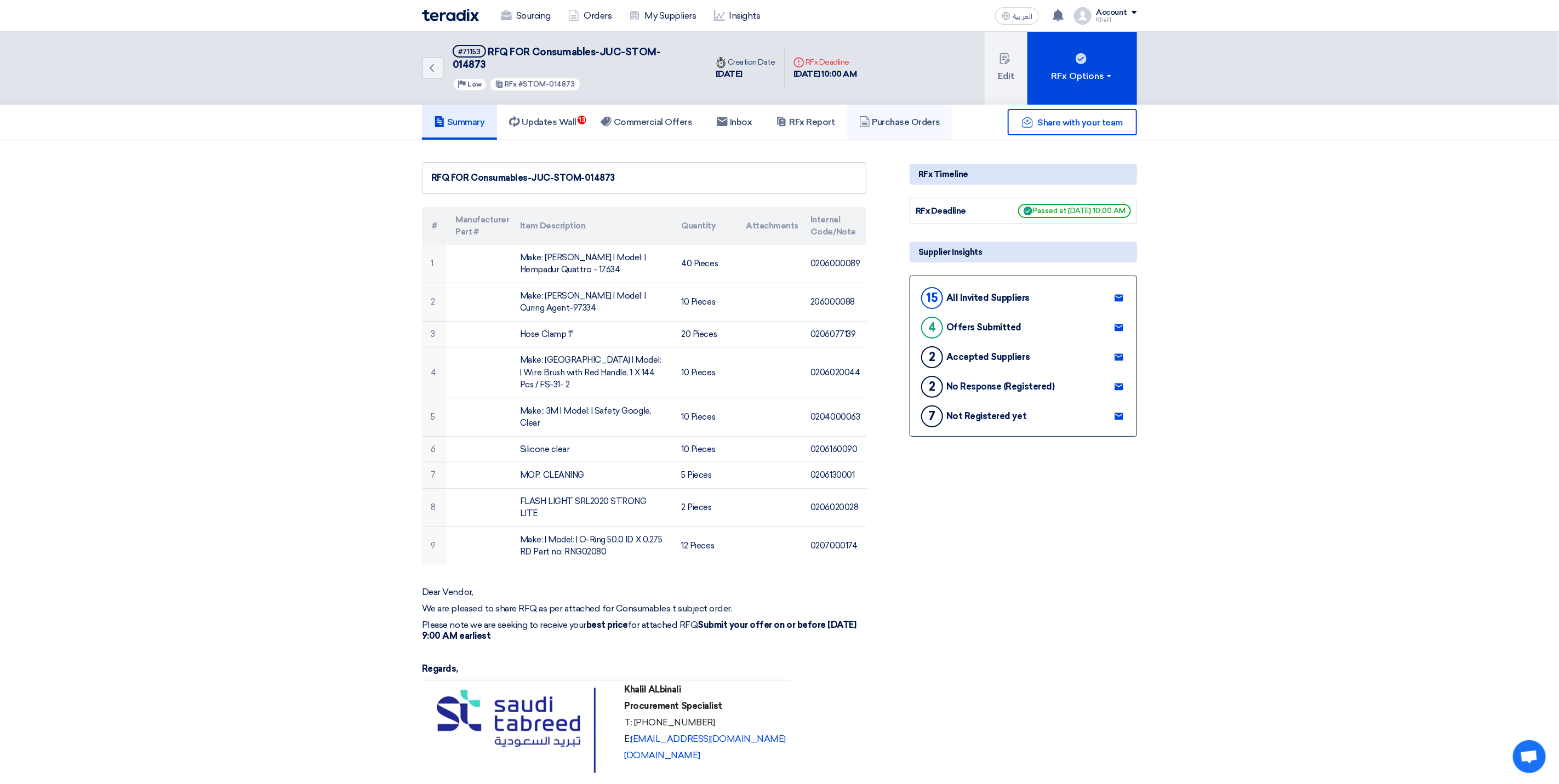
click at [905, 117] on h5 "Purchase Orders" at bounding box center [899, 122] width 81 height 11
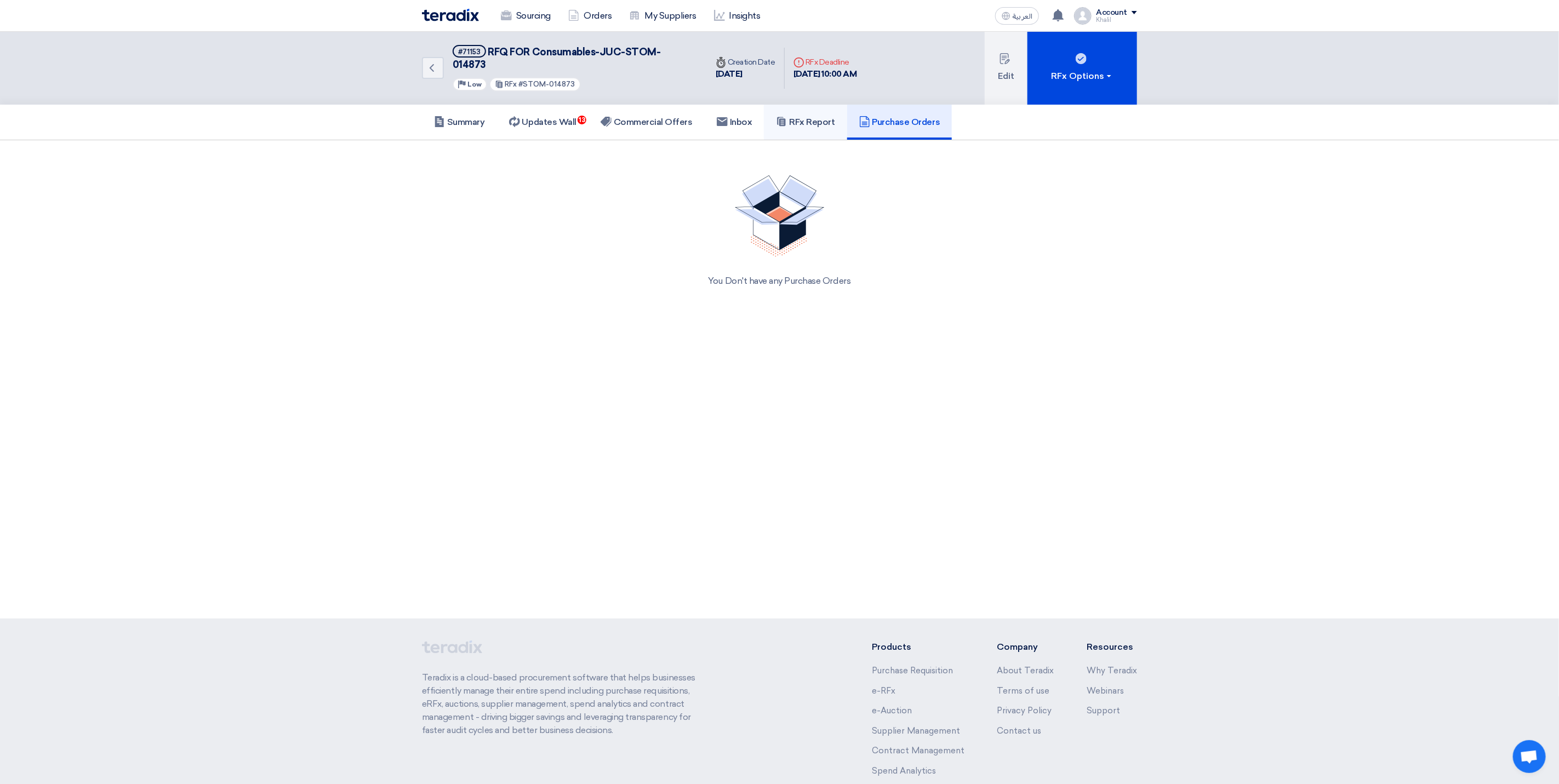
click at [803, 117] on h5 "RFx Report" at bounding box center [805, 122] width 59 height 11
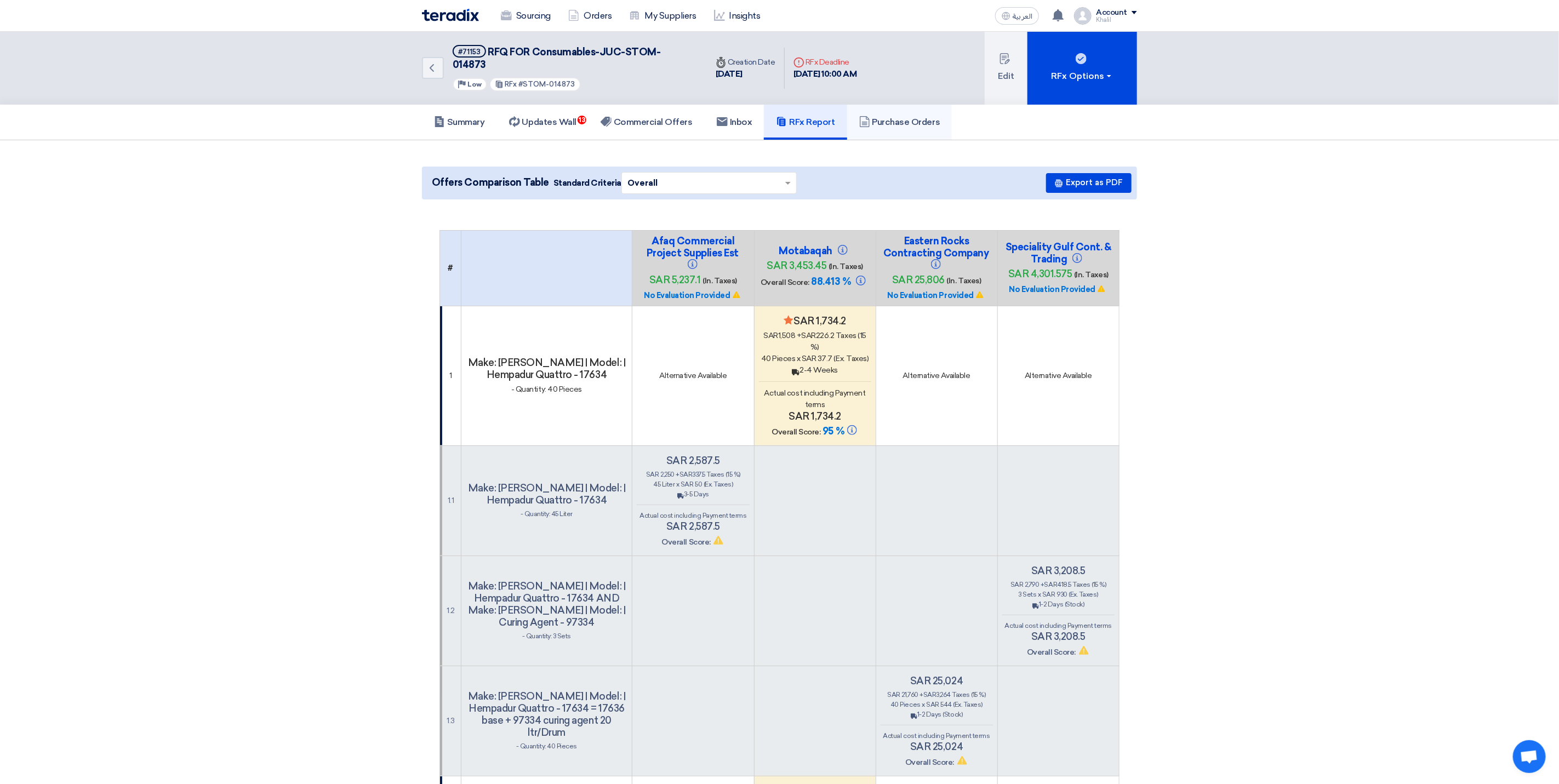
click at [902, 117] on h5 "Purchase Orders" at bounding box center [899, 122] width 81 height 11
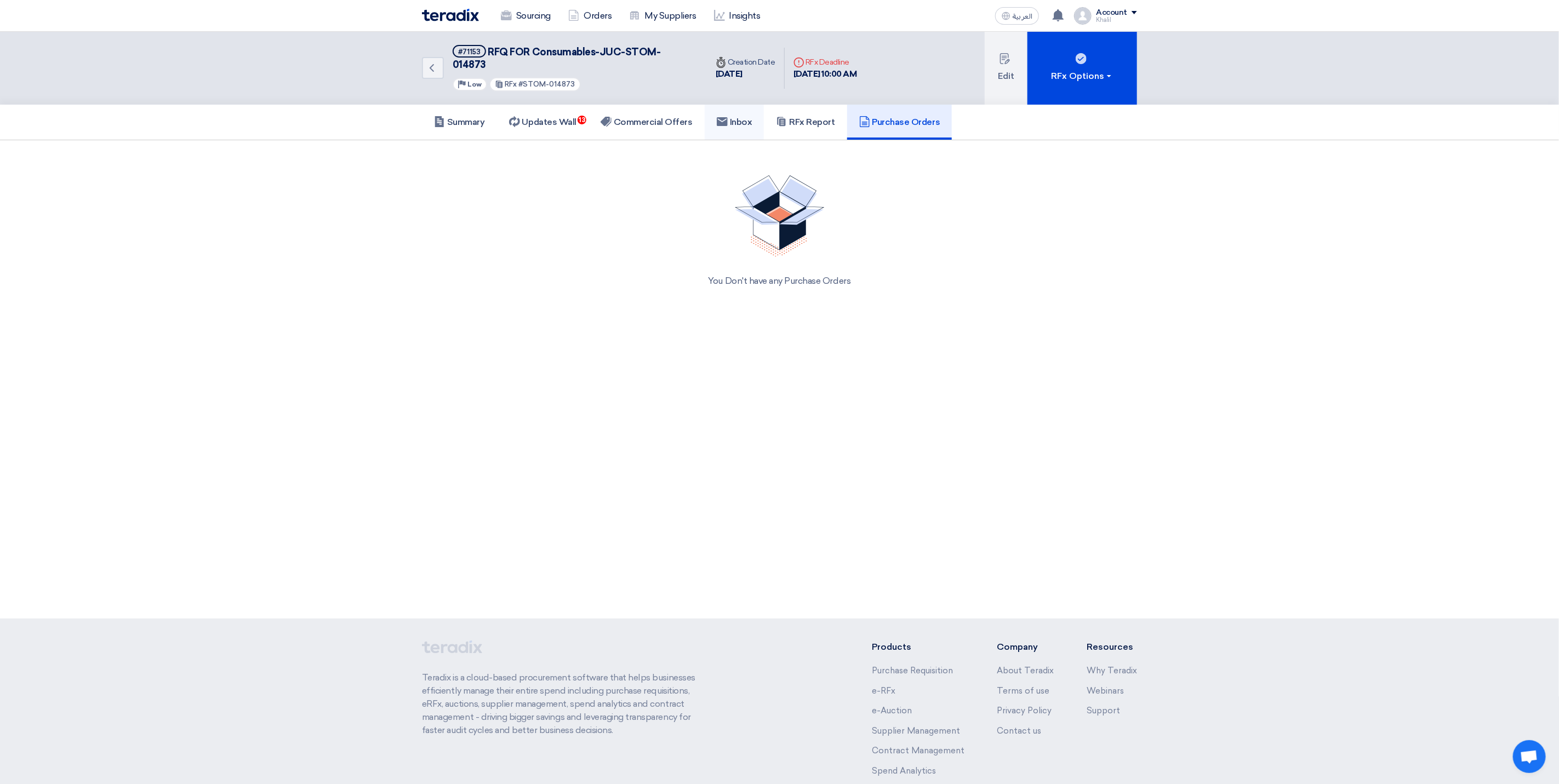
click at [734, 117] on h5 "Inbox" at bounding box center [735, 122] width 35 height 11
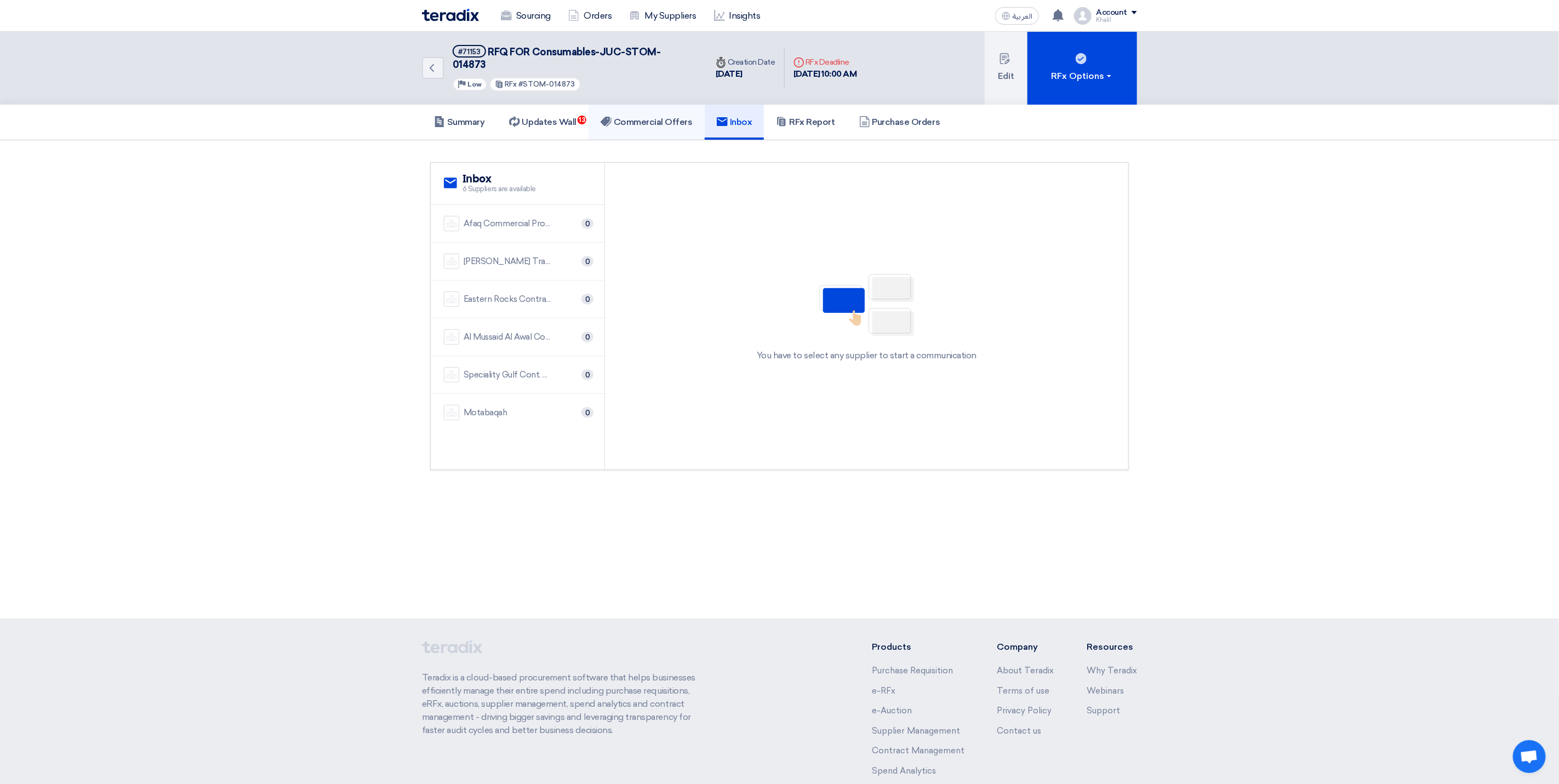
click at [656, 117] on h5 "Commercial Offers" at bounding box center [646, 122] width 92 height 11
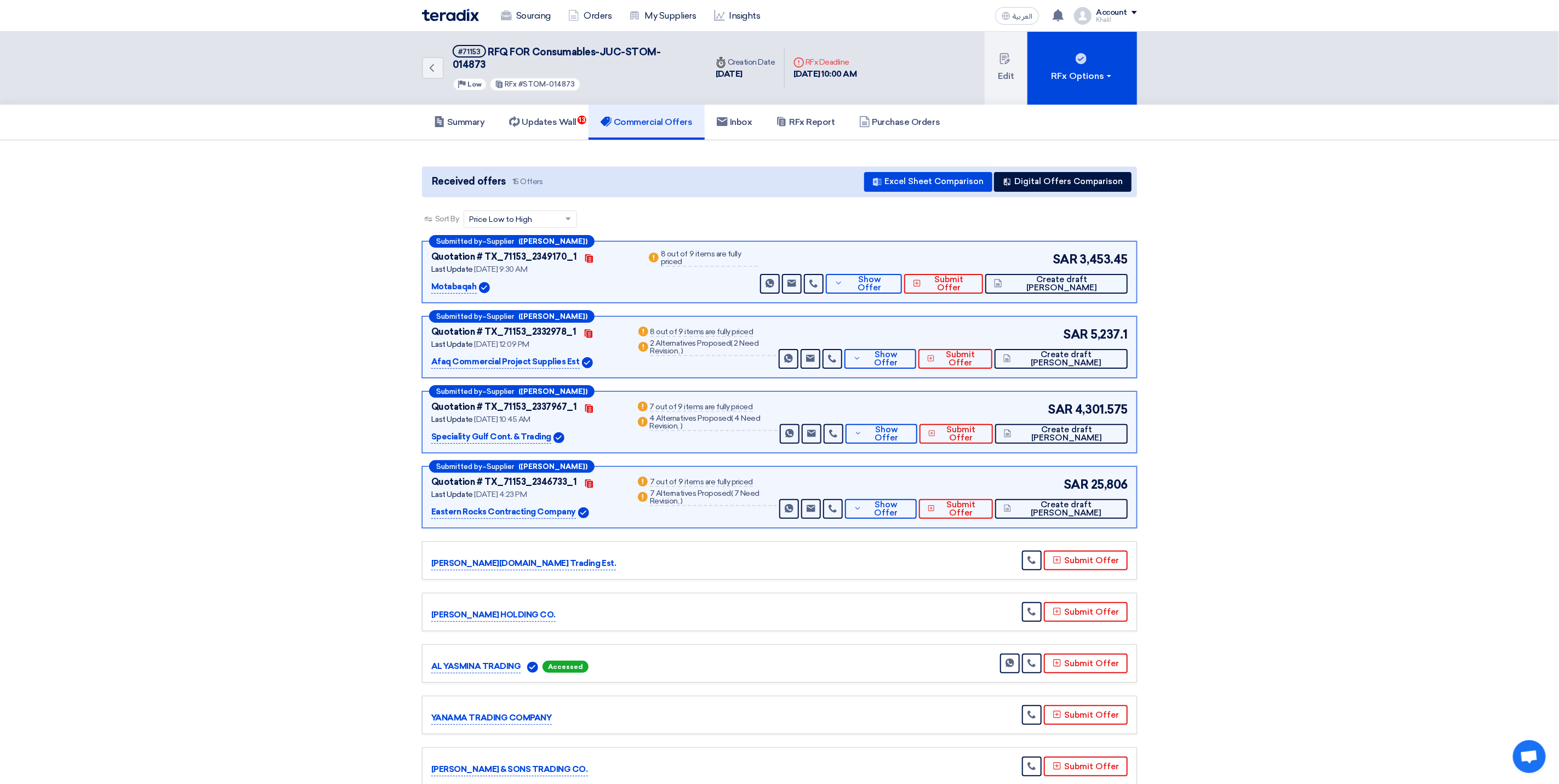
click at [446, 281] on p "Motabaqah" at bounding box center [454, 287] width 46 height 13
click at [480, 282] on img at bounding box center [484, 288] width 11 height 11
click at [498, 241] on div "Submitted by – Supplier ([PERSON_NAME]) Quotation # TX_71153_2349170_1 Contacts…" at bounding box center [780, 272] width 715 height 62
click at [556, 115] on link "Updates Wall 13" at bounding box center [543, 122] width 92 height 35
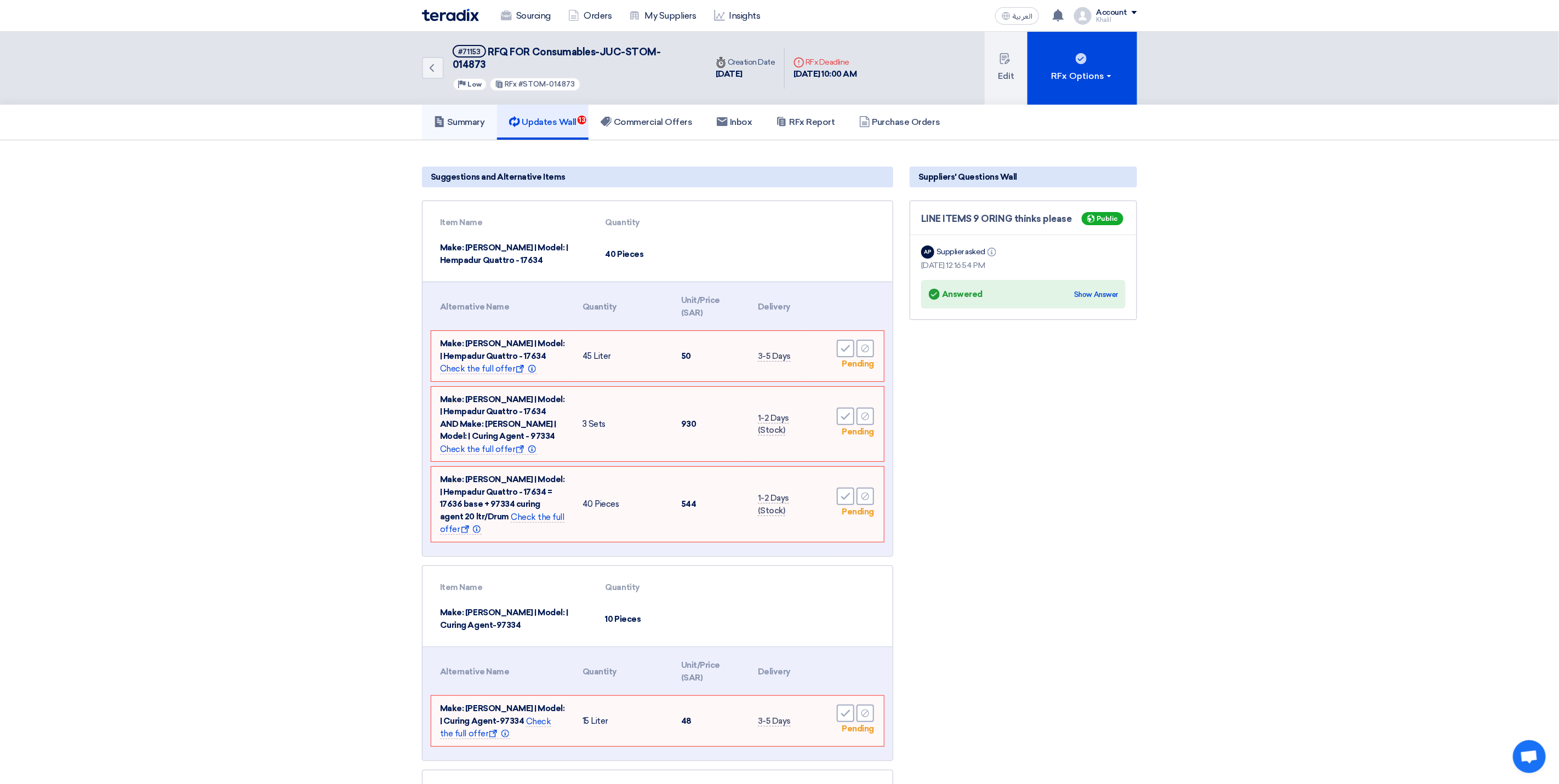
click at [477, 116] on link "Summary" at bounding box center [459, 122] width 75 height 35
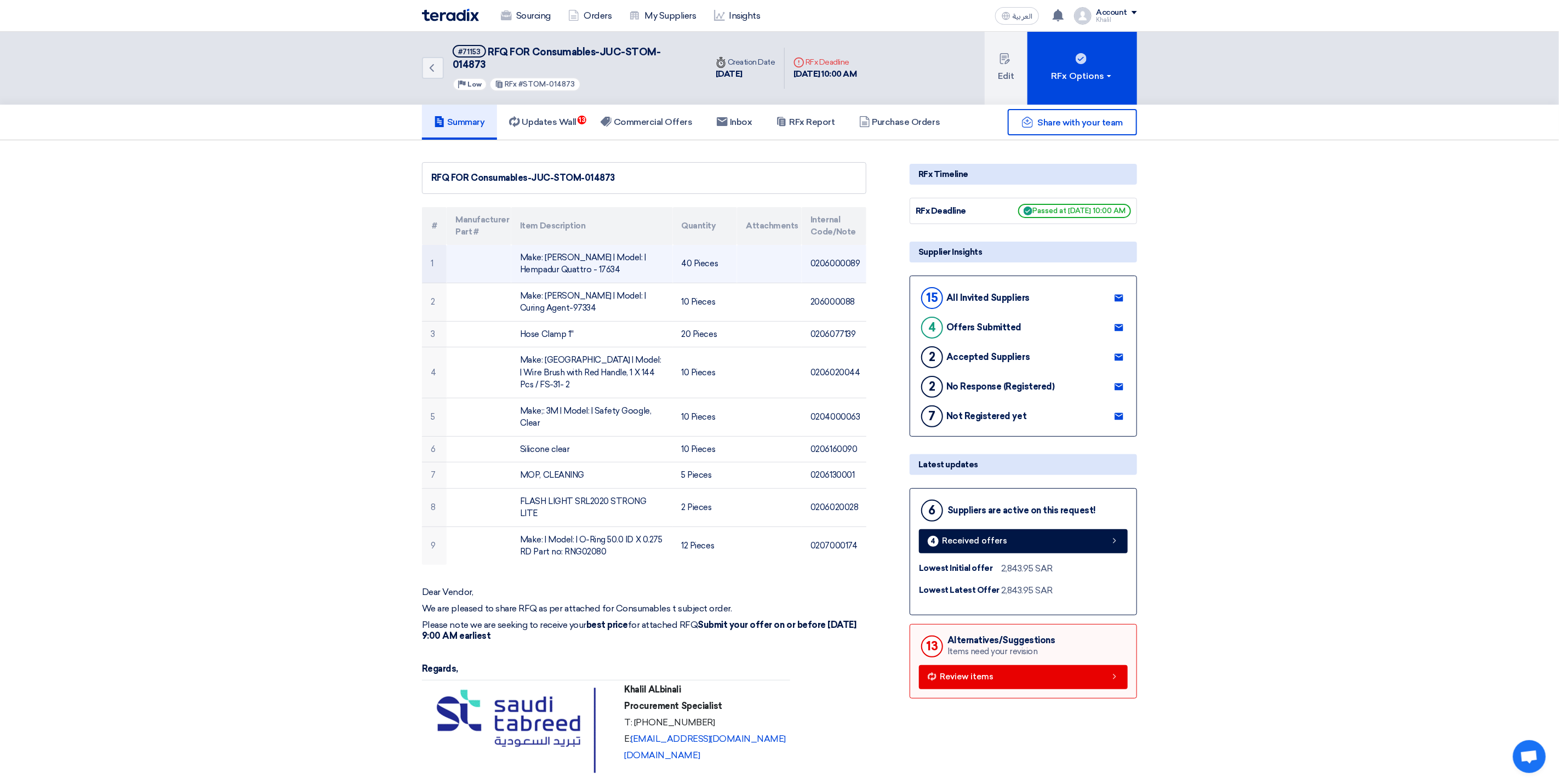
drag, startPoint x: 590, startPoint y: 261, endPoint x: 509, endPoint y: 235, distance: 85.1
click at [509, 245] on tr "1 Make: [PERSON_NAME] | Model: | Hempadur Quattro - 17634 40 Pieces 0206000089" at bounding box center [644, 264] width 444 height 38
copy tr "Make: [PERSON_NAME] | Model: | Hempadur Quattro - 17634"
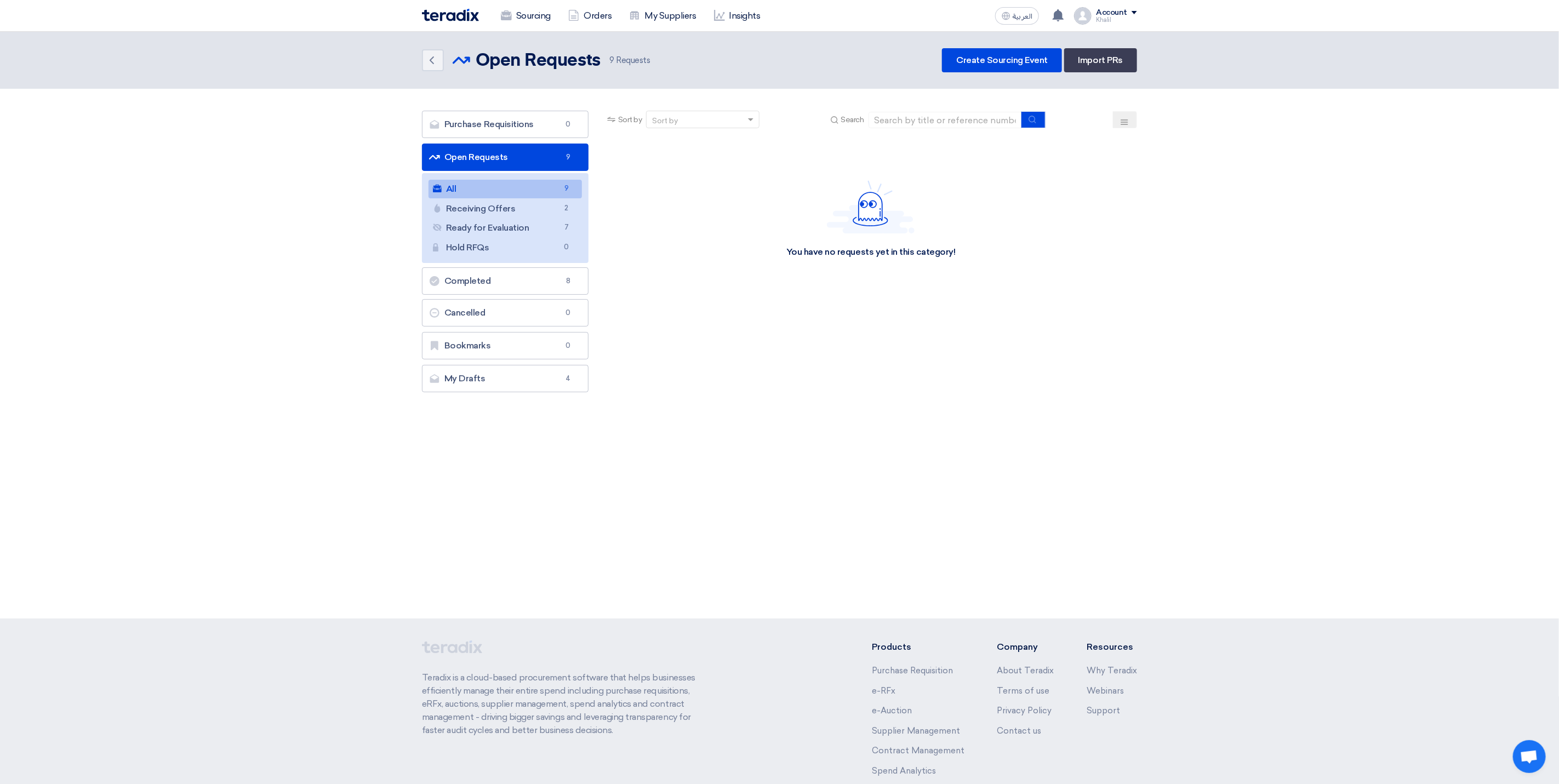
click at [555, 193] on link "All All 9" at bounding box center [505, 189] width 153 height 19
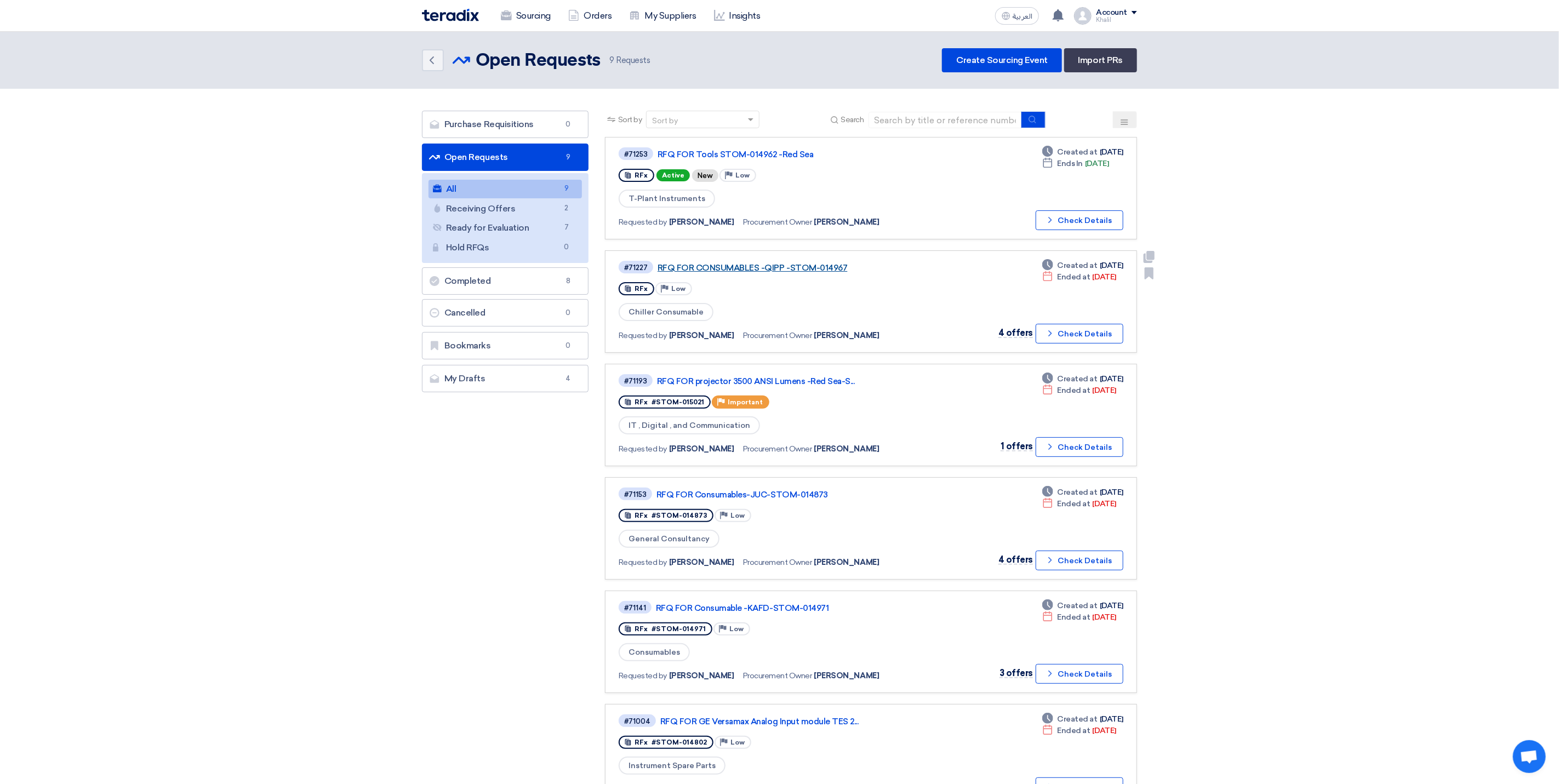
click at [746, 263] on link "RFQ FOR CONSUMABLES -QIPP -STOM-014967" at bounding box center [794, 268] width 274 height 10
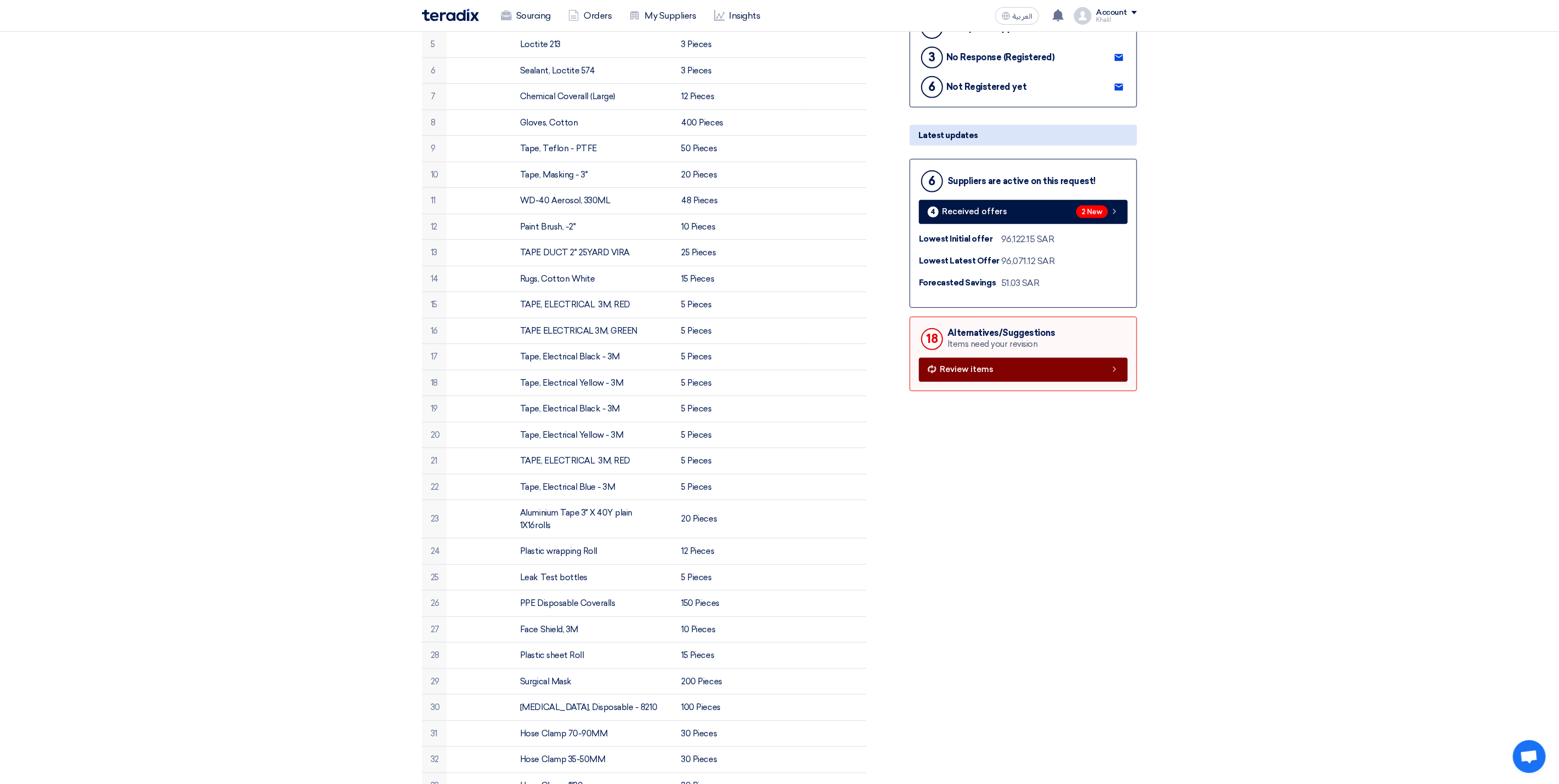
click at [985, 373] on span "Review items" at bounding box center [967, 369] width 54 height 8
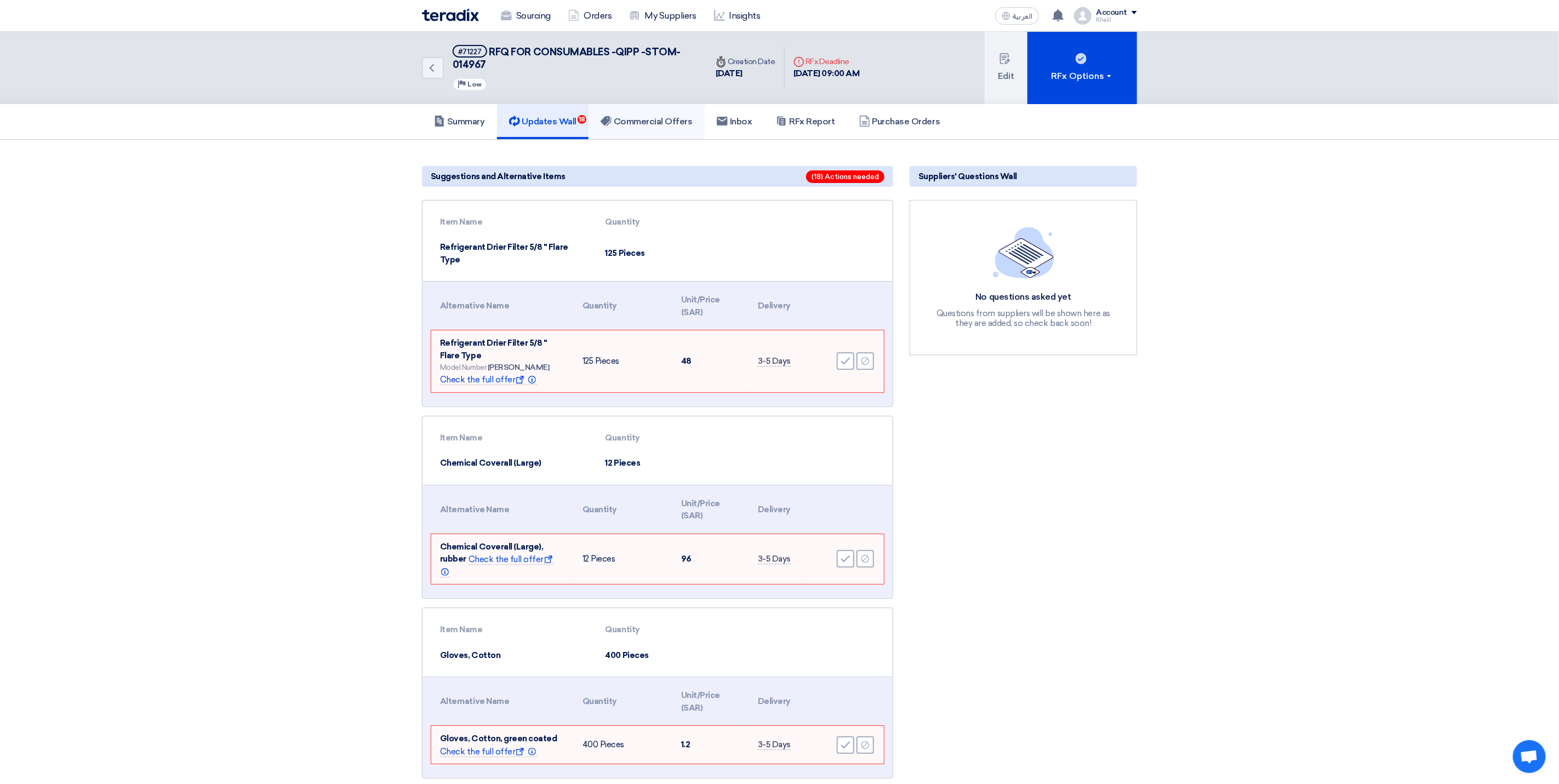
click at [655, 116] on h5 "Commercial Offers" at bounding box center [646, 121] width 92 height 11
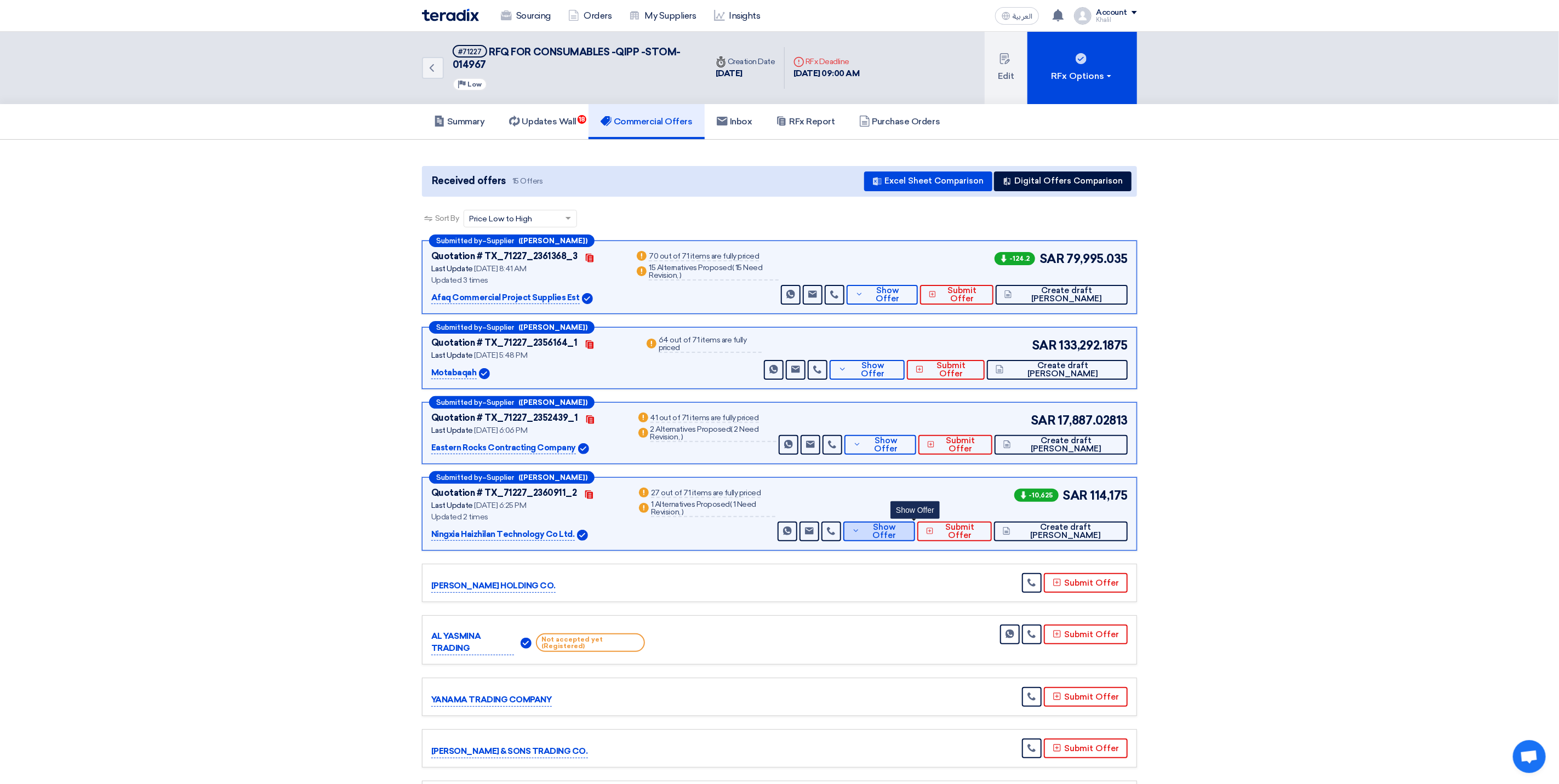
click at [901, 535] on span "Show Offer" at bounding box center [885, 531] width 44 height 16
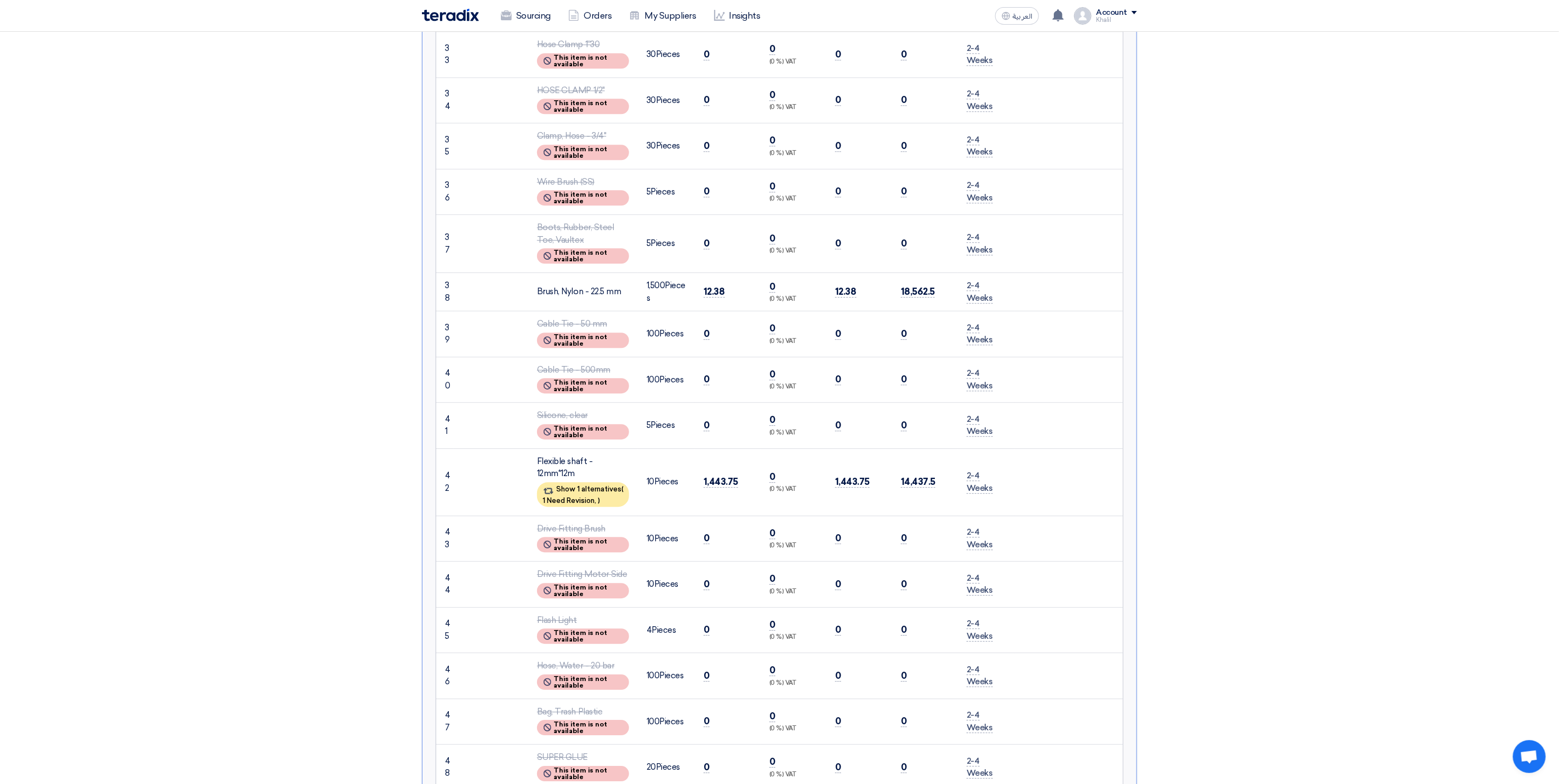
scroll to position [2055, 0]
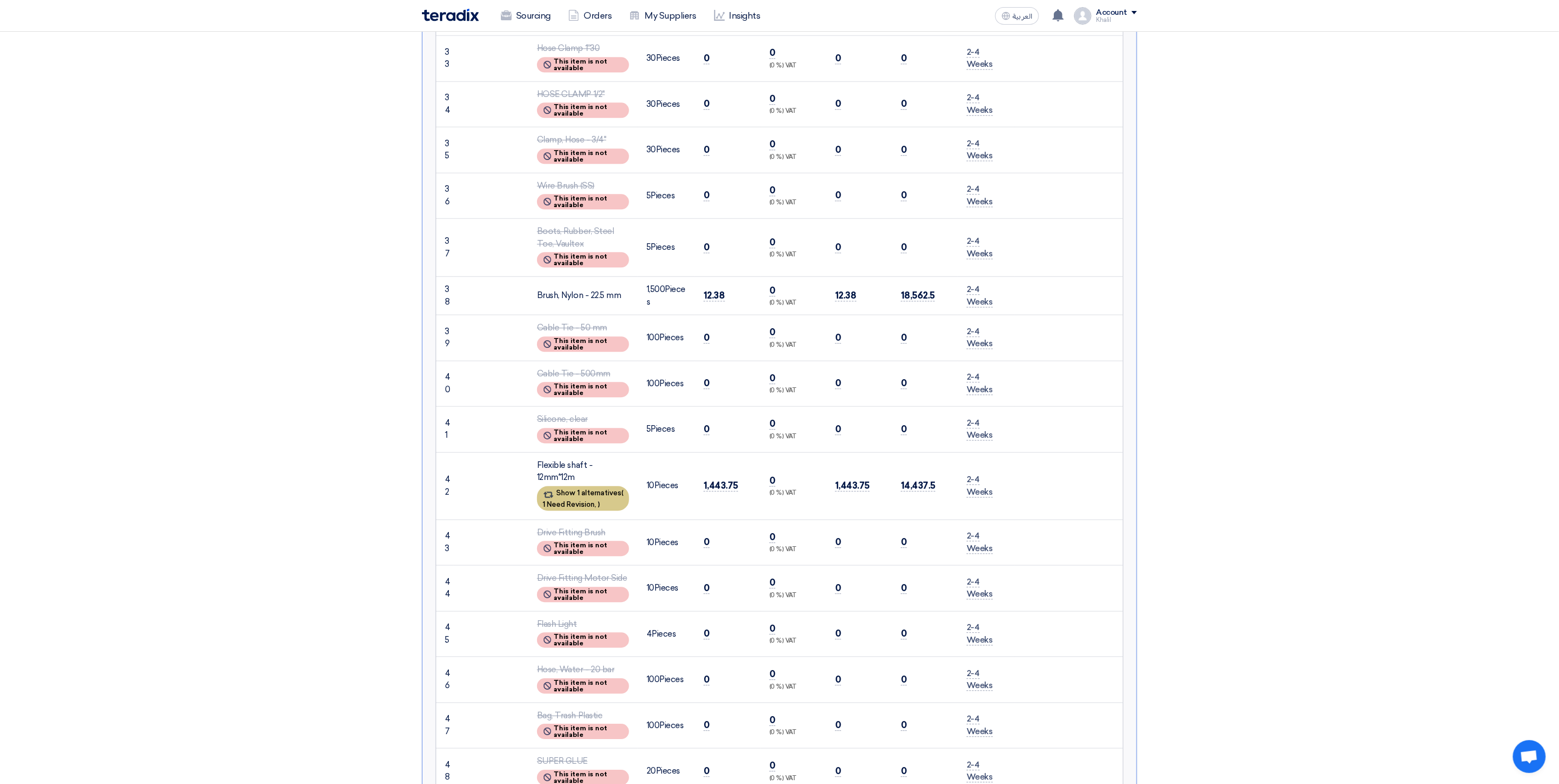
click at [584, 495] on div "Show 1 alternatives ( 1 Need Revision, )" at bounding box center [583, 498] width 92 height 24
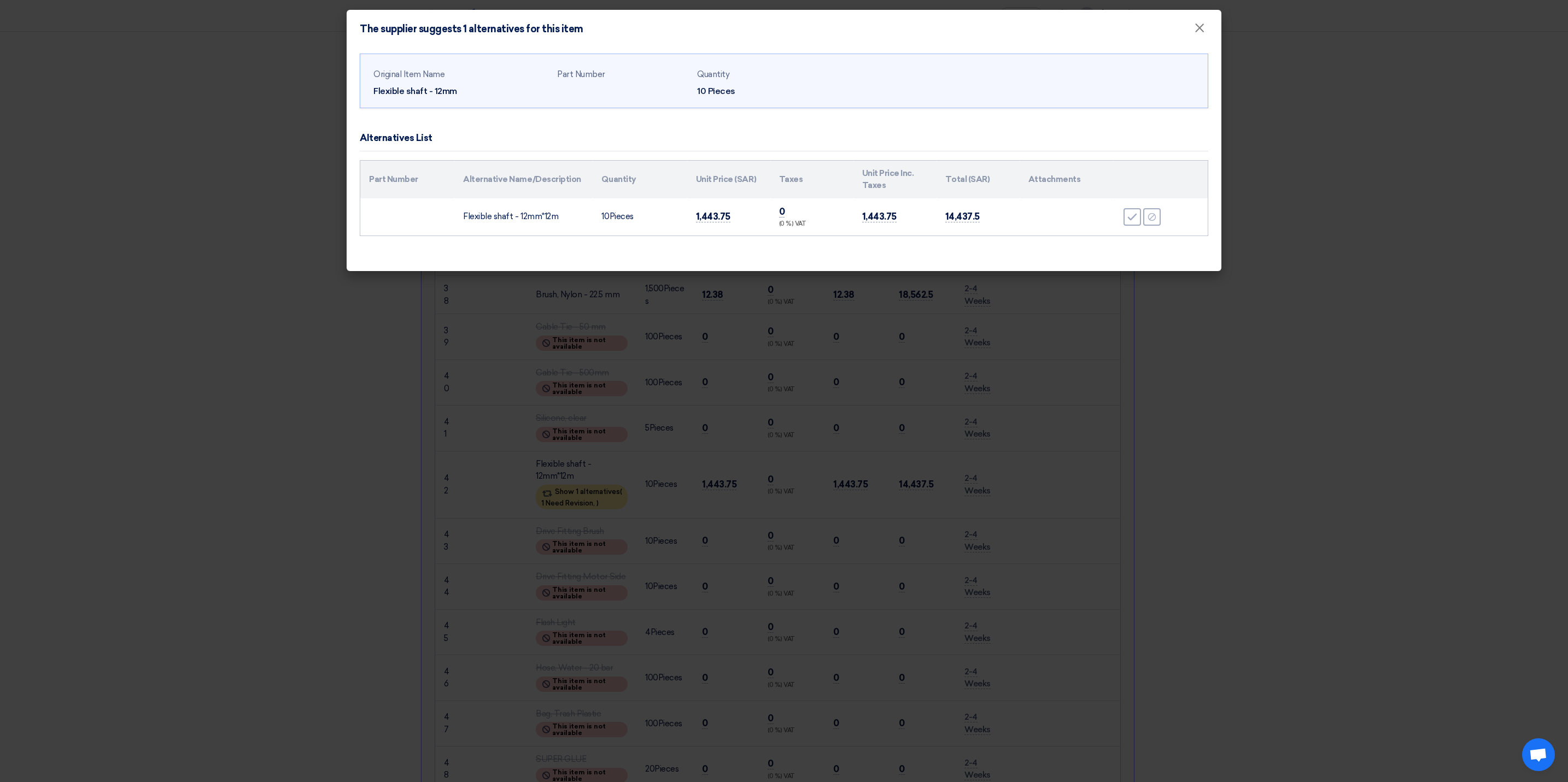
click at [1294, 430] on modal-container "The supplier suggests 1 alternatives for this item × Original Item Name Flexibl…" at bounding box center [784, 391] width 1568 height 782
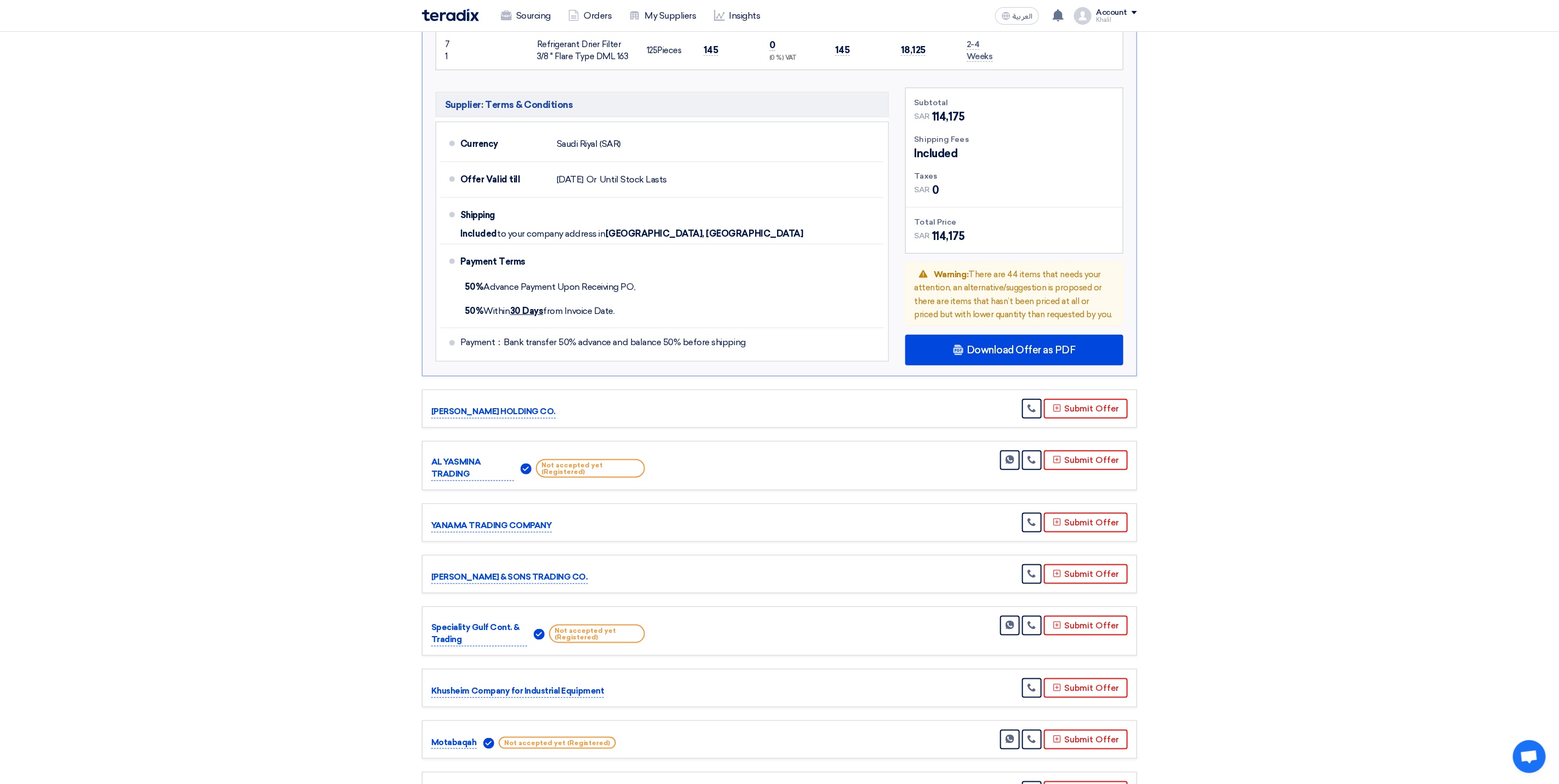
scroll to position [3781, 0]
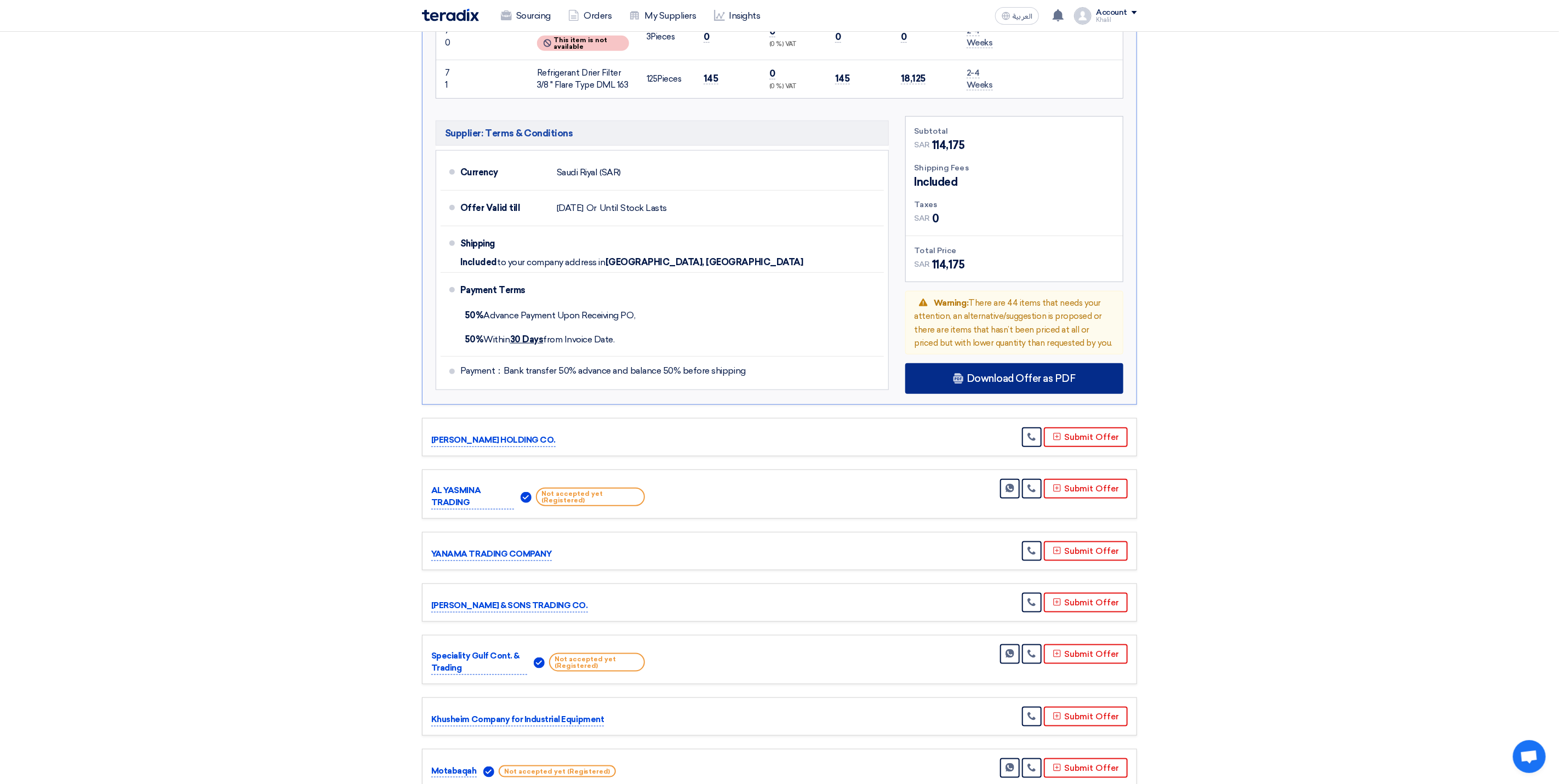
click at [977, 374] on span "Download Offer as PDF" at bounding box center [1021, 379] width 109 height 10
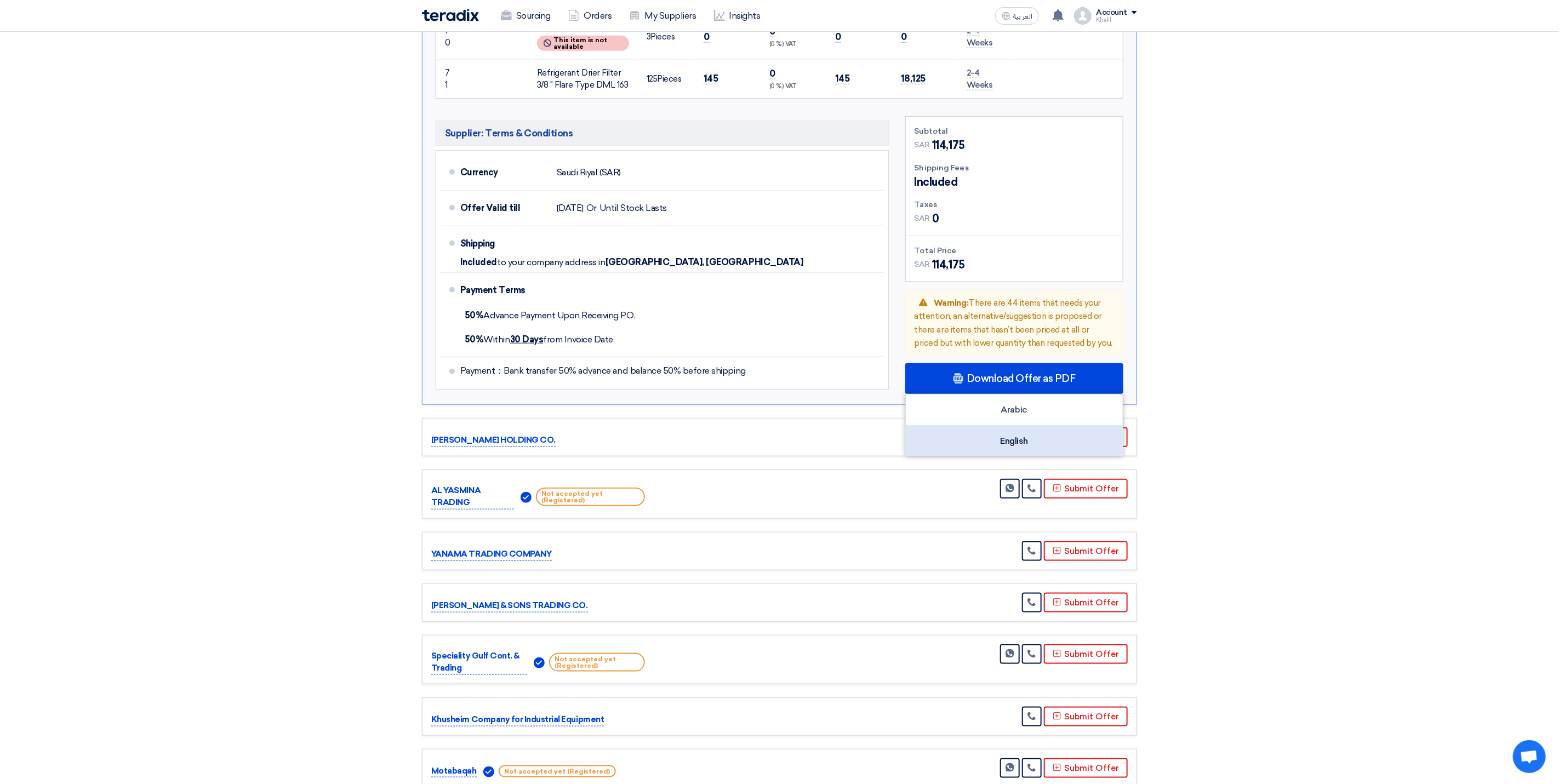
click at [1036, 426] on div "English" at bounding box center [1015, 441] width 217 height 31
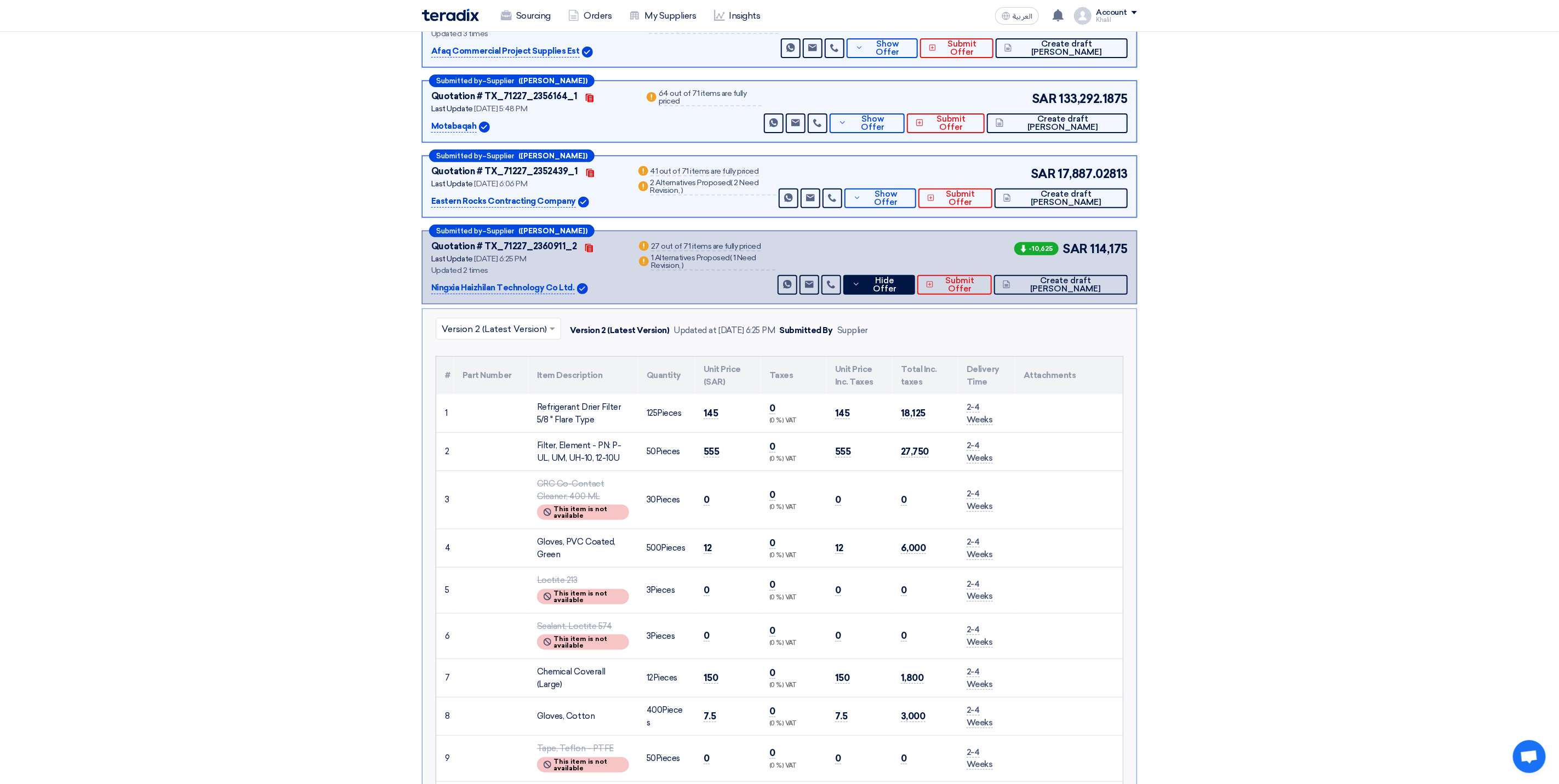
scroll to position [0, 0]
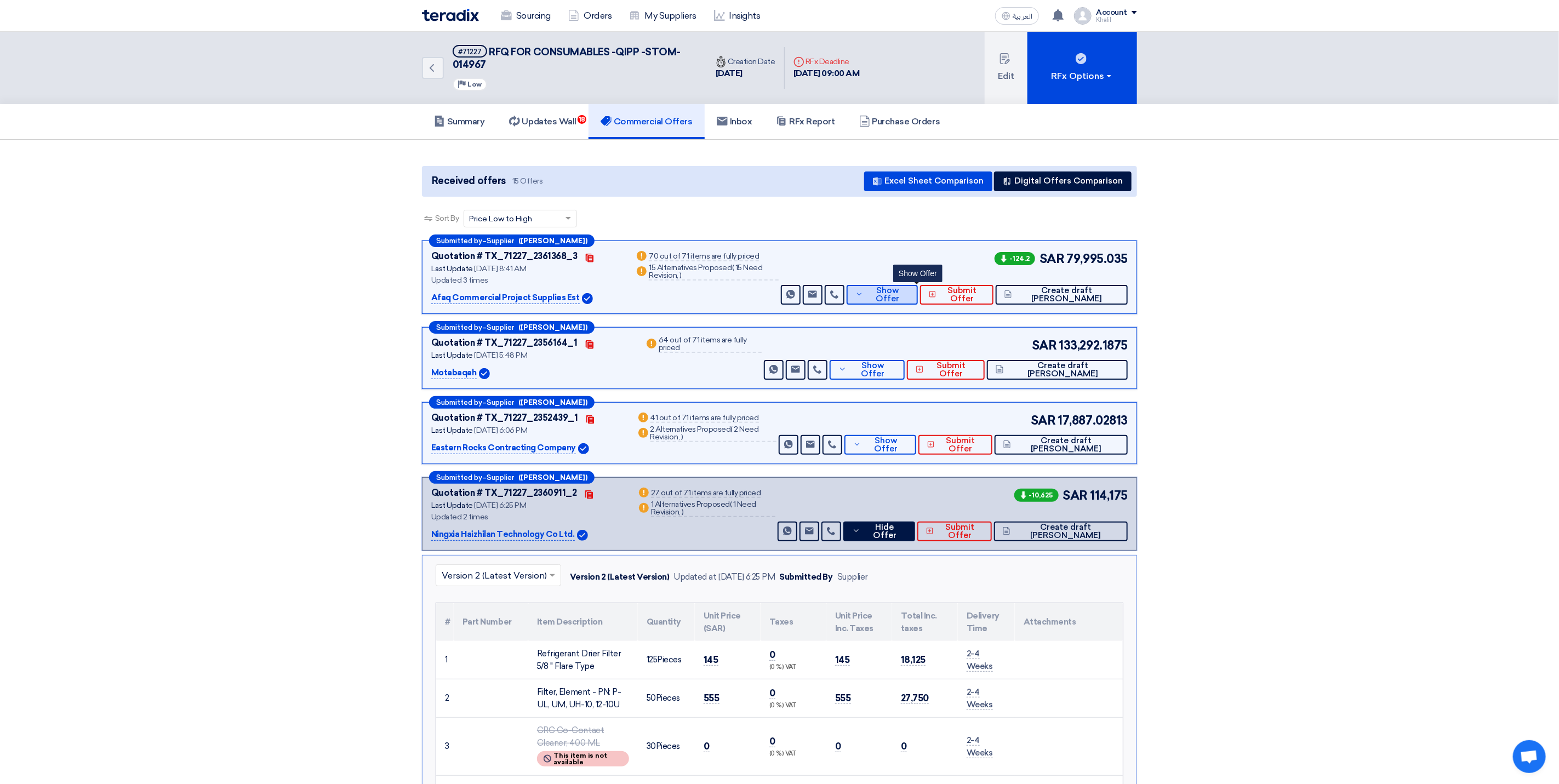
click at [910, 297] on span "Show Offer" at bounding box center [888, 295] width 43 height 16
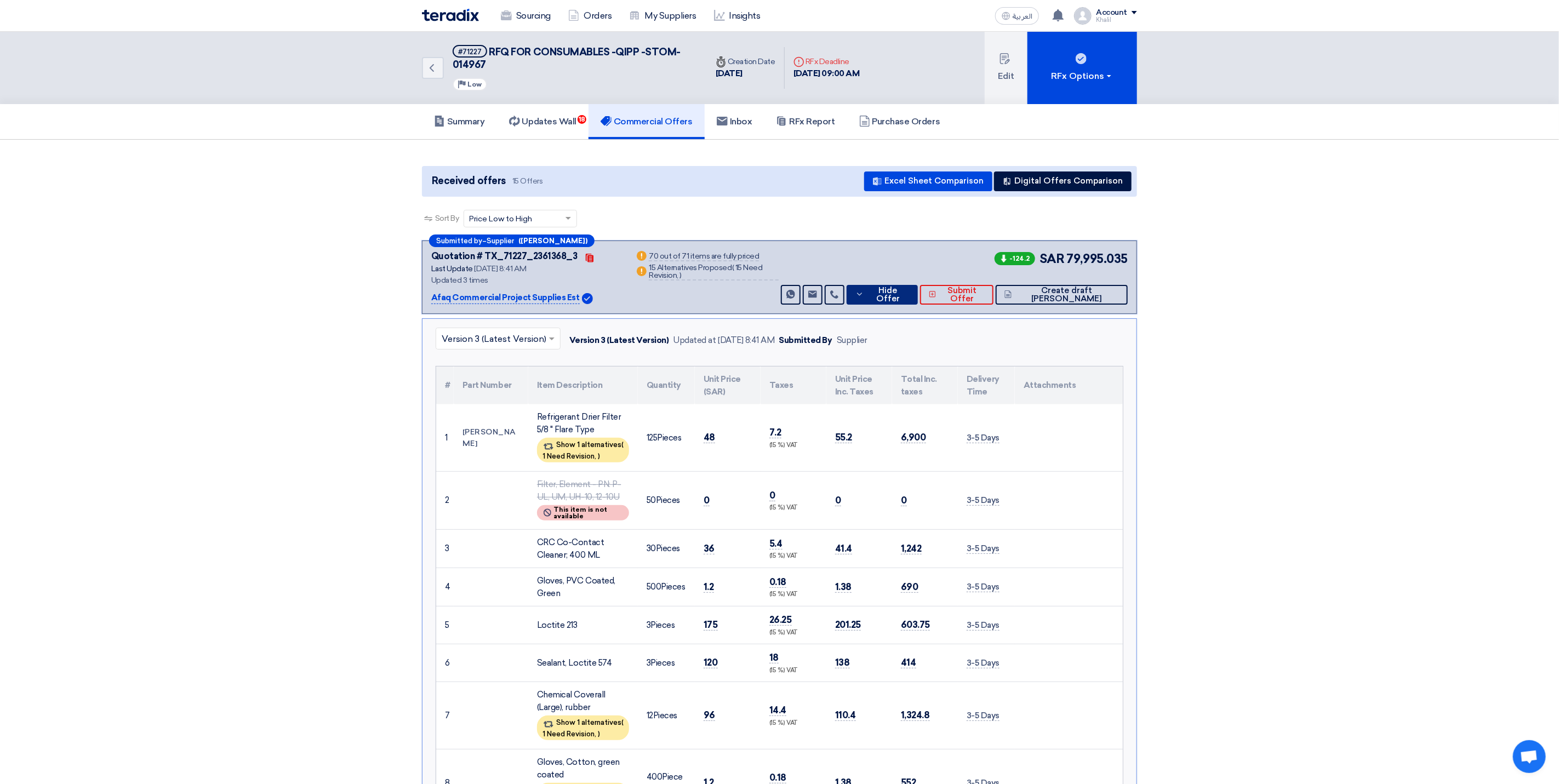
scroll to position [82, 0]
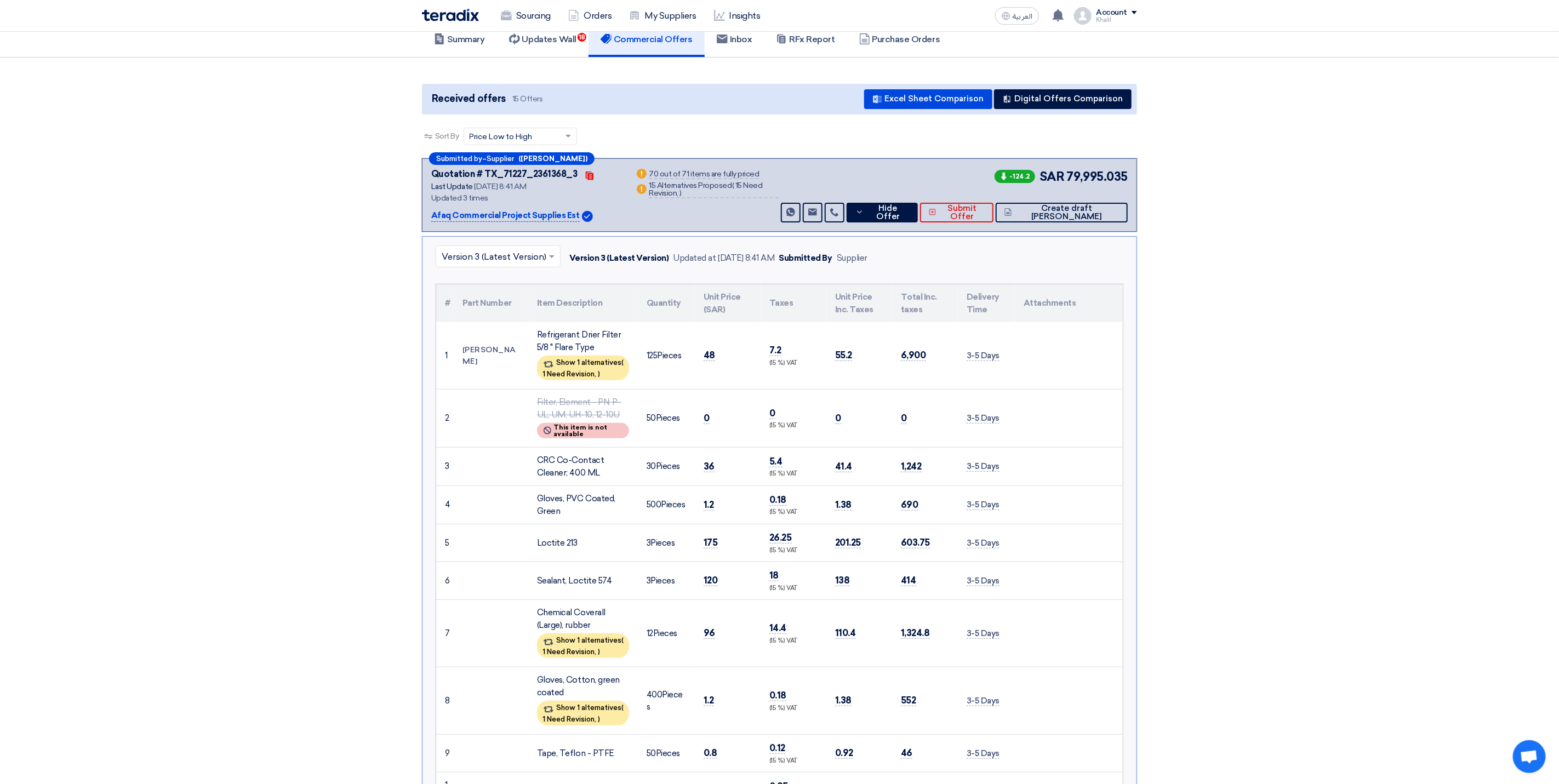
drag, startPoint x: 536, startPoint y: 333, endPoint x: 605, endPoint y: 346, distance: 70.2
click at [605, 346] on td "Refrigerant Drier Filter 5/8 " Flare Type Show 1 alternatives ( 1 Need Revision…" at bounding box center [583, 356] width 110 height 67
copy div "Refrigerant Drier Filter 5/8 " Flare Type"
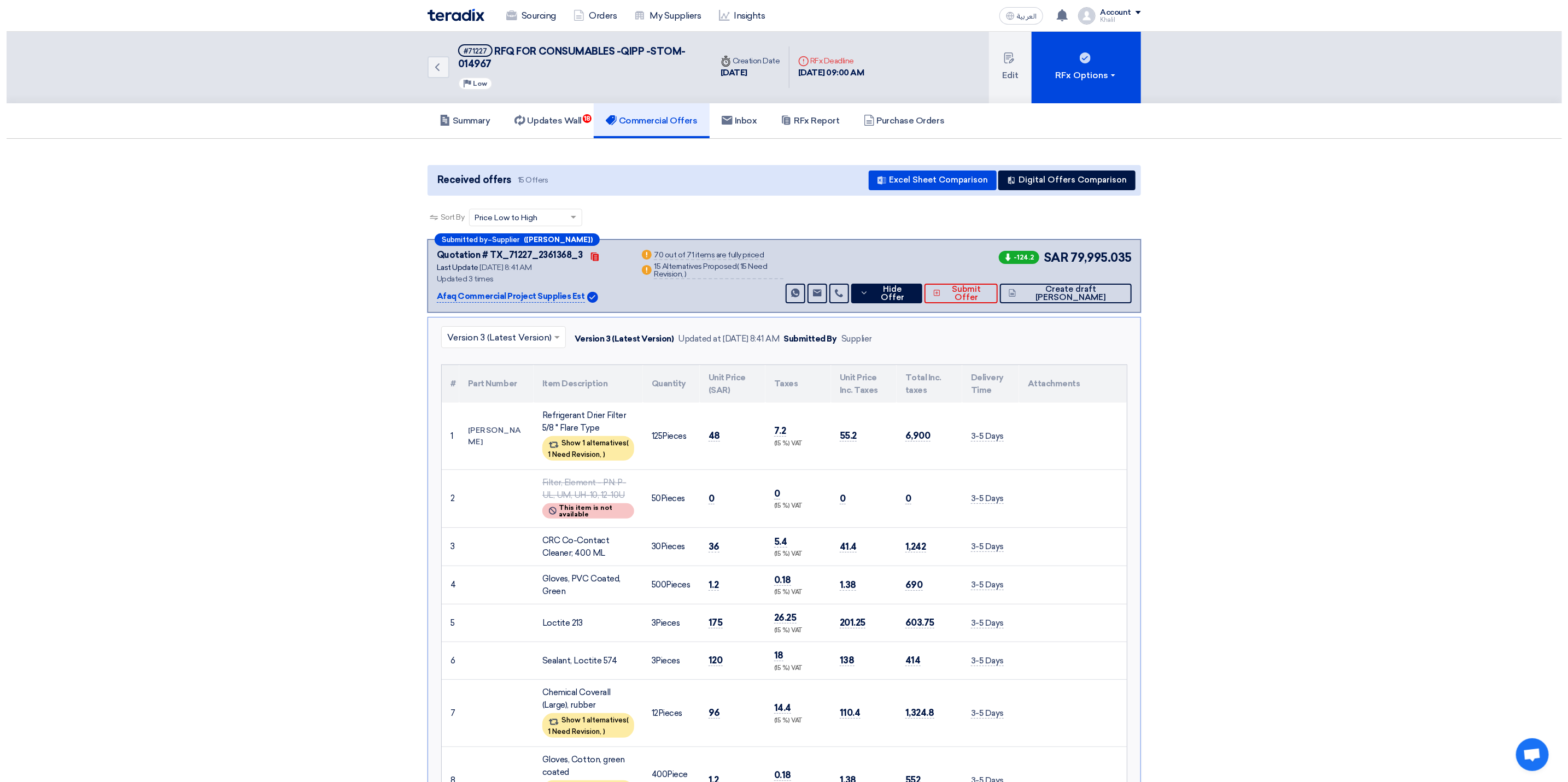
scroll to position [0, 0]
click at [430, 66] on use at bounding box center [430, 68] width 4 height 8
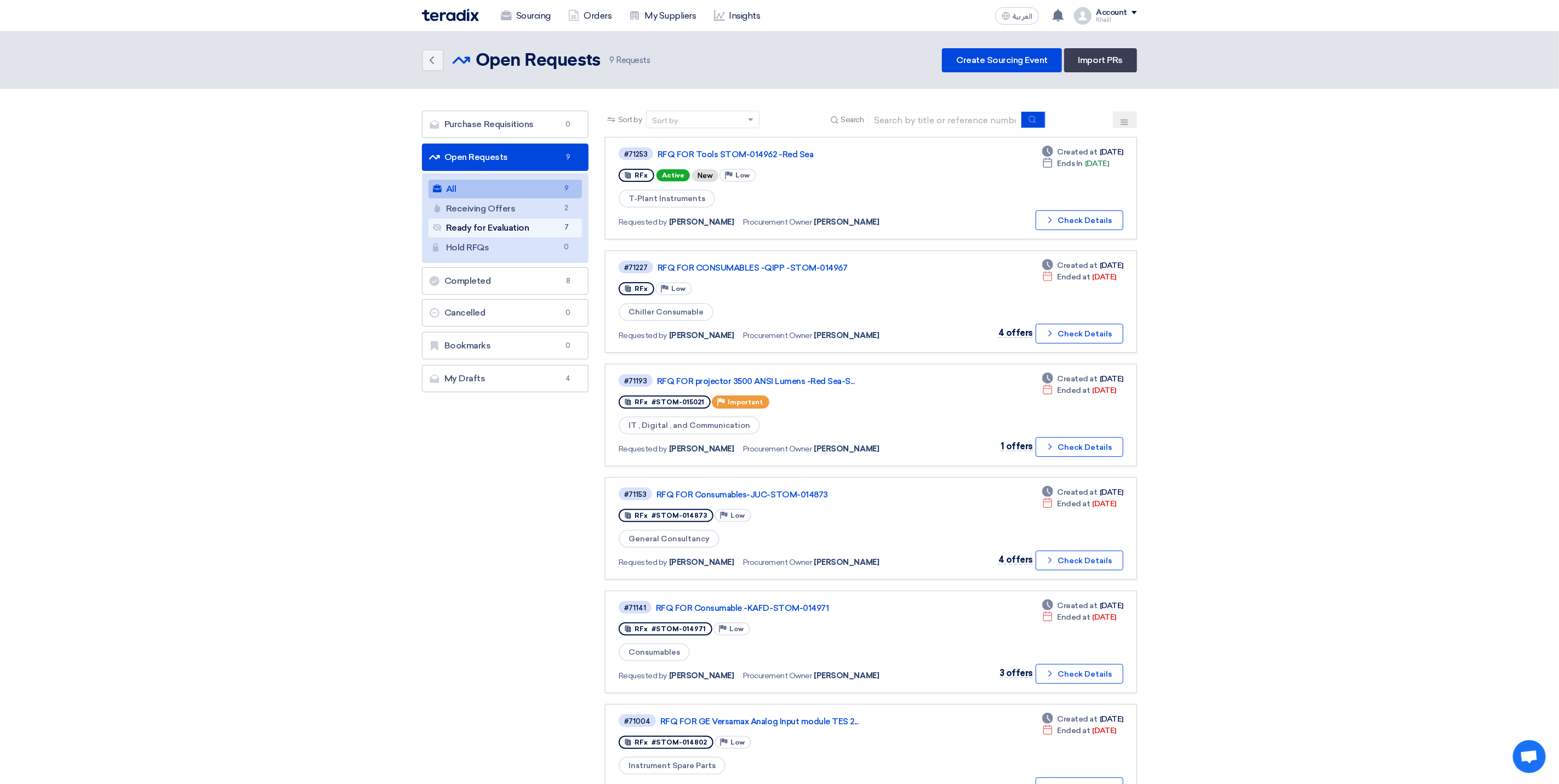
click at [554, 230] on link "Ready for Evaluation Ready for Evaluation 7" at bounding box center [505, 228] width 153 height 19
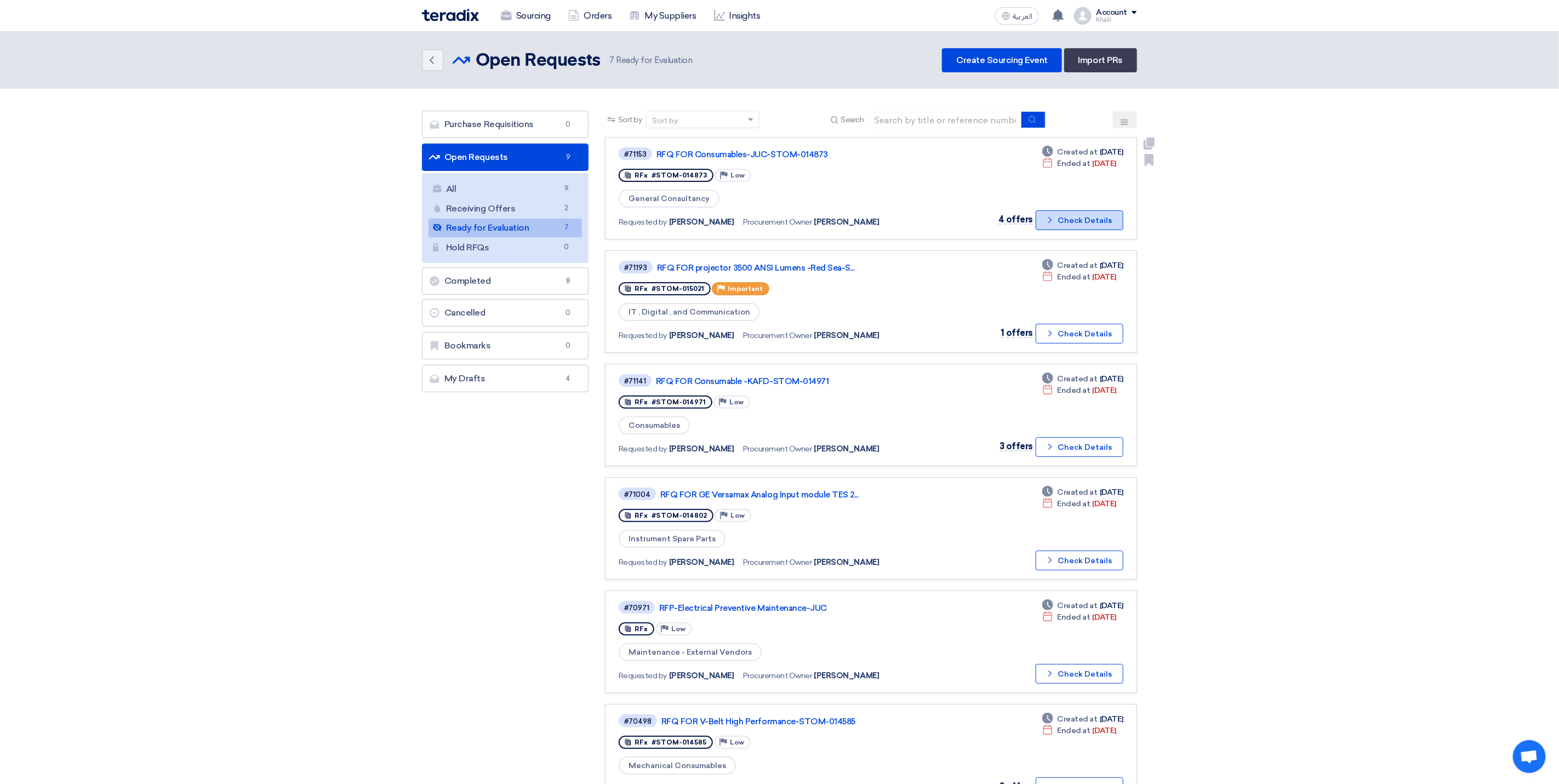
click at [1064, 218] on button "Check details Check Details" at bounding box center [1080, 220] width 88 height 20
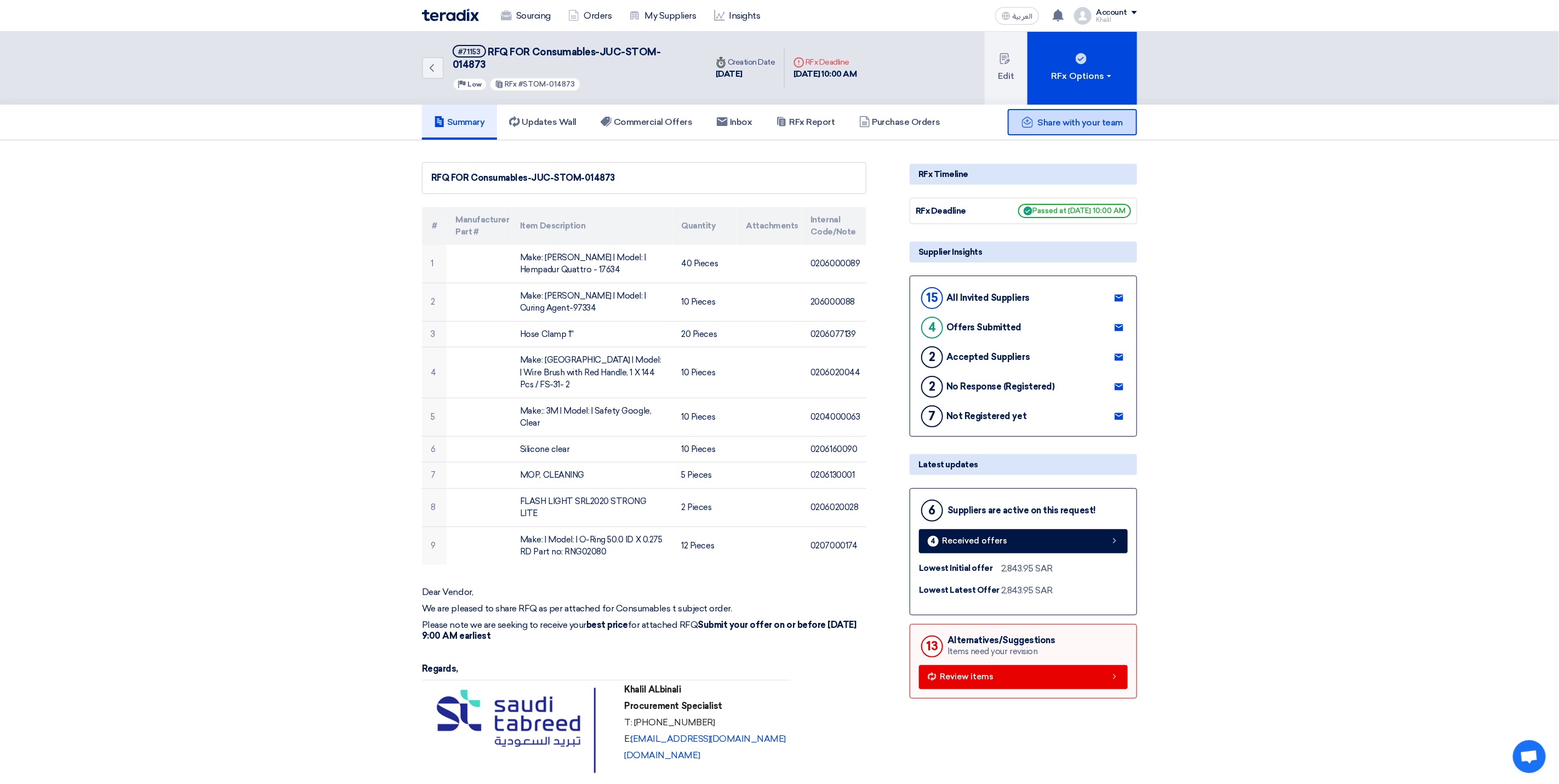
click at [1082, 117] on span "Share with your team" at bounding box center [1080, 122] width 85 height 10
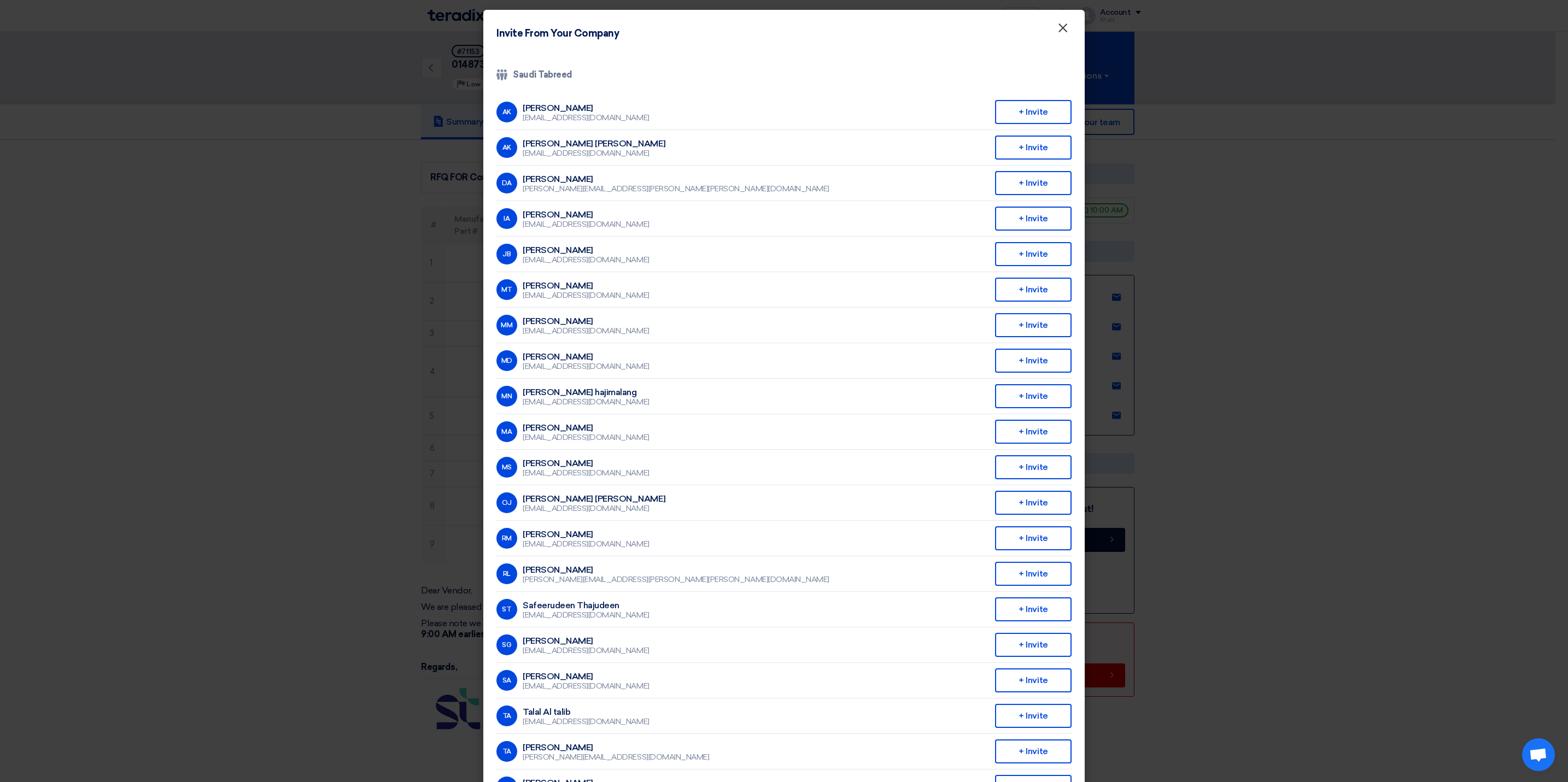
click at [1057, 33] on span "×" at bounding box center [1063, 30] width 11 height 22
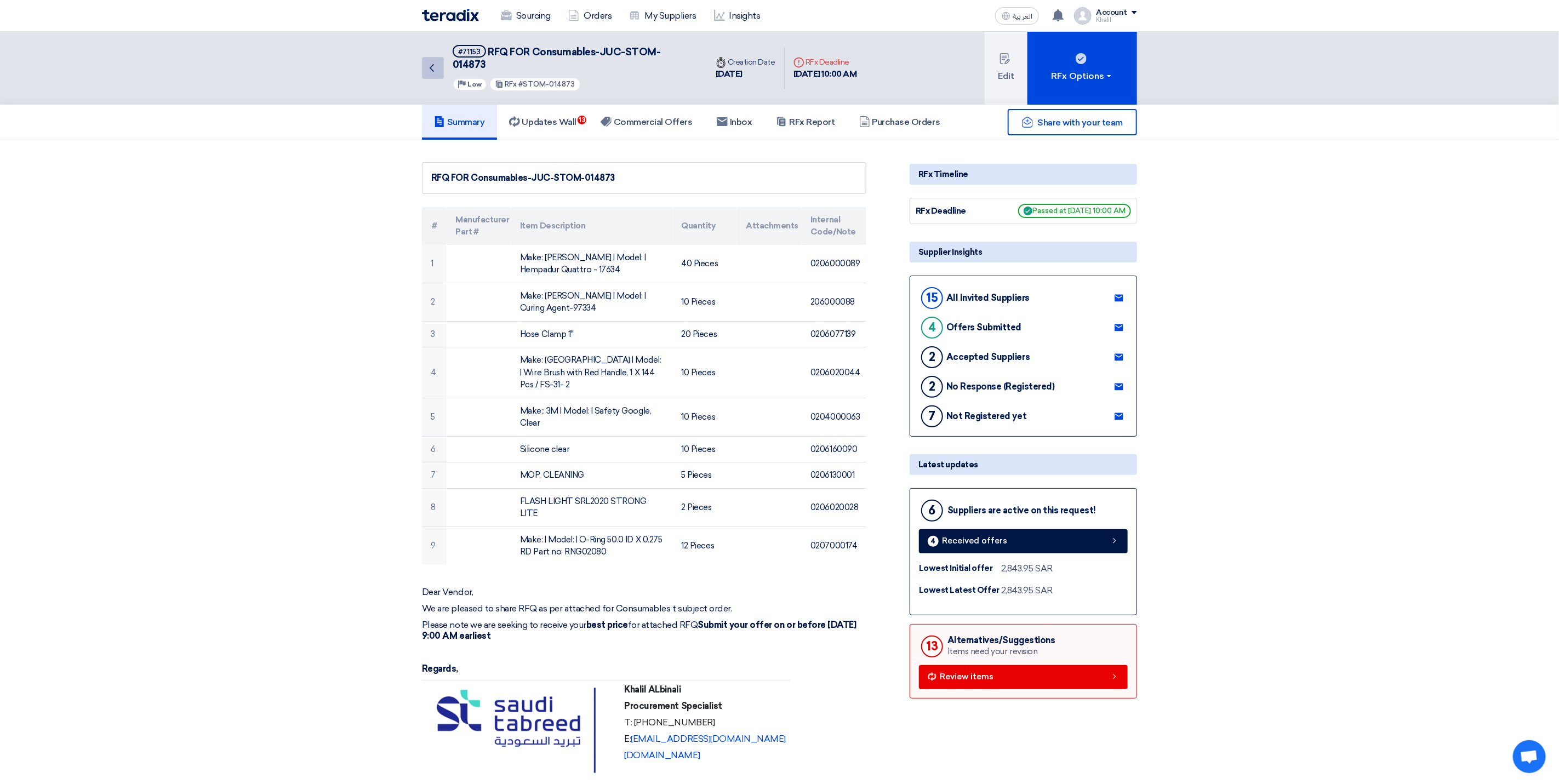
click at [429, 62] on icon "Back" at bounding box center [432, 68] width 13 height 13
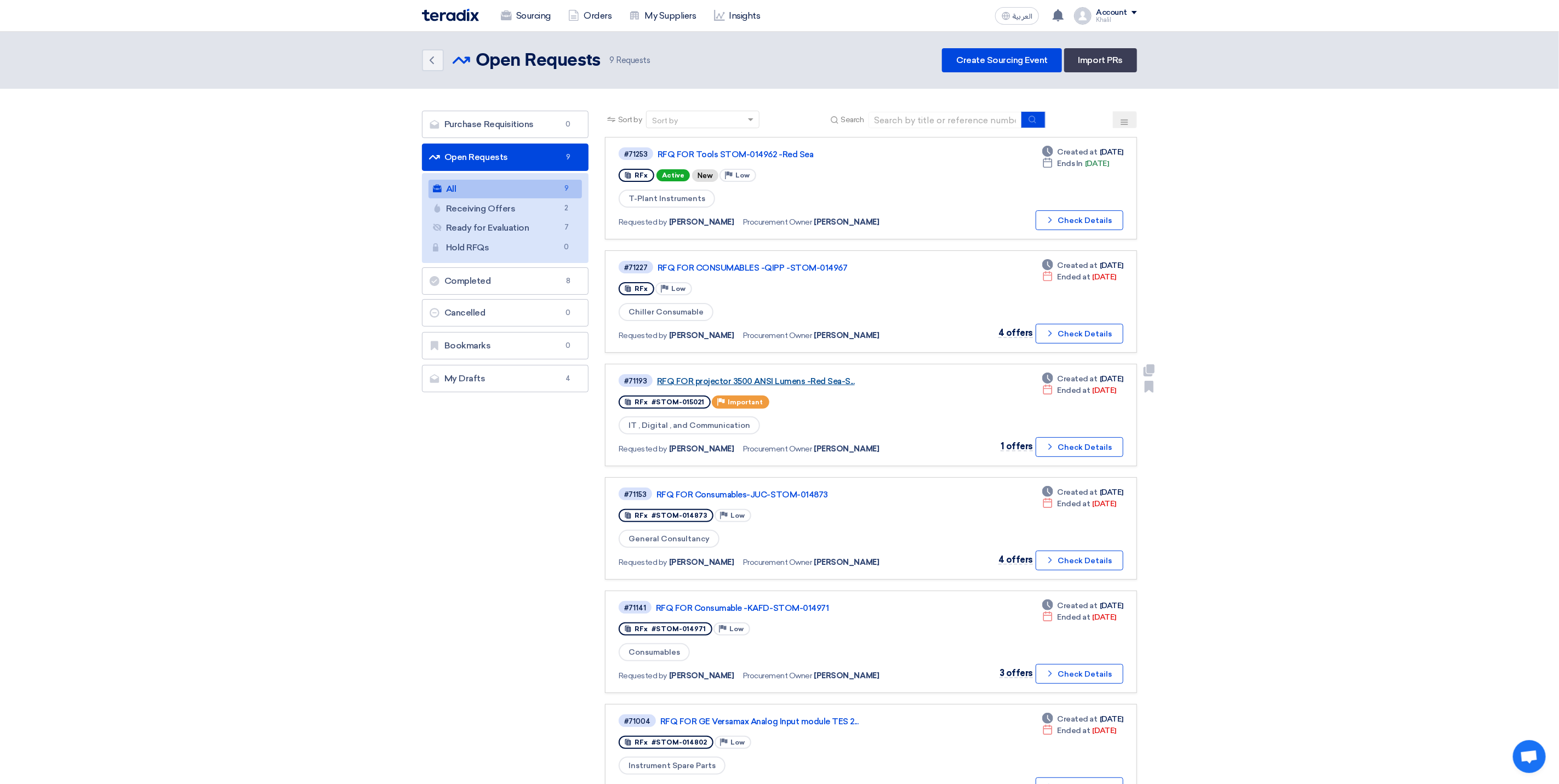
click at [761, 379] on link "RFQ FOR projector 3500 ANSI Lumens -Red Sea-S..." at bounding box center [794, 381] width 274 height 10
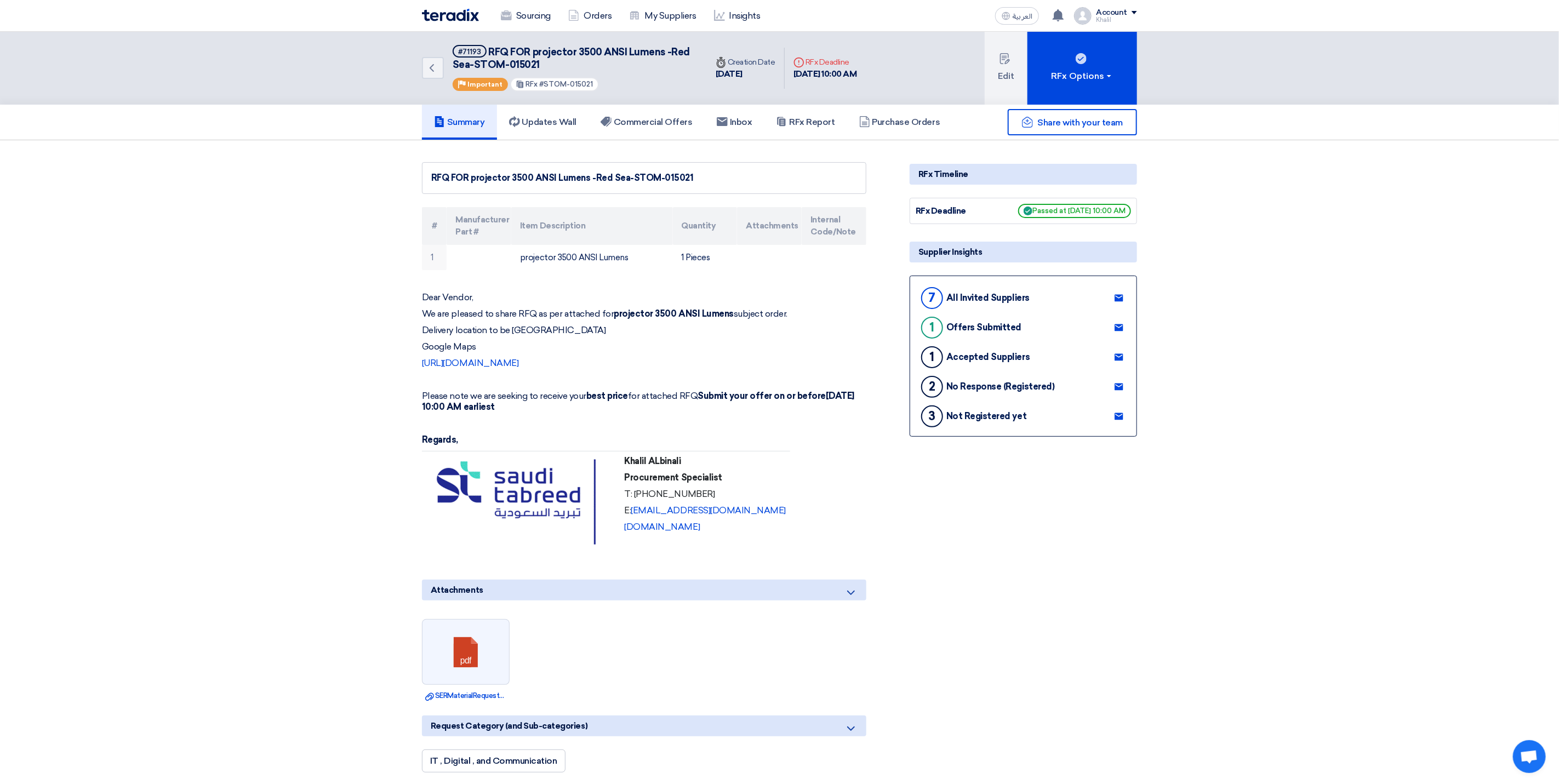
drag, startPoint x: 694, startPoint y: 171, endPoint x: 630, endPoint y: 170, distance: 64.0
click at [630, 171] on div "RFQ FOR projector 3500 ANSI Lumens -Red Sea-STOM-015021" at bounding box center [644, 178] width 426 height 13
copy div "STOM-015021"
